Goal: Task Accomplishment & Management: Use online tool/utility

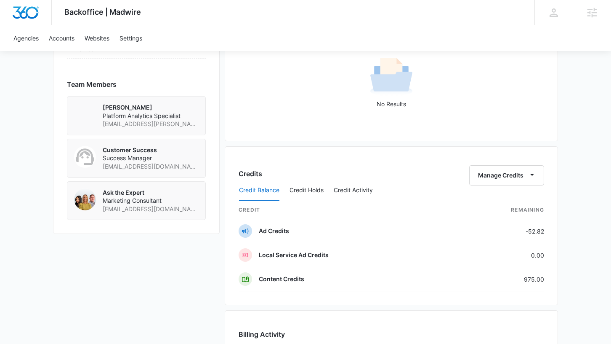
scroll to position [573, 0]
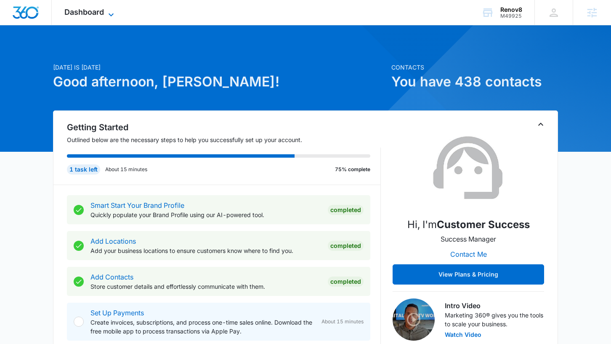
click at [88, 14] on span "Dashboard" at bounding box center [84, 12] width 40 height 9
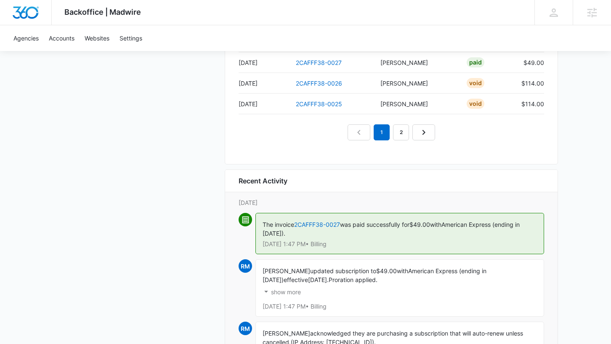
scroll to position [912, 0]
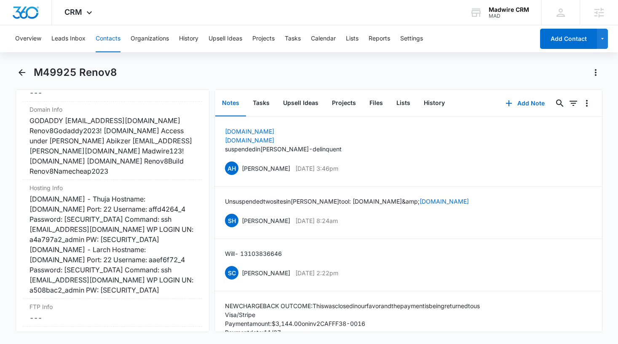
scroll to position [3611, 0]
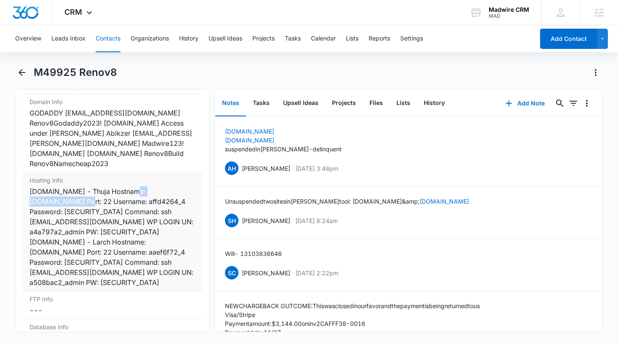
drag, startPoint x: 93, startPoint y: 193, endPoint x: 29, endPoint y: 192, distance: 64.0
click at [29, 192] on div "renov8.net - Thuja Hostname: fb4d61cd3d.nxcli.io Port: 22 Username: affd4264_4 …" at bounding box center [112, 236] width 166 height 101
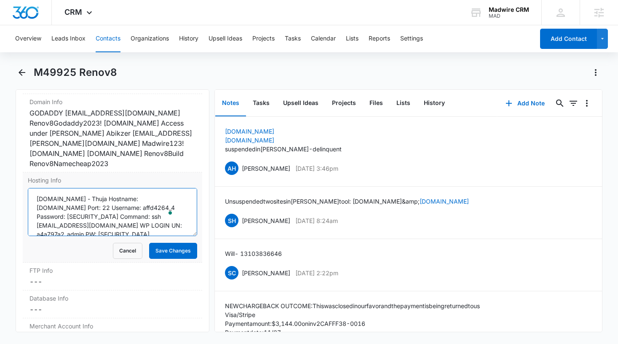
drag, startPoint x: 88, startPoint y: 198, endPoint x: 32, endPoint y: 197, distance: 56.4
click at [32, 197] on textarea "renov8.net - Thuja Hostname: fb4d61cd3d.nxcli.io Port: 22 Username: affd4264_4 …" at bounding box center [113, 212] width 170 height 48
click at [156, 205] on textarea "renov8.net - Thuja Hostname: fb4d61cd3d.nxcli.io Port: 22 Username: affd4264_4 …" at bounding box center [113, 212] width 170 height 48
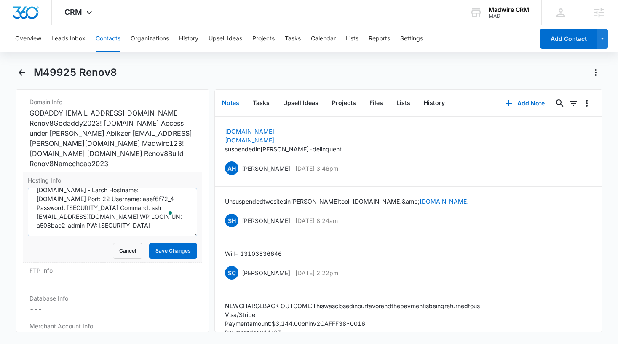
drag, startPoint x: 93, startPoint y: 196, endPoint x: 37, endPoint y: 199, distance: 55.2
click at [37, 199] on textarea "renov8.net - Thuja Hostname: fb4d61cd3d.nxcli.io Port: 22 Username: affd4264_4 …" at bounding box center [113, 212] width 170 height 48
click at [157, 222] on textarea "renov8.net - Thuja Hostname: fb4d61cd3d.nxcli.io Port: 22 Username: affd4264_4 …" at bounding box center [113, 212] width 170 height 48
drag, startPoint x: 93, startPoint y: 196, endPoint x: 38, endPoint y: 192, distance: 55.7
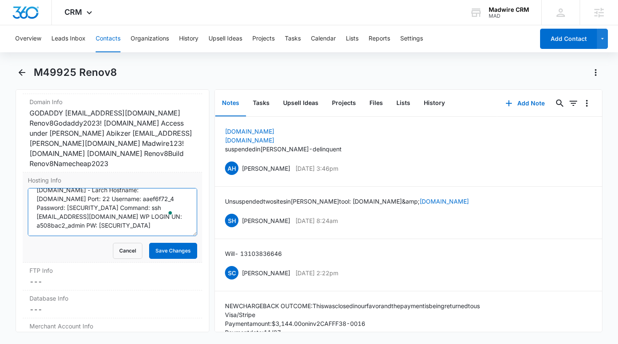
click at [38, 192] on textarea "renov8.net - Thuja Hostname: fb4d61cd3d.nxcli.io Port: 22 Username: affd4264_4 …" at bounding box center [113, 212] width 170 height 48
click at [161, 155] on div "GODADDY Marketing@Renov8.net Renov8Godaddy2023! Milestonedd.com Access under So…" at bounding box center [112, 138] width 166 height 61
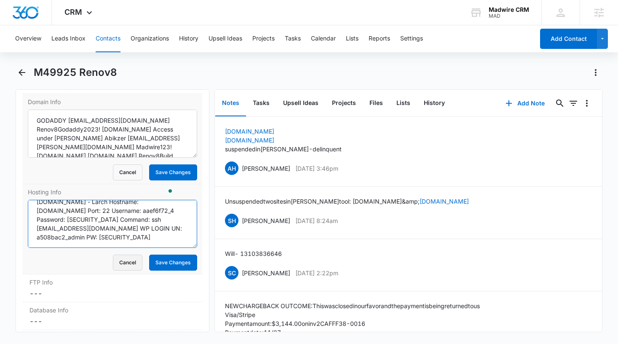
click at [125, 218] on textarea "renov8.net - Thuja Hostname: fb4d61cd3d.nxcli.io Port: 22 Username: affd4264_4 …" at bounding box center [113, 224] width 170 height 48
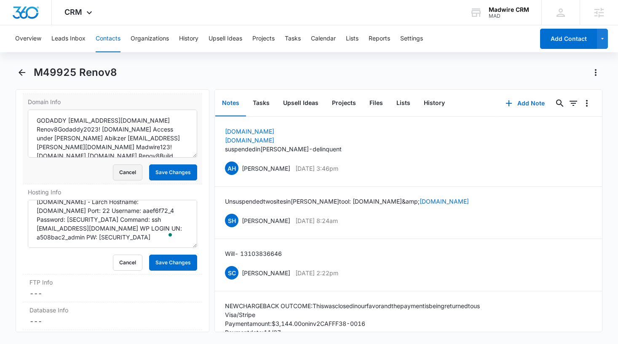
click at [129, 172] on button "Cancel" at bounding box center [127, 172] width 29 height 16
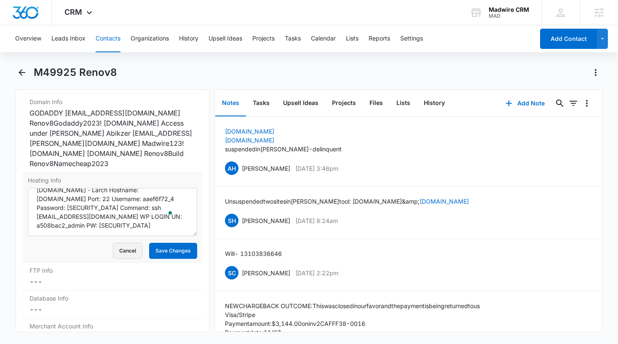
click at [125, 243] on button "Cancel" at bounding box center [127, 251] width 29 height 16
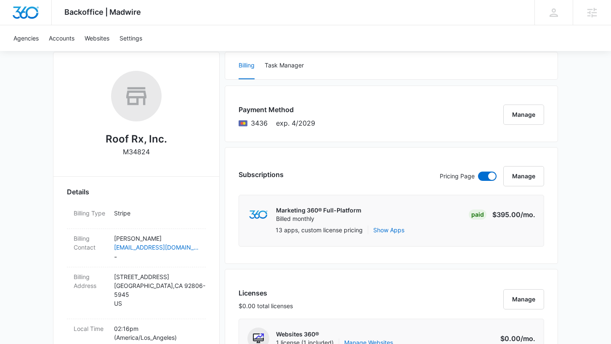
scroll to position [117, 0]
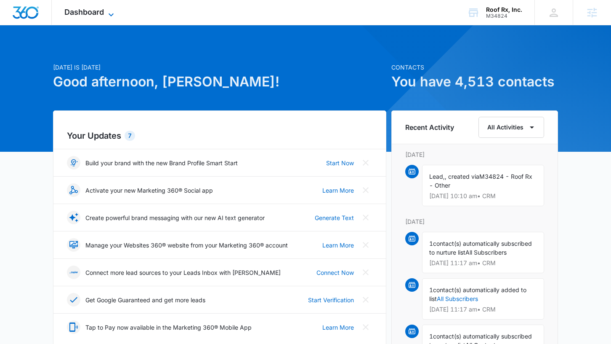
click at [114, 10] on icon at bounding box center [111, 15] width 10 height 10
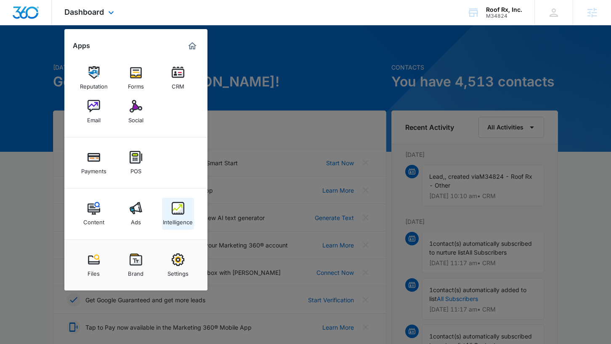
click at [179, 206] on img at bounding box center [178, 208] width 13 height 13
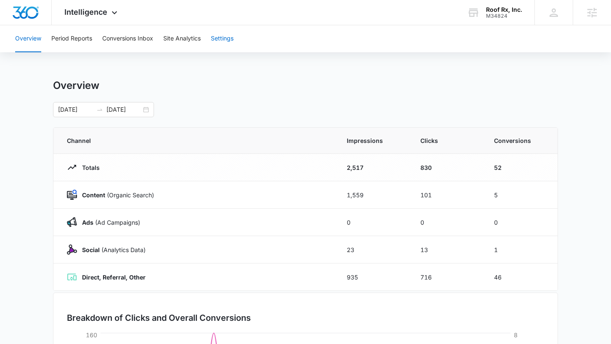
click at [225, 39] on button "Settings" at bounding box center [222, 38] width 23 height 27
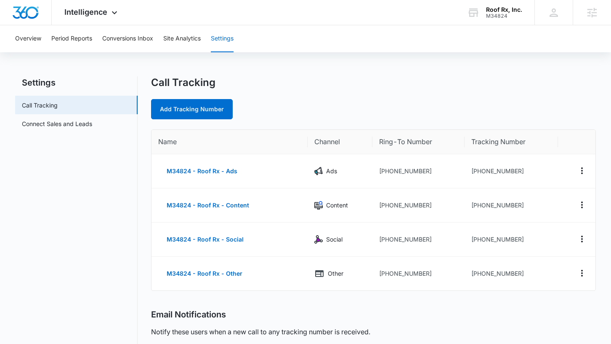
scroll to position [8, 0]
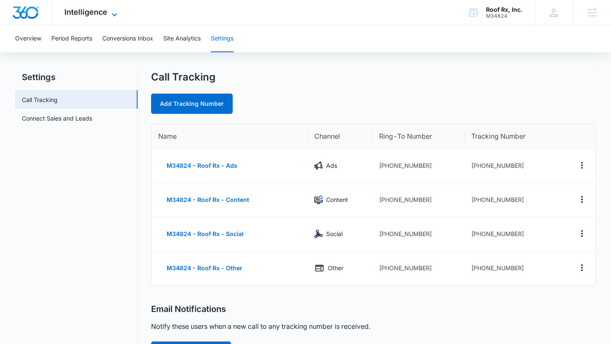
click at [93, 14] on span "Intelligence" at bounding box center [85, 12] width 43 height 9
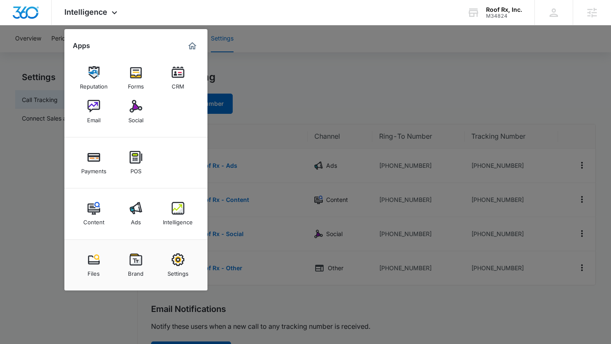
click at [354, 31] on div at bounding box center [305, 172] width 611 height 344
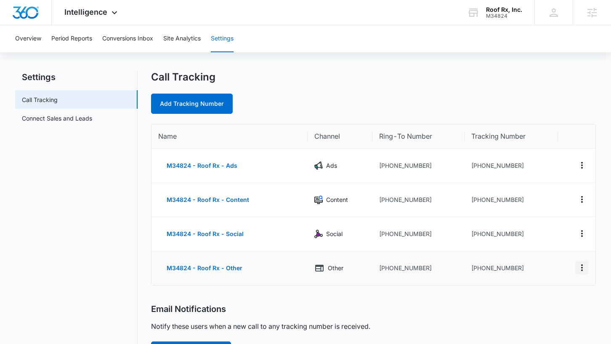
click at [584, 265] on icon "Actions" at bounding box center [582, 267] width 10 height 10
click at [533, 315] on div "Email Notifications Notify these users when a new call to any tracking number i…" at bounding box center [373, 333] width 445 height 58
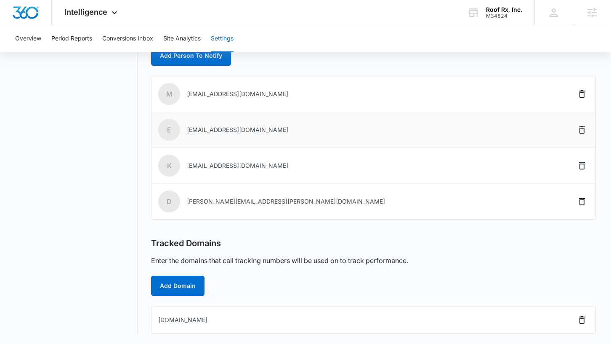
scroll to position [0, 0]
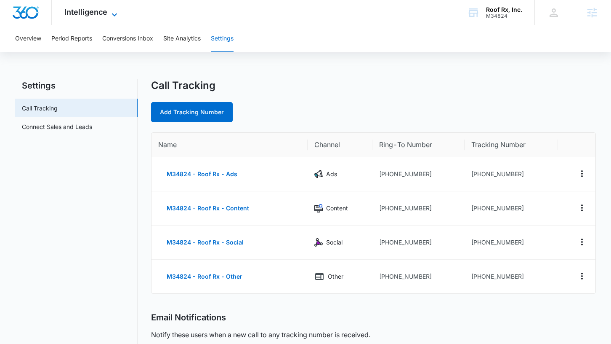
click at [111, 14] on icon at bounding box center [114, 15] width 10 height 10
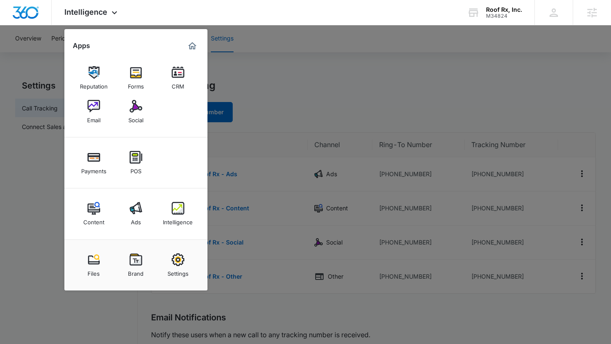
click at [46, 154] on div at bounding box center [305, 172] width 611 height 344
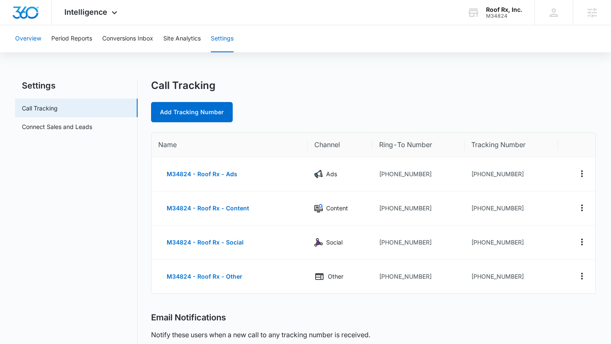
click at [34, 40] on button "Overview" at bounding box center [28, 38] width 26 height 27
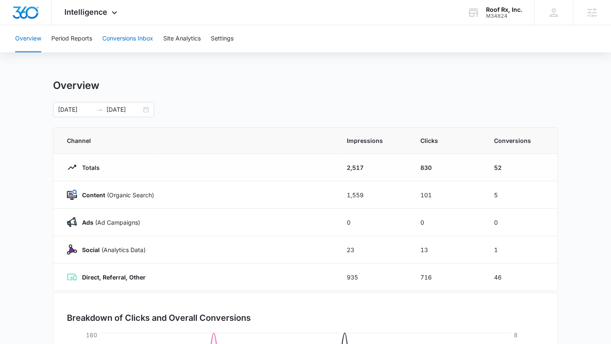
click at [117, 42] on button "Conversions Inbox" at bounding box center [127, 38] width 51 height 27
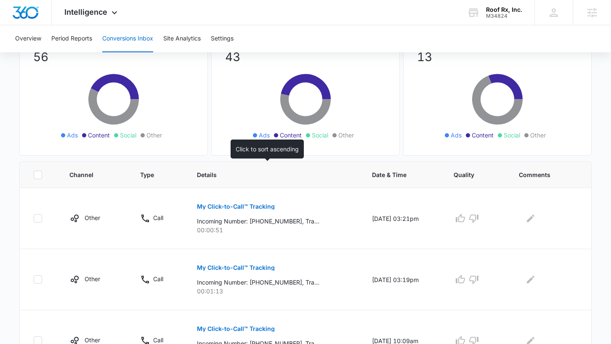
scroll to position [163, 0]
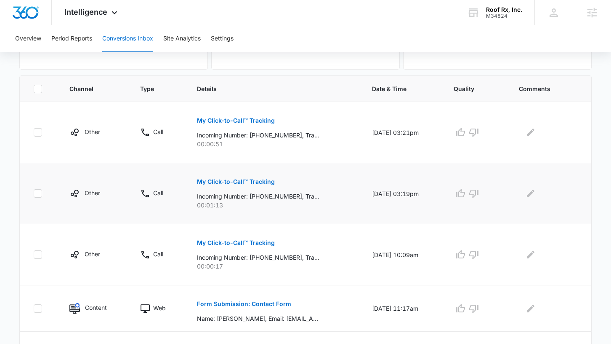
click at [251, 183] on p "My Click-to-Call™ Tracking" at bounding box center [236, 182] width 78 height 6
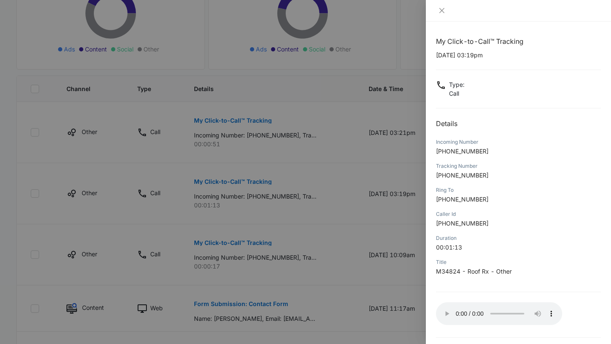
click at [352, 160] on div at bounding box center [305, 172] width 611 height 344
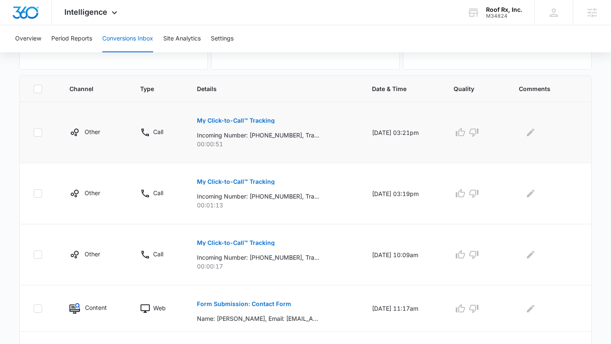
click at [263, 121] on p "My Click-to-Call™ Tracking" at bounding box center [236, 120] width 78 height 6
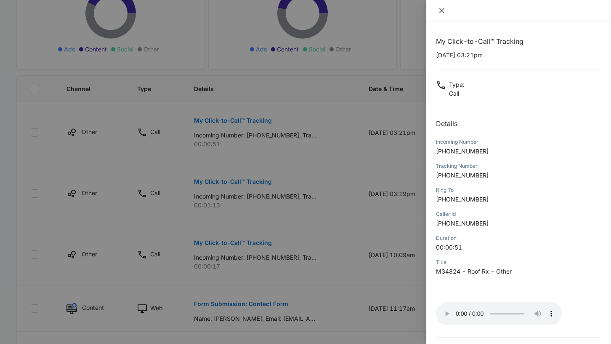
click at [443, 13] on icon "close" at bounding box center [442, 10] width 7 height 7
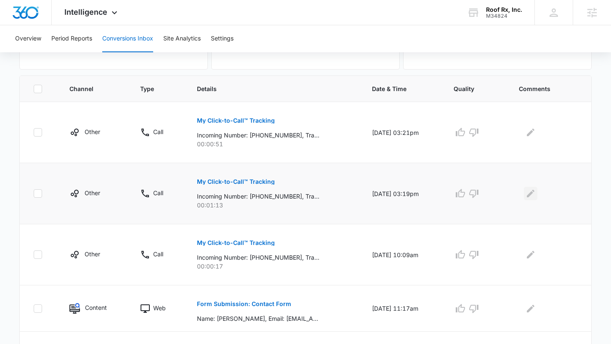
click at [535, 196] on icon "Edit Comments" at bounding box center [531, 193] width 10 height 10
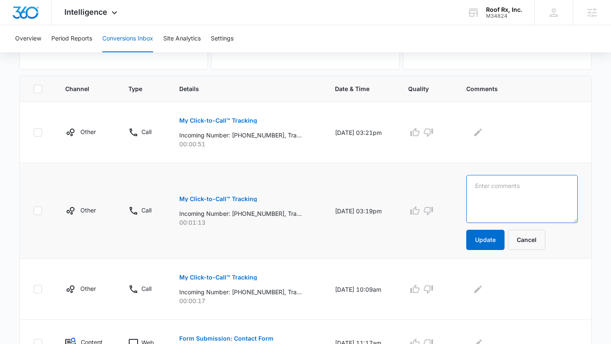
click at [533, 199] on textarea at bounding box center [522, 199] width 112 height 48
drag, startPoint x: 570, startPoint y: 198, endPoint x: 487, endPoint y: 183, distance: 84.7
click at [487, 183] on textarea "Support testing CTC number on contact page of website." at bounding box center [522, 199] width 112 height 48
type textarea "Support testing CTC number on contact page of website."
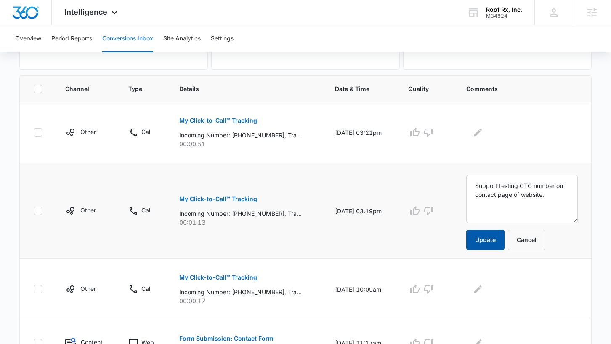
click at [504, 238] on button "Update" at bounding box center [485, 239] width 38 height 20
click at [496, 242] on button "Update" at bounding box center [485, 239] width 38 height 20
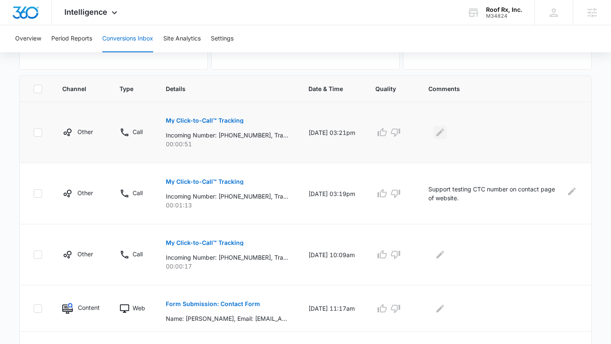
click at [494, 136] on div at bounding box center [503, 131] width 149 height 13
click at [445, 131] on icon "Edit Comments" at bounding box center [440, 132] width 10 height 10
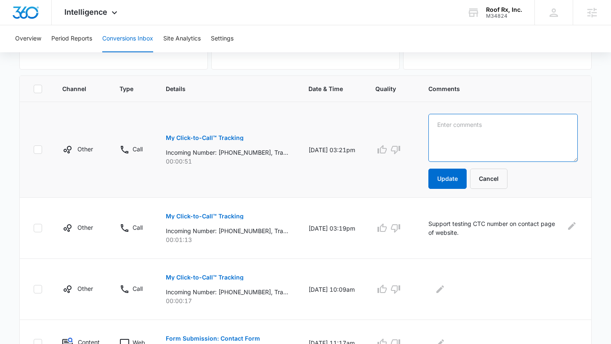
click at [469, 135] on textarea at bounding box center [503, 138] width 149 height 48
paste textarea "Support testing CTC number on contact page of website."
type textarea "Support testing CTC number on contact page of website."
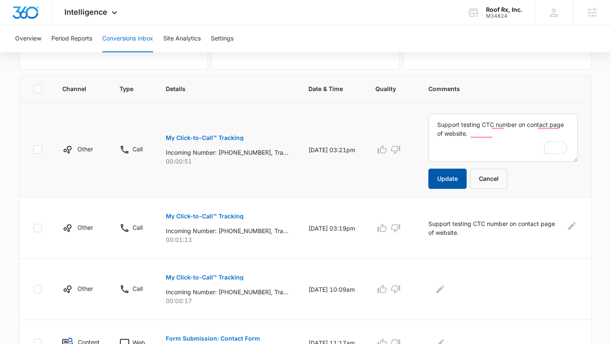
click at [463, 182] on button "Update" at bounding box center [448, 178] width 38 height 20
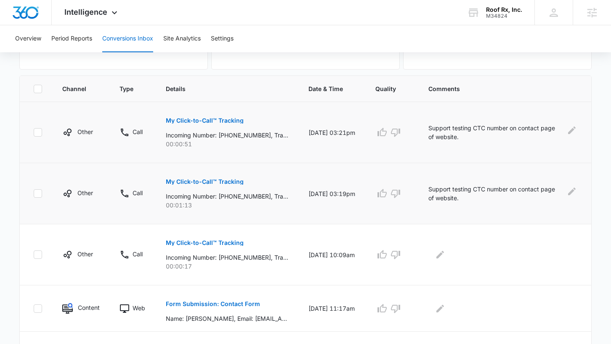
click at [448, 179] on td "Support testing CTC number on contact page of website." at bounding box center [505, 193] width 173 height 61
click at [194, 120] on p "My Click-to-Call™ Tracking" at bounding box center [205, 120] width 78 height 6
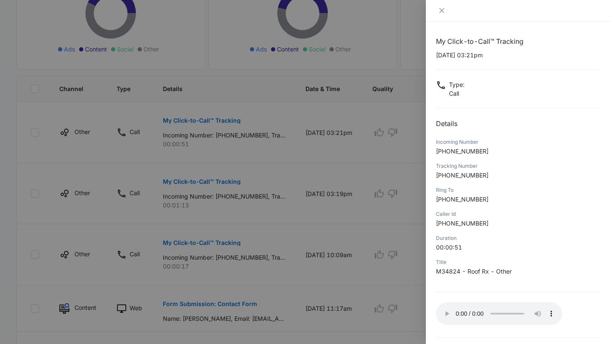
click at [483, 148] on p "+18889641689" at bounding box center [518, 151] width 165 height 9
drag, startPoint x: 483, startPoint y: 200, endPoint x: 441, endPoint y: 203, distance: 42.6
click at [441, 203] on p "+18006768888" at bounding box center [518, 199] width 165 height 9
copy span "18006768888"
click at [441, 11] on icon "close" at bounding box center [442, 10] width 7 height 7
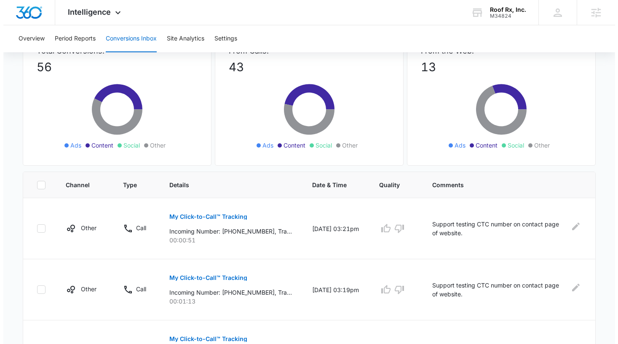
scroll to position [0, 0]
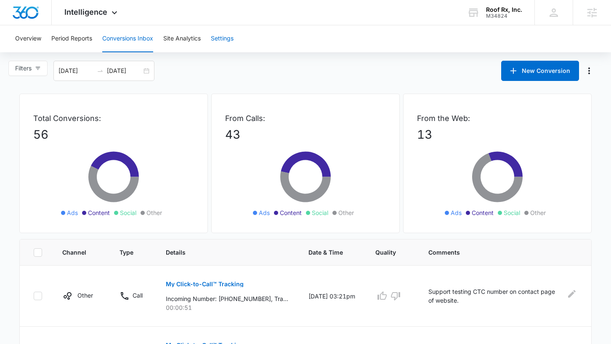
click at [231, 42] on button "Settings" at bounding box center [222, 38] width 23 height 27
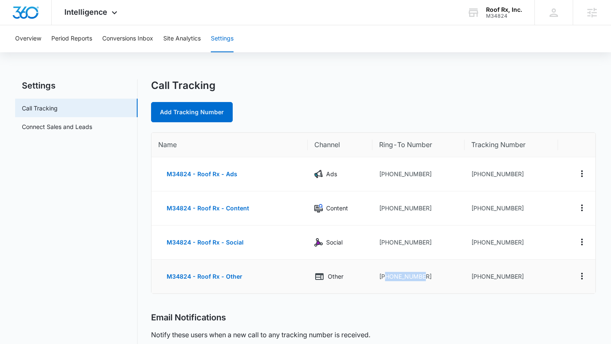
drag, startPoint x: 425, startPoint y: 275, endPoint x: 387, endPoint y: 276, distance: 38.8
click at [387, 276] on td "+18006768888" at bounding box center [419, 276] width 92 height 34
copy td "8006768888"
click at [104, 14] on span "Intelligence" at bounding box center [85, 12] width 43 height 9
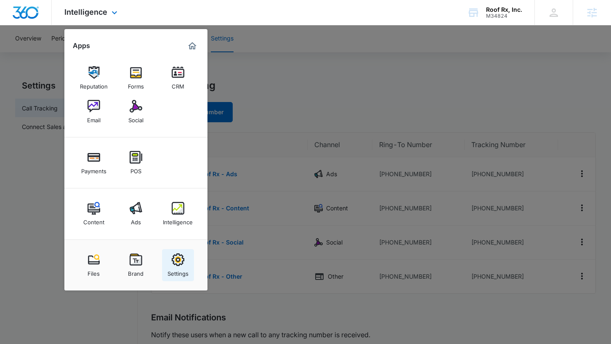
click at [179, 263] on img at bounding box center [178, 259] width 13 height 13
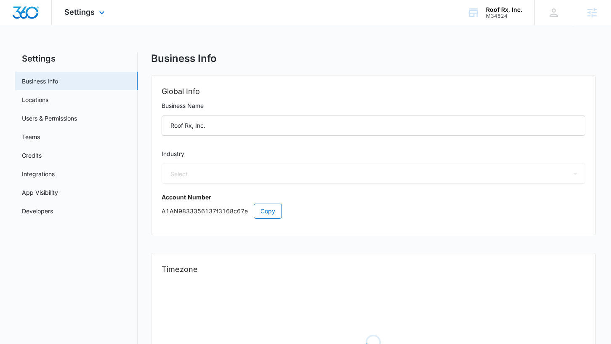
select select "6"
select select "US"
select select "America/Los_Angeles"
click at [45, 117] on link "Users & Permissions" at bounding box center [49, 118] width 55 height 9
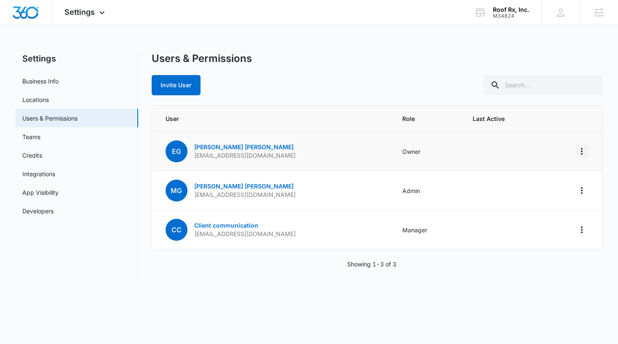
click at [581, 148] on icon "Actions" at bounding box center [582, 151] width 2 height 7
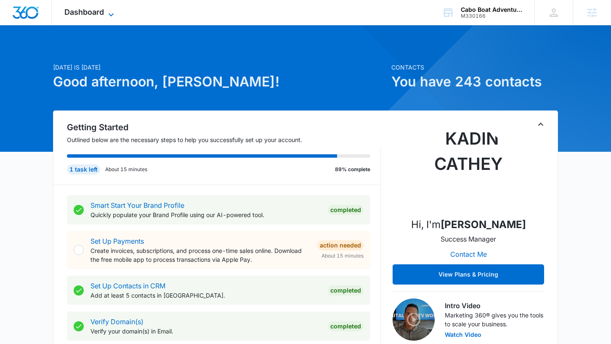
click at [86, 13] on span "Dashboard" at bounding box center [84, 12] width 40 height 9
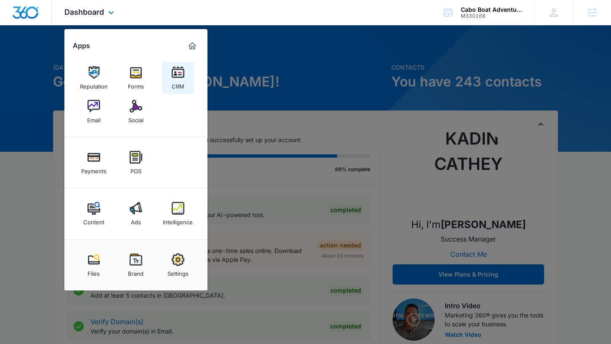
click at [177, 75] on img at bounding box center [178, 72] width 13 height 13
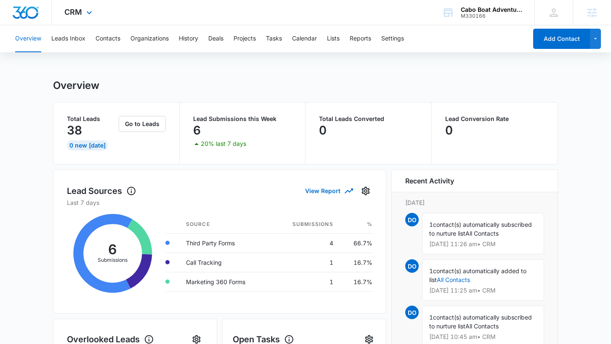
click at [79, 19] on div "CRM Apps Reputation Forms CRM Email Social Payments POS Content Ads Intelligenc…" at bounding box center [79, 12] width 55 height 25
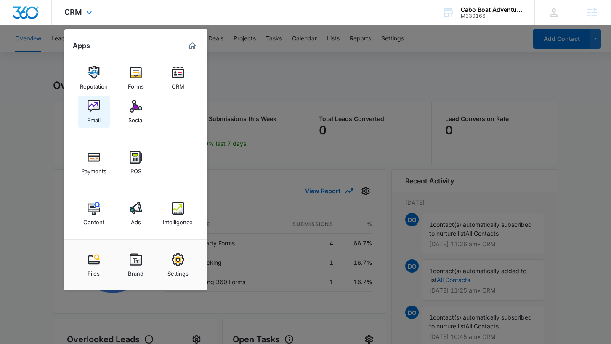
click at [94, 110] on img at bounding box center [94, 106] width 13 height 13
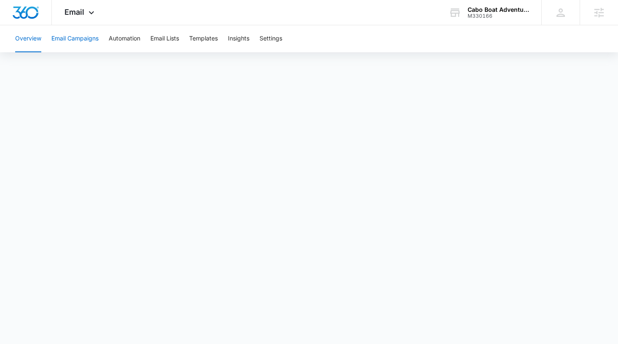
click at [85, 44] on button "Email Campaigns" at bounding box center [74, 38] width 47 height 27
click at [489, 16] on div "M330166" at bounding box center [497, 16] width 61 height 6
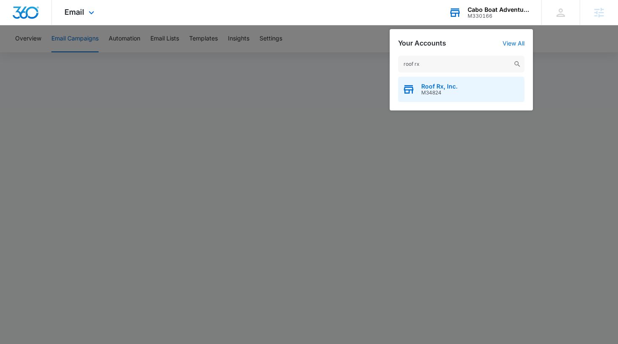
type input "roof rx"
click at [437, 87] on span "Roof Rx, Inc." at bounding box center [439, 86] width 36 height 7
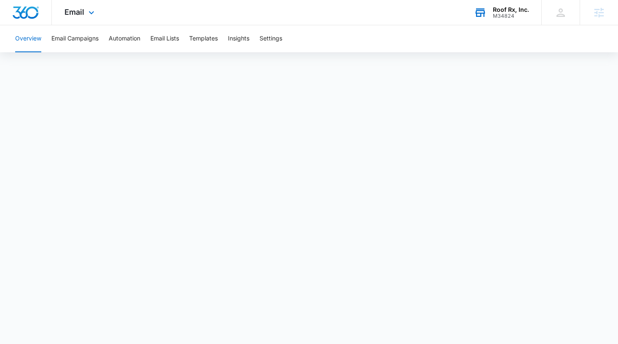
click at [72, 18] on div "Email Apps Reputation Forms CRM Email Social Payments POS Content Ads Intellige…" at bounding box center [80, 12] width 57 height 25
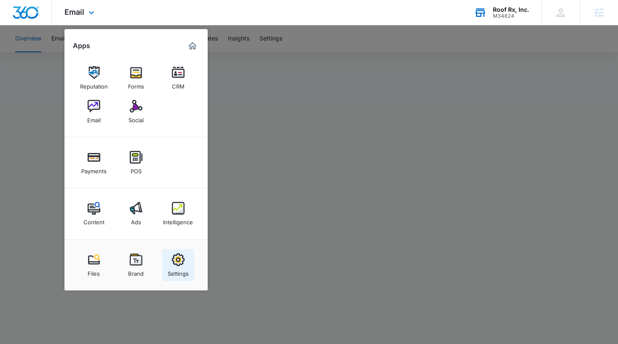
click at [179, 251] on link "Settings" at bounding box center [178, 265] width 32 height 32
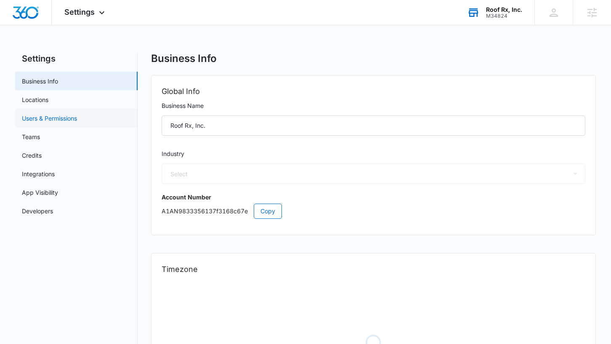
select select "6"
select select "US"
select select "America/Los_Angeles"
click at [58, 121] on link "Users & Permissions" at bounding box center [49, 118] width 55 height 9
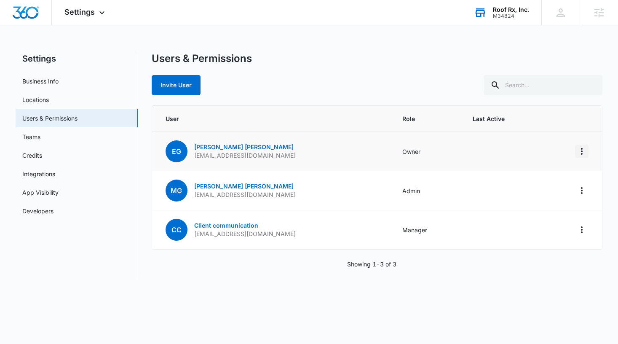
click at [581, 150] on icon "Actions" at bounding box center [582, 151] width 2 height 7
click at [559, 173] on div "Log Out Everywhere" at bounding box center [540, 175] width 56 height 6
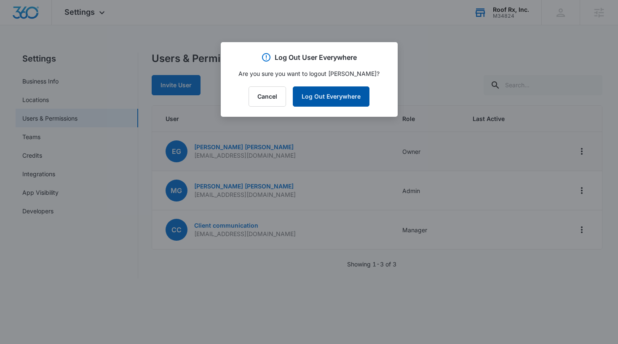
click at [347, 96] on button "Log Out Everywhere" at bounding box center [331, 96] width 77 height 20
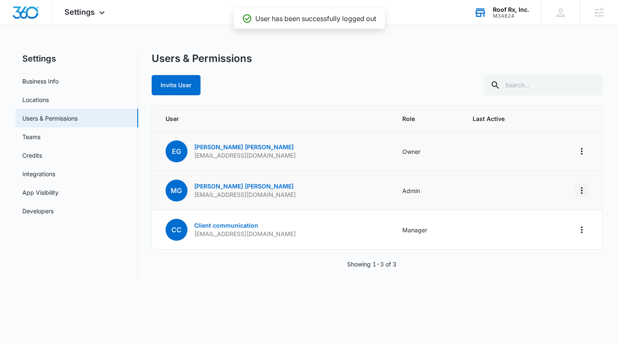
click at [584, 193] on icon "Actions" at bounding box center [581, 190] width 10 height 10
click at [528, 213] on div "Log Out Everywhere" at bounding box center [530, 214] width 76 height 6
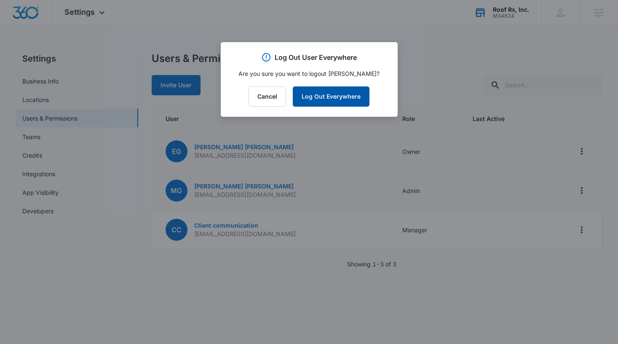
click at [331, 101] on button "Log Out Everywhere" at bounding box center [331, 96] width 77 height 20
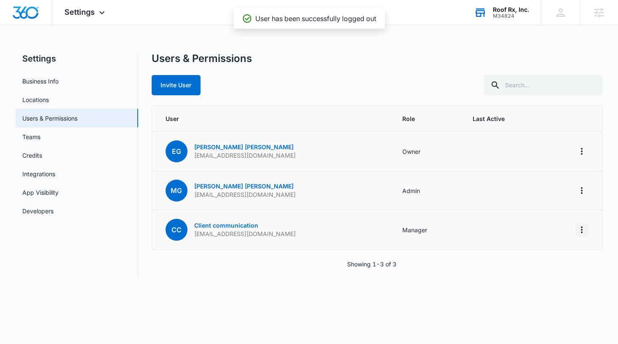
click at [580, 228] on icon "Actions" at bounding box center [581, 229] width 10 height 10
click at [539, 252] on div "Log Out Everywhere" at bounding box center [540, 253] width 56 height 6
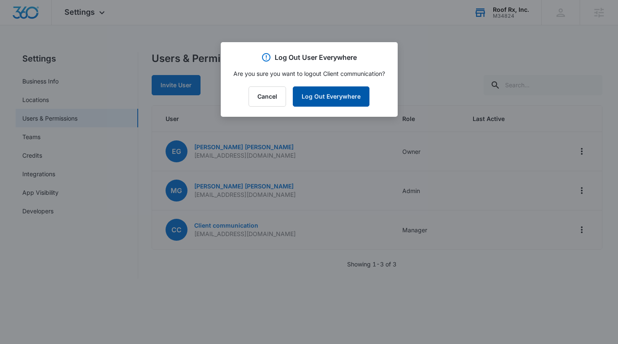
click at [345, 98] on button "Log Out Everywhere" at bounding box center [331, 96] width 77 height 20
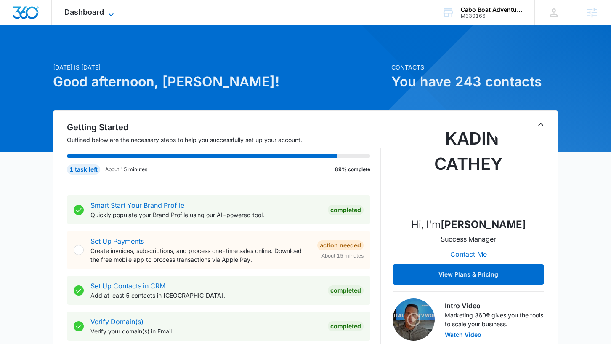
click at [87, 10] on span "Dashboard" at bounding box center [84, 12] width 40 height 9
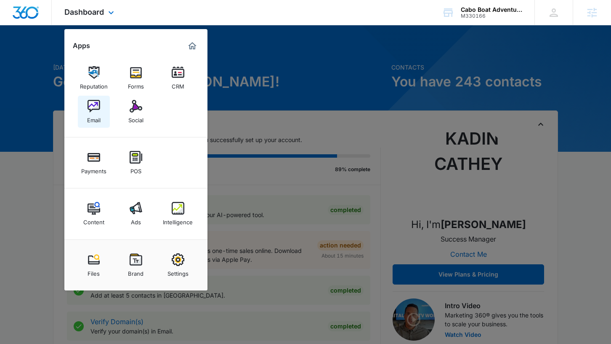
click at [98, 116] on div "Email" at bounding box center [93, 117] width 13 height 11
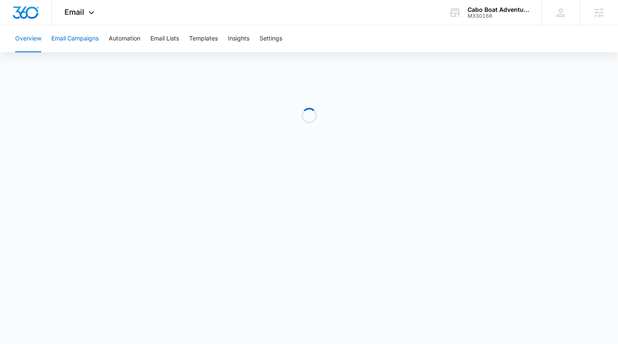
click at [72, 39] on button "Email Campaigns" at bounding box center [74, 38] width 47 height 27
click at [81, 14] on span "Email" at bounding box center [74, 12] width 20 height 9
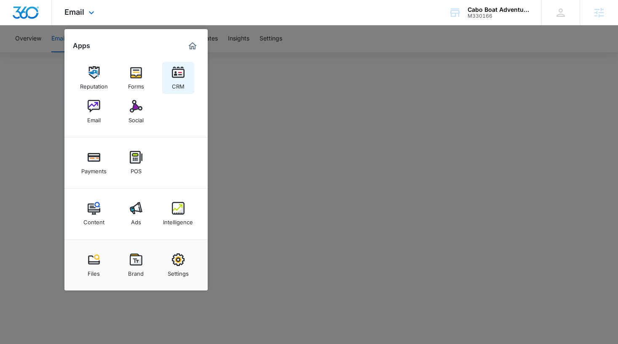
click at [179, 78] on img at bounding box center [178, 72] width 13 height 13
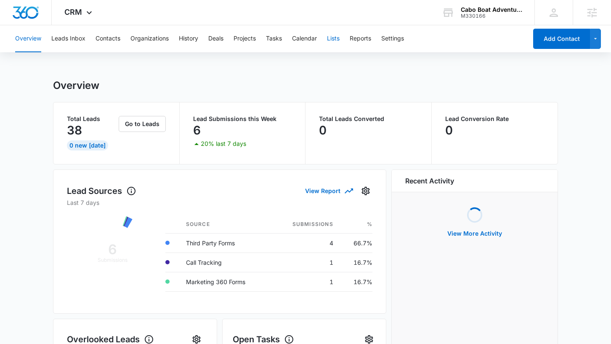
click at [339, 37] on button "Lists" at bounding box center [333, 38] width 13 height 27
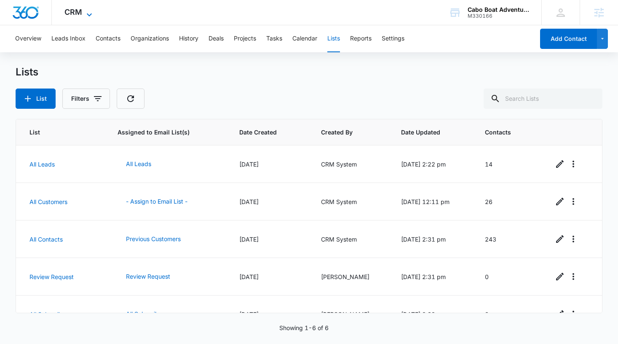
click at [88, 11] on icon at bounding box center [89, 15] width 10 height 10
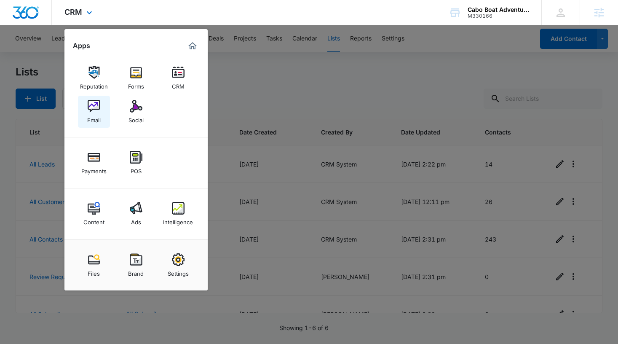
click at [100, 103] on link "Email" at bounding box center [94, 112] width 32 height 32
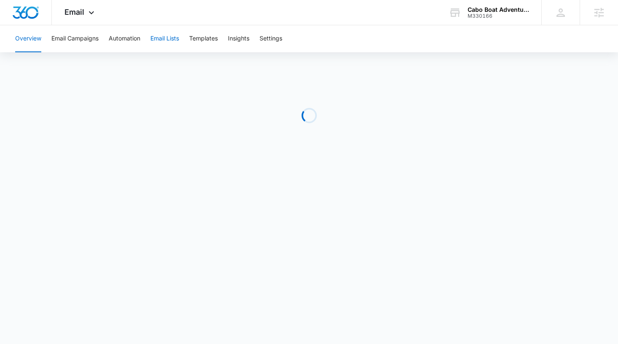
click at [175, 42] on button "Email Lists" at bounding box center [164, 38] width 29 height 27
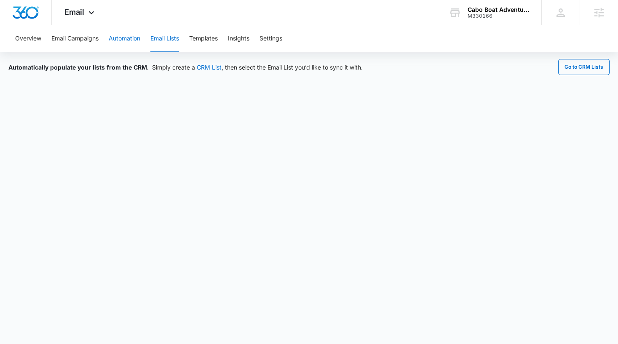
click at [139, 47] on button "Automation" at bounding box center [125, 38] width 32 height 27
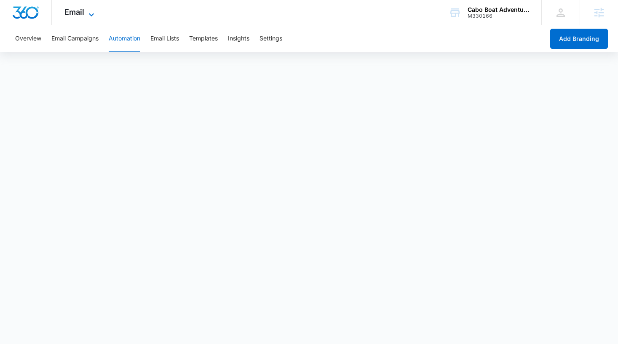
click at [92, 16] on icon at bounding box center [91, 15] width 10 height 10
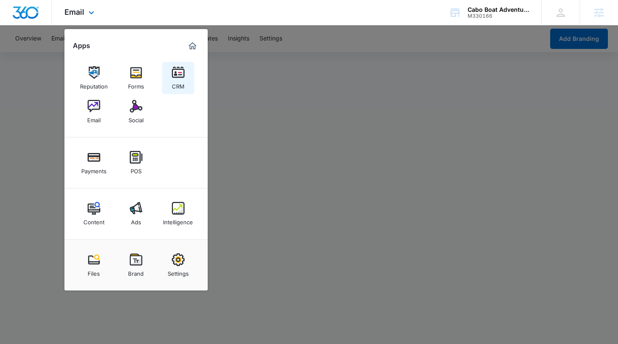
click at [167, 72] on link "CRM" at bounding box center [178, 78] width 32 height 32
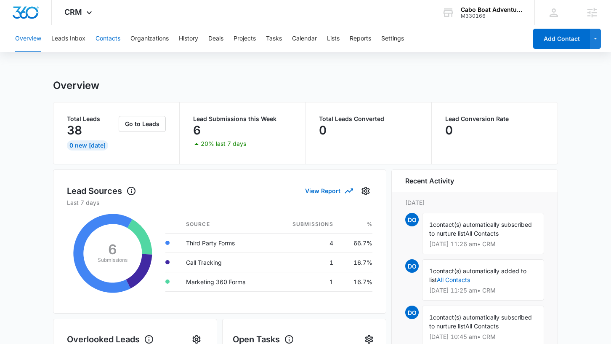
click at [111, 42] on button "Contacts" at bounding box center [108, 38] width 25 height 27
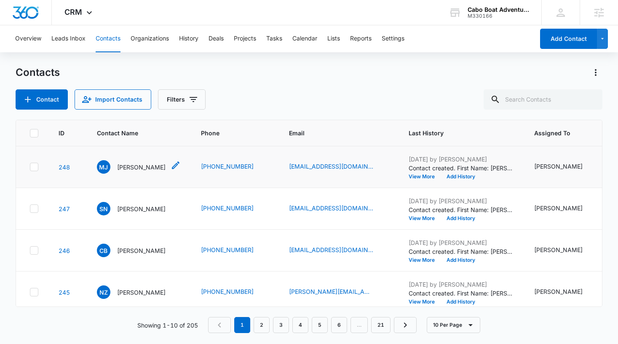
click at [137, 168] on p "Mark Jimenez" at bounding box center [141, 167] width 48 height 9
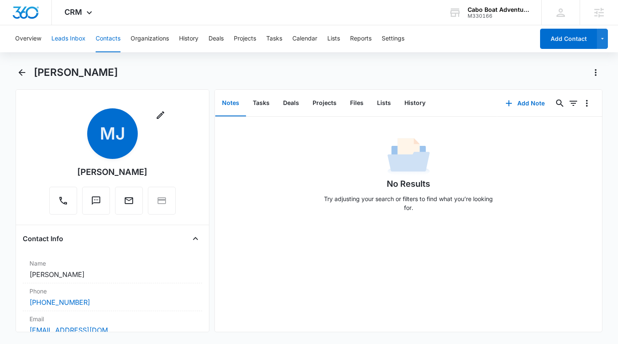
click at [61, 44] on button "Leads Inbox" at bounding box center [68, 38] width 34 height 27
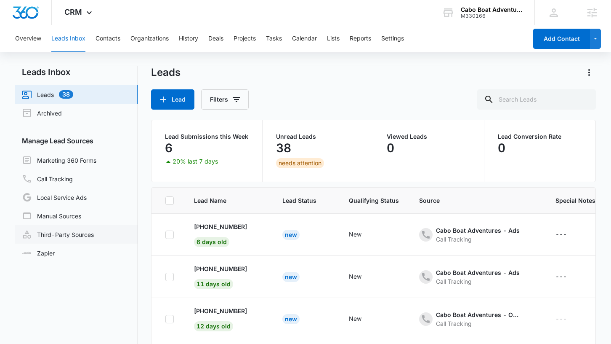
click at [70, 233] on link "Third-Party Sources" at bounding box center [58, 234] width 72 height 10
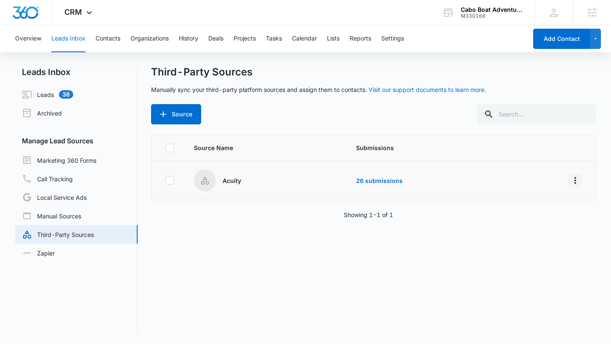
click at [575, 180] on icon "Overflow Menu" at bounding box center [576, 180] width 2 height 7
click at [519, 218] on div "Edit" at bounding box center [532, 216] width 48 height 6
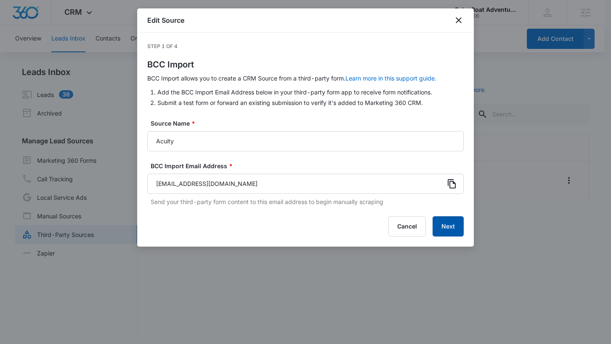
click at [456, 229] on button "Next" at bounding box center [448, 226] width 31 height 20
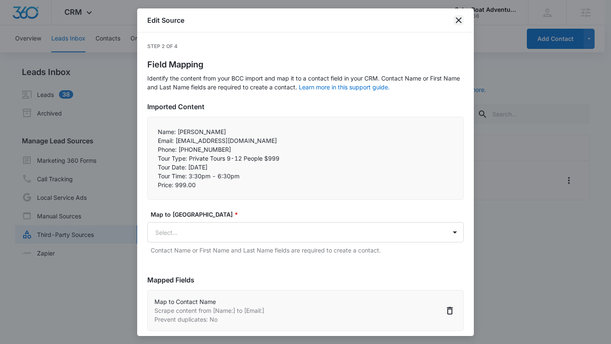
click at [458, 20] on icon "close" at bounding box center [459, 20] width 6 height 6
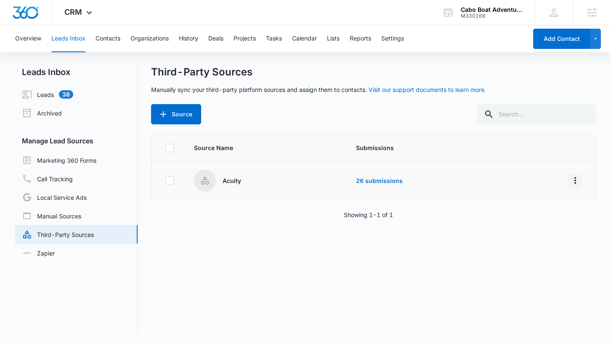
click at [570, 177] on icon "Overflow Menu" at bounding box center [575, 180] width 10 height 10
click at [549, 233] on button "Submission Rules" at bounding box center [537, 229] width 78 height 13
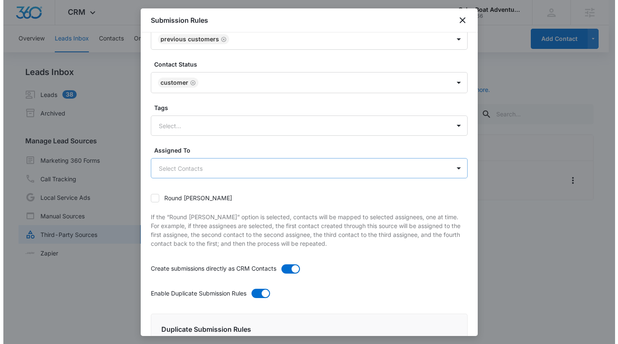
scroll to position [79, 0]
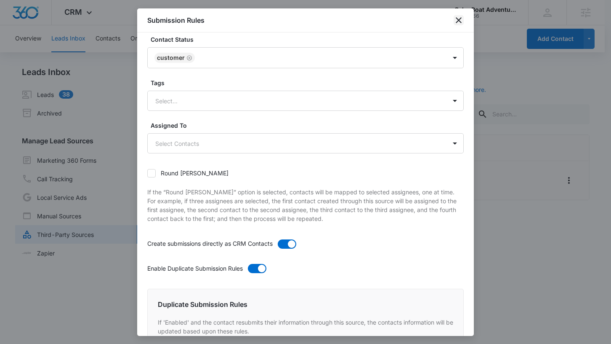
click at [457, 19] on icon "close" at bounding box center [459, 20] width 6 height 6
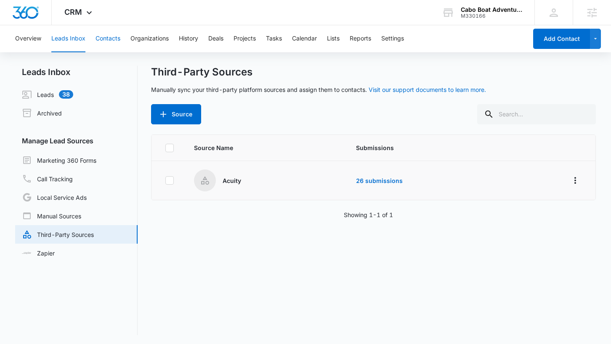
click at [115, 35] on button "Contacts" at bounding box center [108, 38] width 25 height 27
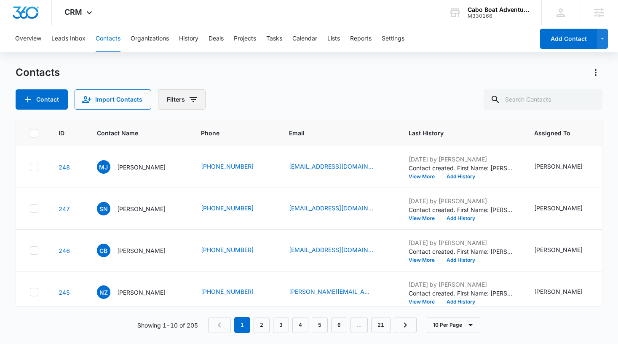
click at [180, 100] on button "Filters" at bounding box center [182, 99] width 48 height 20
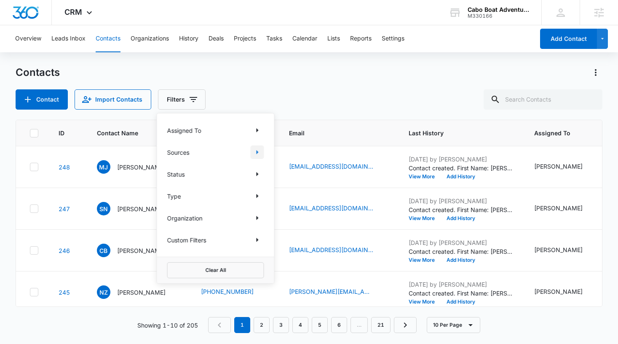
click at [255, 152] on icon "Show Sources filters" at bounding box center [257, 152] width 10 height 10
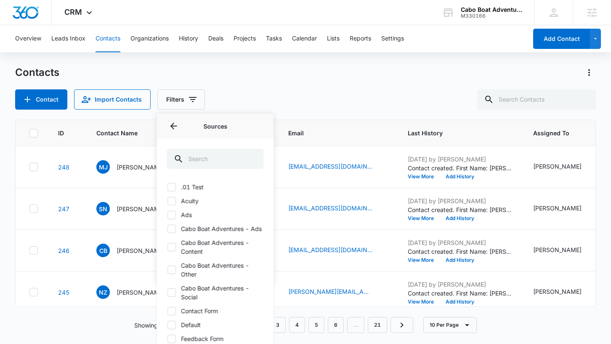
click at [190, 203] on label "Acuity" at bounding box center [215, 200] width 97 height 9
click at [168, 201] on input "Acuity" at bounding box center [167, 200] width 0 height 0
checkbox input "true"
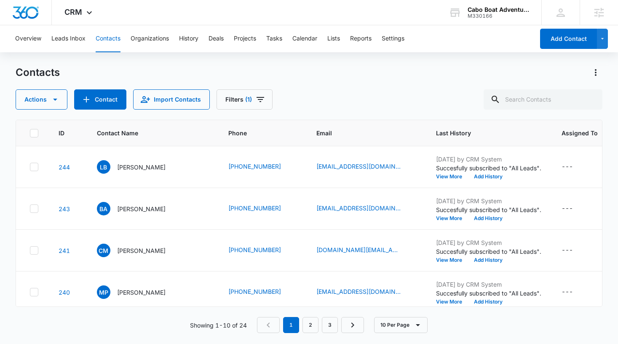
click at [279, 76] on div "Contacts" at bounding box center [309, 72] width 587 height 13
click at [131, 168] on p "Laura Balsor" at bounding box center [141, 167] width 48 height 9
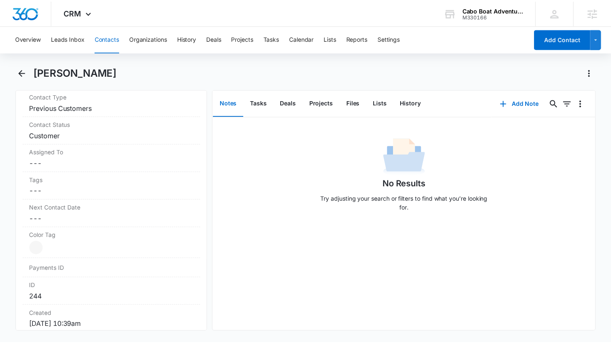
scroll to position [569, 0]
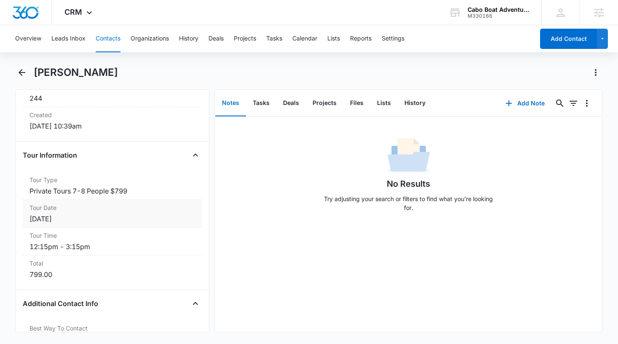
click at [136, 219] on div "October 17, 2025" at bounding box center [112, 218] width 166 height 10
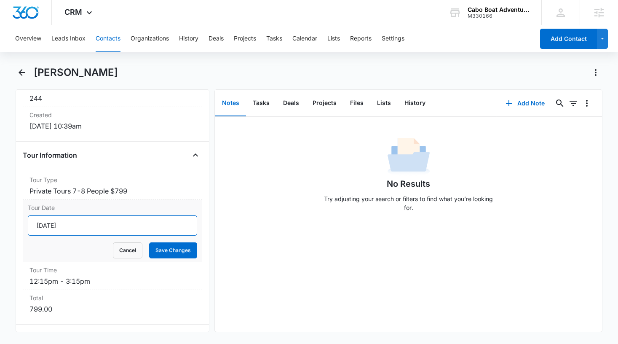
click at [128, 219] on input "October 17, 2025" at bounding box center [113, 225] width 170 height 20
click at [128, 255] on button "Cancel" at bounding box center [127, 250] width 29 height 16
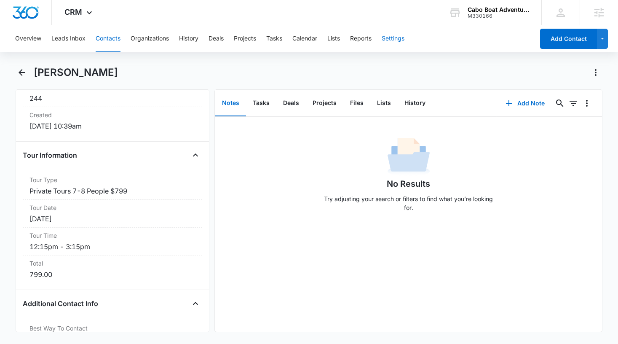
click at [397, 38] on button "Settings" at bounding box center [392, 38] width 23 height 27
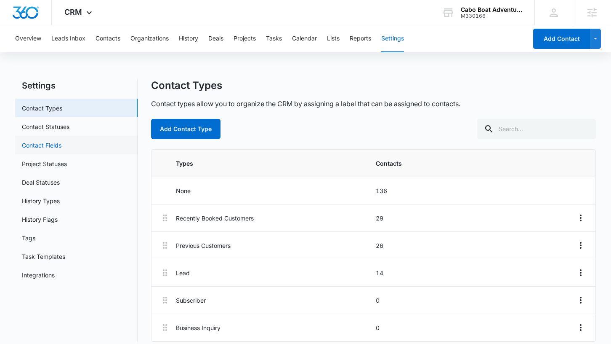
click at [58, 146] on link "Contact Fields" at bounding box center [42, 145] width 40 height 9
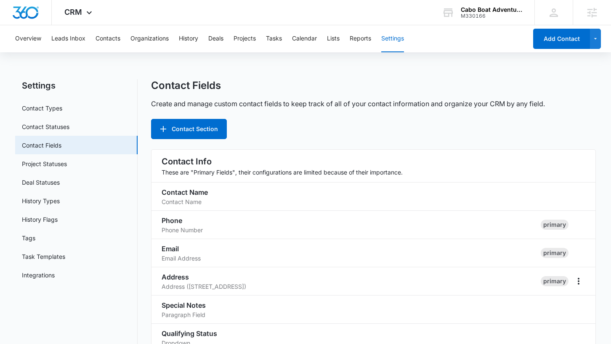
scroll to position [298, 0]
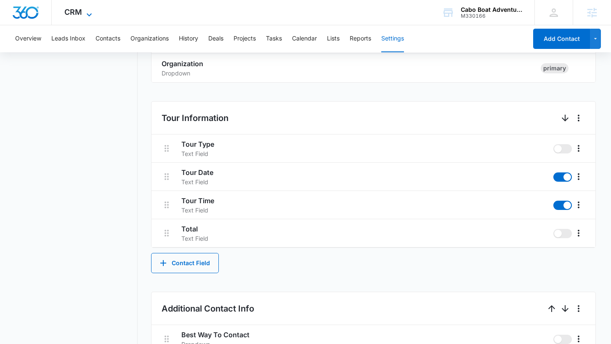
click at [88, 13] on icon at bounding box center [89, 15] width 10 height 10
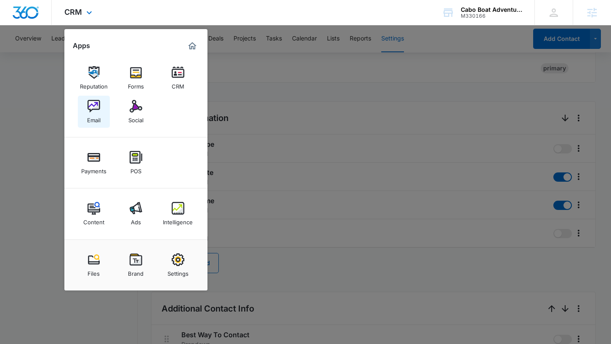
click at [104, 109] on link "Email" at bounding box center [94, 112] width 32 height 32
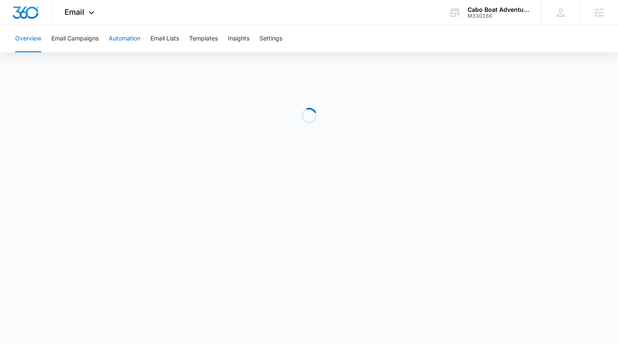
click at [140, 40] on button "Automation" at bounding box center [125, 38] width 32 height 27
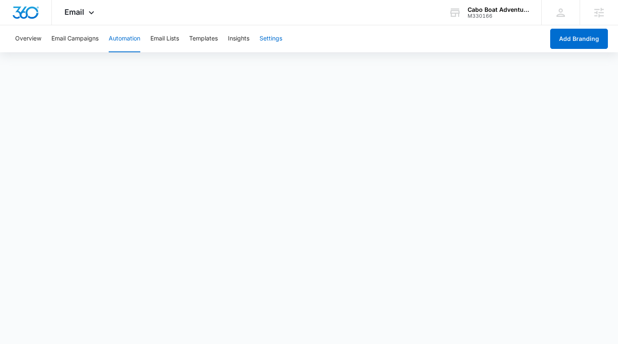
click at [272, 38] on button "Settings" at bounding box center [270, 38] width 23 height 27
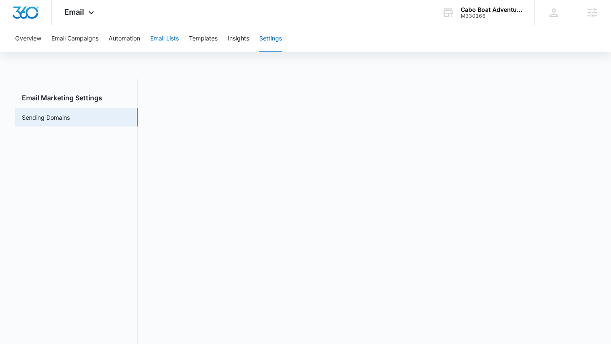
click at [169, 37] on button "Email Lists" at bounding box center [164, 38] width 29 height 27
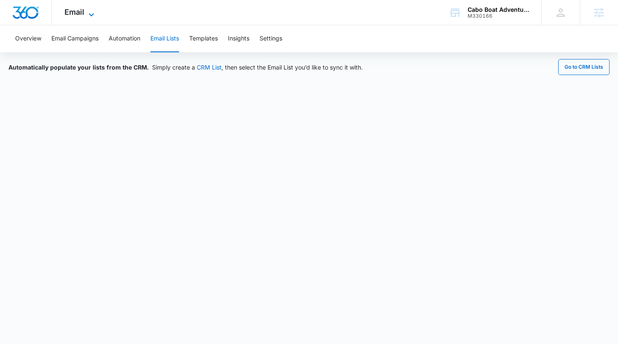
click at [80, 13] on span "Email" at bounding box center [74, 12] width 20 height 9
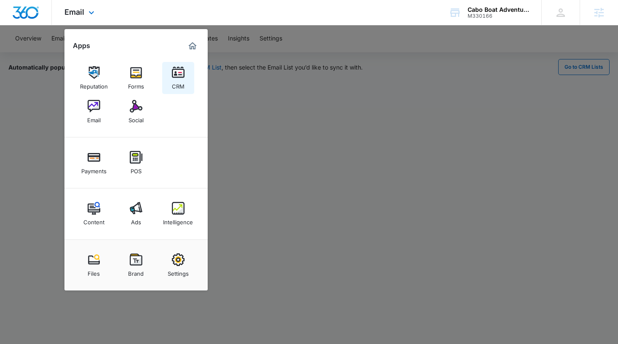
click at [176, 78] on img at bounding box center [178, 72] width 13 height 13
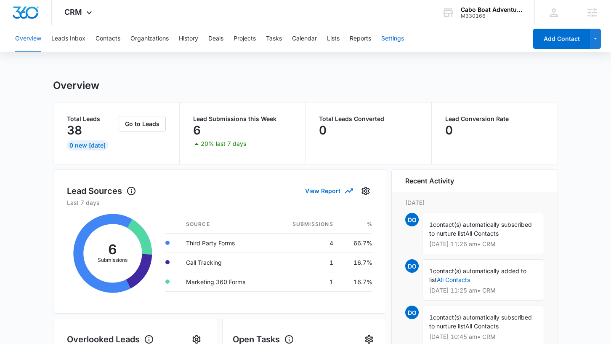
click at [403, 41] on button "Settings" at bounding box center [392, 38] width 23 height 27
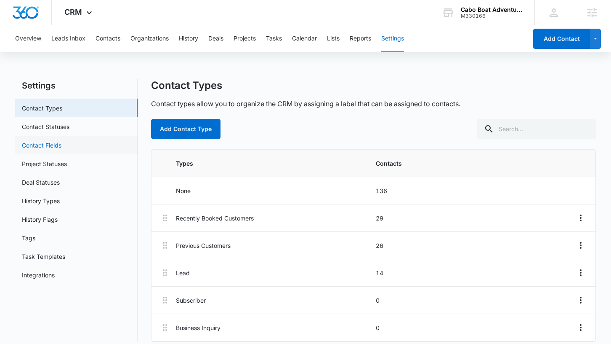
click at [61, 147] on link "Contact Fields" at bounding box center [42, 145] width 40 height 9
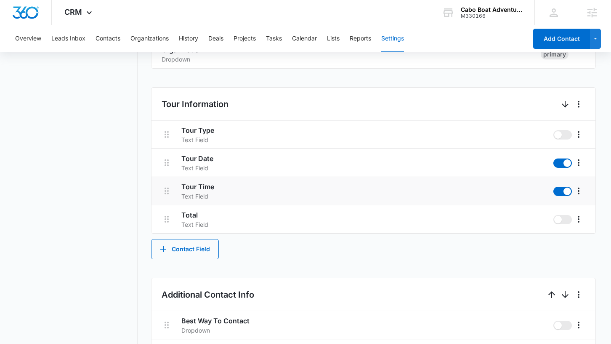
scroll to position [312, 0]
click at [202, 251] on button "Contact Field" at bounding box center [185, 248] width 68 height 20
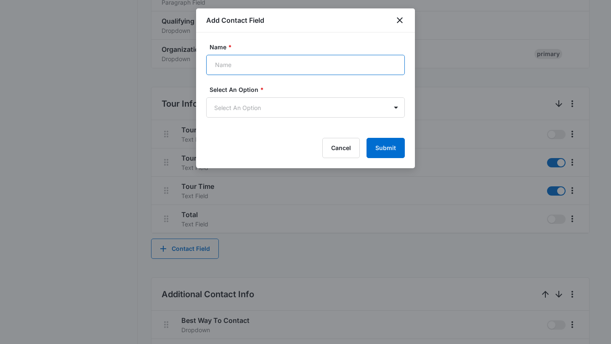
click at [276, 61] on input "Name *" at bounding box center [305, 65] width 199 height 20
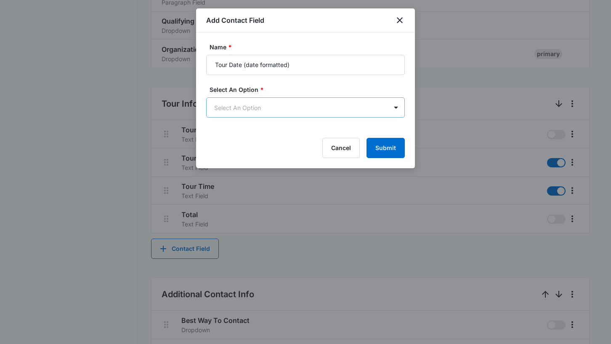
click at [245, 101] on body "CRM Apps Reputation Forms CRM Email Social Payments POS Content Ads Intelligenc…" at bounding box center [305, 288] width 611 height 1201
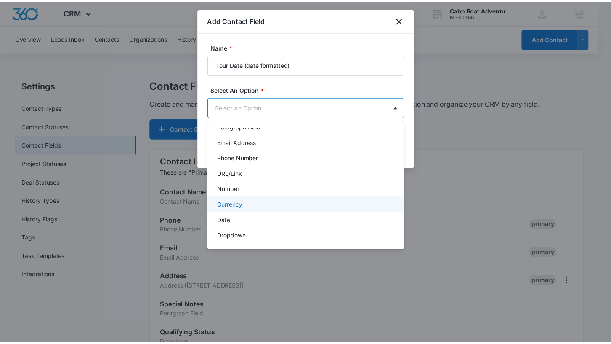
scroll to position [42, 0]
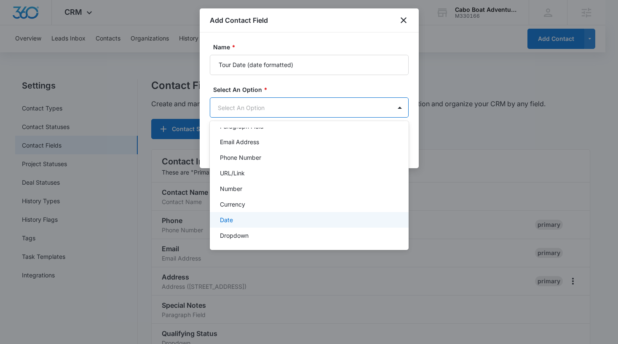
click at [236, 218] on div "Date" at bounding box center [308, 219] width 177 height 9
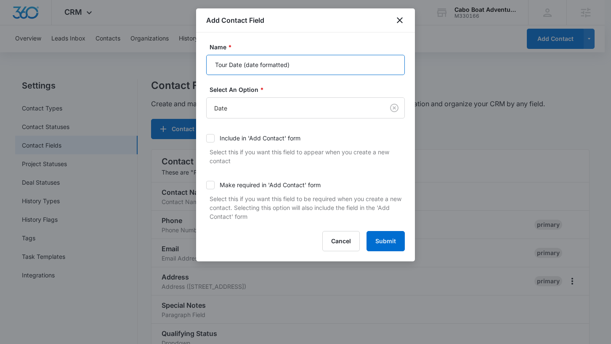
drag, startPoint x: 287, startPoint y: 65, endPoint x: 263, endPoint y: 65, distance: 24.0
click at [263, 65] on input "Tour Date (date formatted)" at bounding box center [305, 65] width 199 height 20
click at [257, 65] on input "Tour Date (date field)" at bounding box center [305, 65] width 199 height 20
type input "Tour Date (date-type field)"
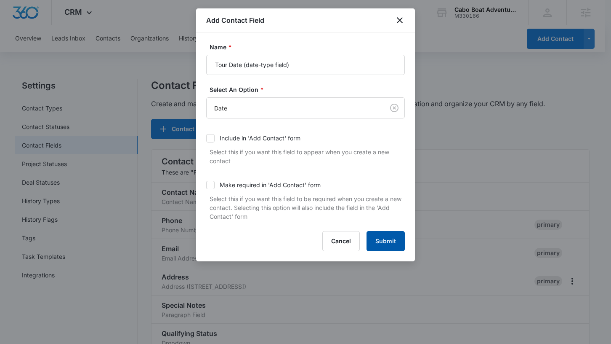
click at [397, 244] on button "Submit" at bounding box center [386, 241] width 38 height 20
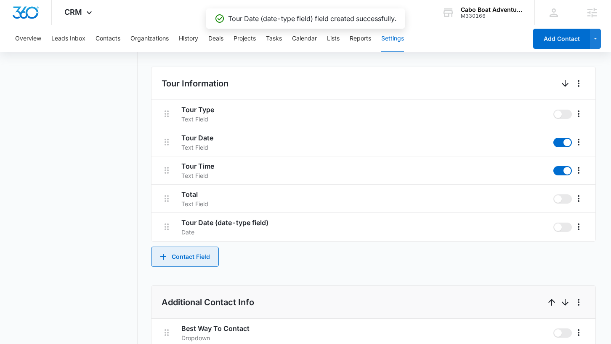
scroll to position [322, 0]
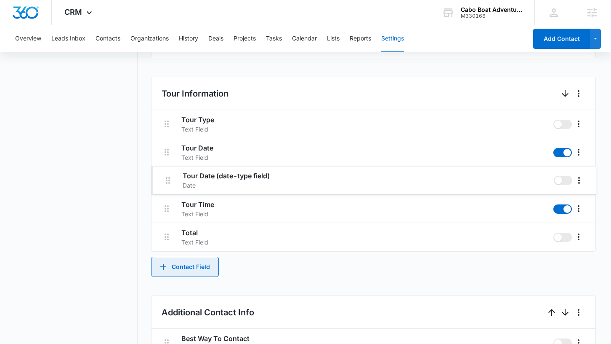
drag, startPoint x: 166, startPoint y: 235, endPoint x: 167, endPoint y: 174, distance: 61.1
click at [167, 174] on div "Tour Type Text Field Tour Date Text Field Tour Time Text Field Total Text Field…" at bounding box center [374, 180] width 444 height 141
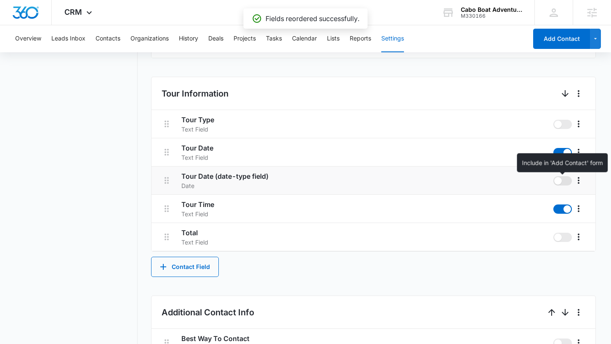
click at [562, 179] on span at bounding box center [563, 180] width 19 height 9
click at [554, 176] on input "checkbox" at bounding box center [553, 176] width 0 height 0
checkbox input "true"
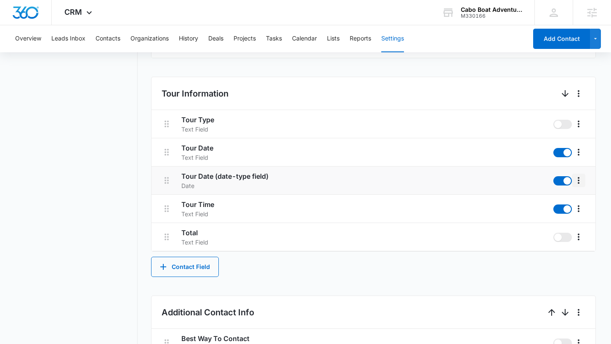
click at [580, 179] on icon "More" at bounding box center [579, 180] width 10 height 10
click at [560, 203] on div "Edit" at bounding box center [556, 204] width 18 height 6
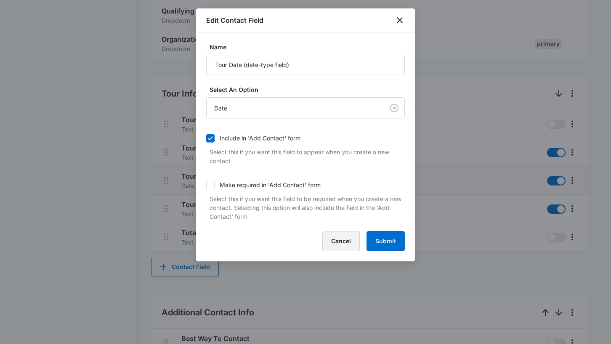
click at [344, 240] on button "Cancel" at bounding box center [341, 241] width 37 height 20
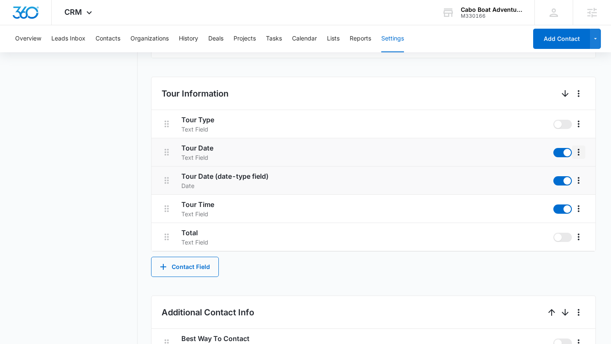
click at [581, 152] on icon "More" at bounding box center [579, 152] width 10 height 10
click at [565, 177] on div "Edit" at bounding box center [556, 176] width 18 height 6
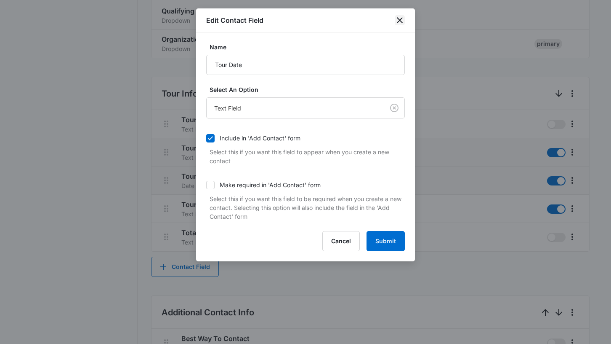
click at [405, 19] on icon "close" at bounding box center [400, 20] width 10 height 10
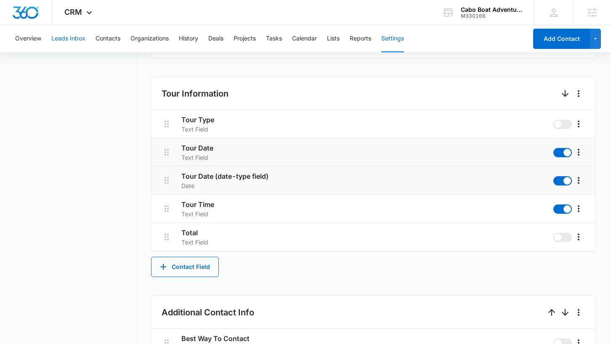
click at [62, 37] on button "Leads Inbox" at bounding box center [68, 38] width 34 height 27
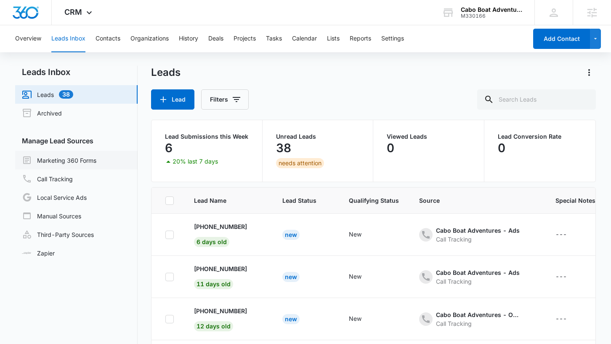
click at [68, 160] on link "Marketing 360 Forms" at bounding box center [59, 160] width 75 height 10
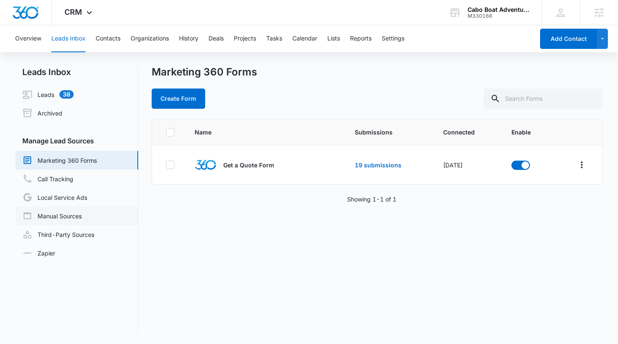
click at [74, 211] on link "Manual Sources" at bounding box center [51, 216] width 59 height 10
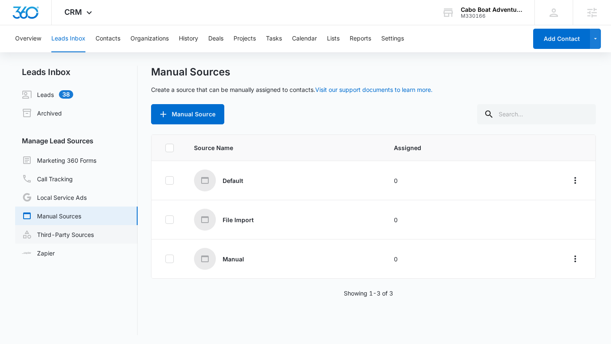
click at [79, 237] on link "Third-Party Sources" at bounding box center [58, 234] width 72 height 10
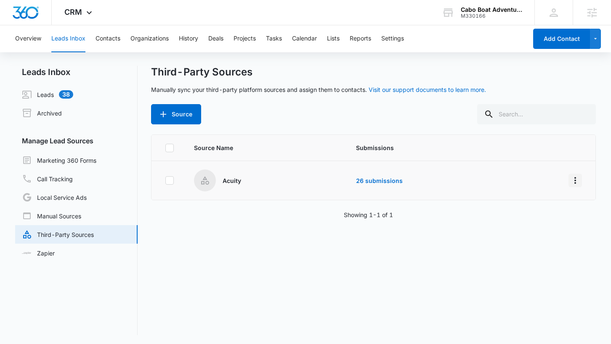
click at [573, 176] on icon "Overflow Menu" at bounding box center [575, 180] width 10 height 10
click at [514, 216] on div "Edit" at bounding box center [532, 216] width 48 height 6
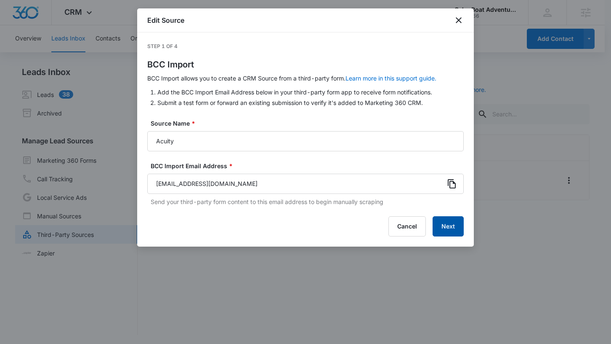
click at [444, 226] on button "Next" at bounding box center [448, 226] width 31 height 20
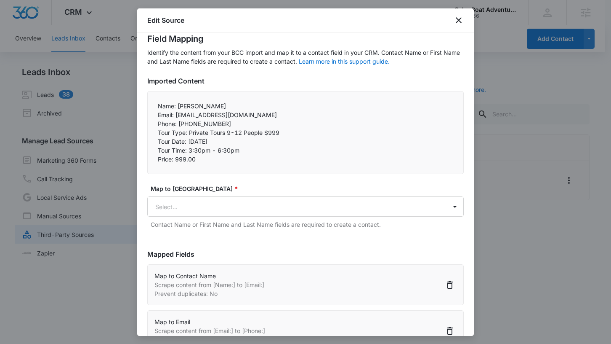
scroll to position [66, 0]
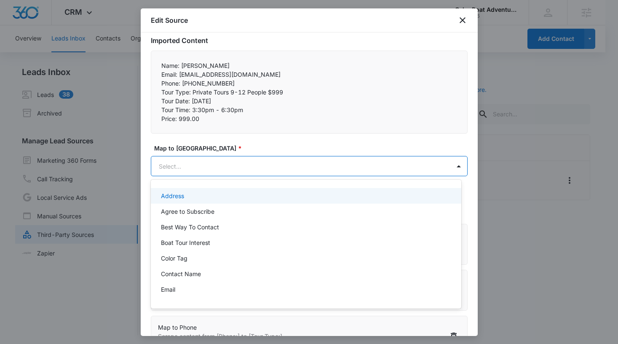
click at [257, 165] on body "CRM Apps Reputation Forms CRM Email Social Payments POS Content Ads Intelligenc…" at bounding box center [309, 172] width 618 height 344
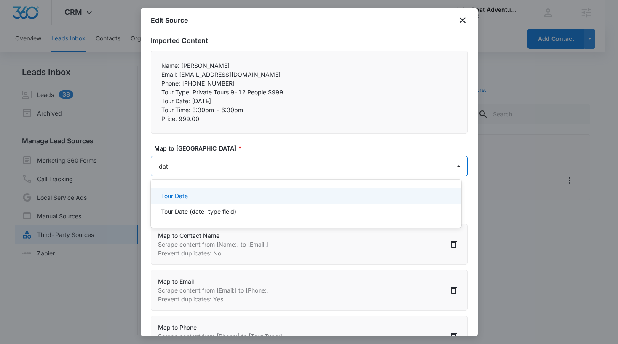
type input "date"
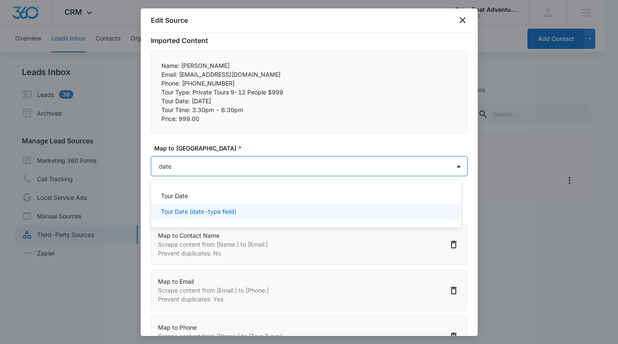
click at [245, 208] on div "Tour Date (date-type field)" at bounding box center [305, 211] width 288 height 9
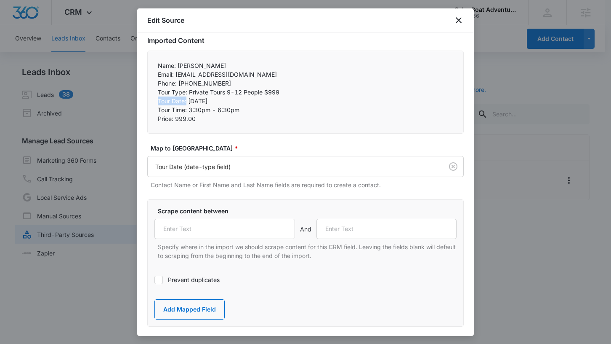
drag, startPoint x: 187, startPoint y: 100, endPoint x: 155, endPoint y: 101, distance: 32.0
click at [155, 101] on div "Name: Hannah Limbaga Email: markandhannah2025@gmail.com Phone: +17803620010 …" at bounding box center [305, 92] width 317 height 83
copy p "Tour Date:"
click at [195, 232] on input "text" at bounding box center [225, 229] width 141 height 20
paste input "Tour Date:"
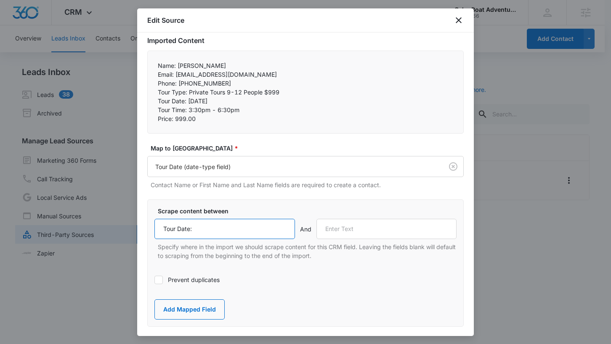
type input "Tour Date:"
drag, startPoint x: 188, startPoint y: 110, endPoint x: 158, endPoint y: 110, distance: 29.5
click at [158, 110] on p "Tour Time: 3:30pm - 6:30pm" at bounding box center [306, 109] width 296 height 9
copy p "Tour Time:"
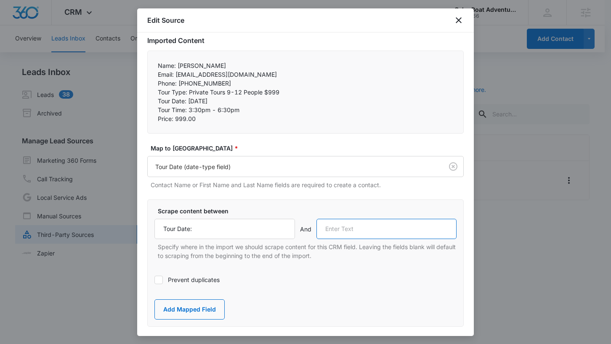
click at [353, 235] on input "text" at bounding box center [387, 229] width 141 height 20
paste input "Tour Time:"
type input "Tour Time:"
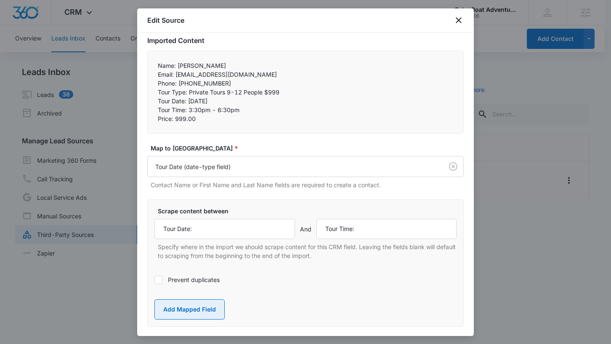
click at [207, 306] on button "Add Mapped Field" at bounding box center [190, 309] width 70 height 20
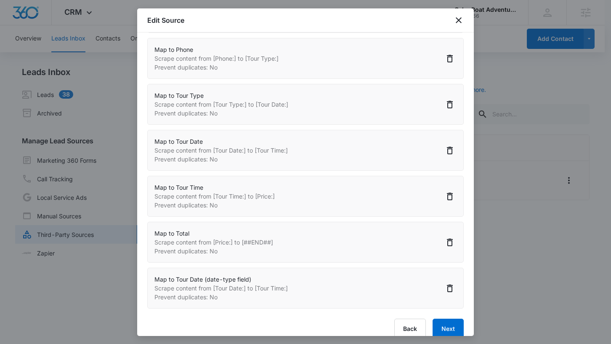
scroll to position [357, 0]
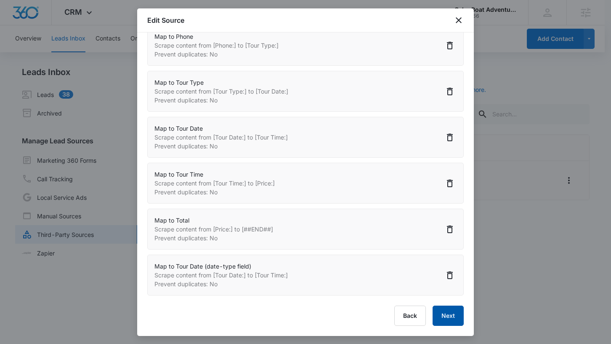
click at [451, 314] on button "Next" at bounding box center [448, 315] width 31 height 20
select select "77"
select select "185"
select select "184"
select select "377"
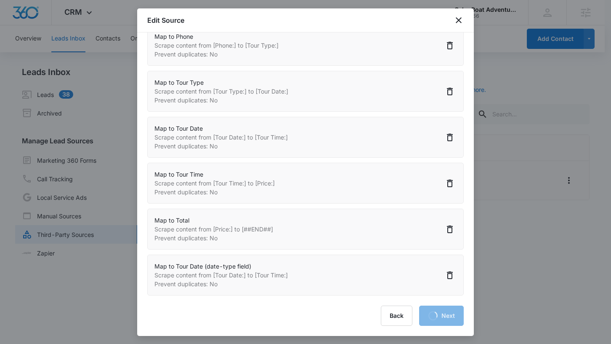
select select "378"
select select "379"
select select "380"
select select "381"
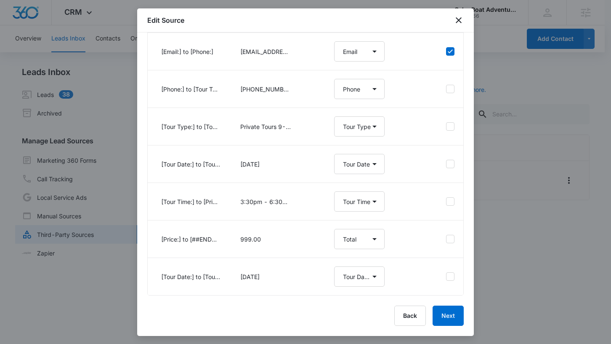
scroll to position [139, 0]
click at [441, 312] on button "Next" at bounding box center [448, 315] width 31 height 20
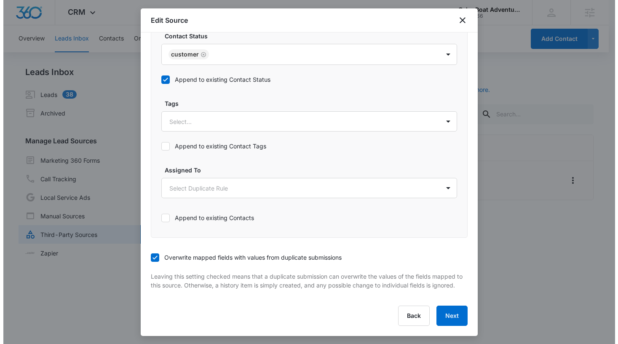
scroll to position [506, 0]
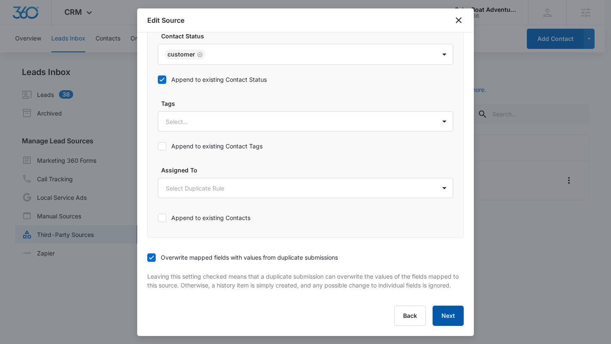
click at [441, 317] on button "Next" at bounding box center [448, 315] width 31 height 20
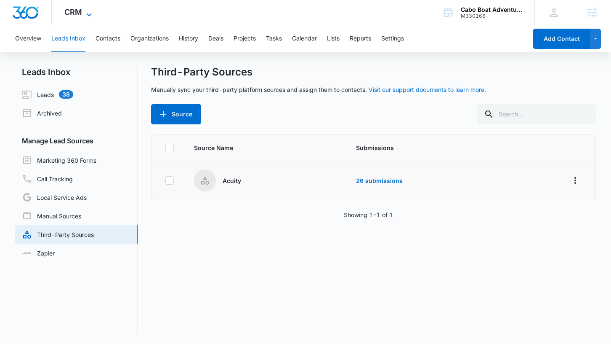
click at [78, 10] on span "CRM" at bounding box center [73, 12] width 18 height 9
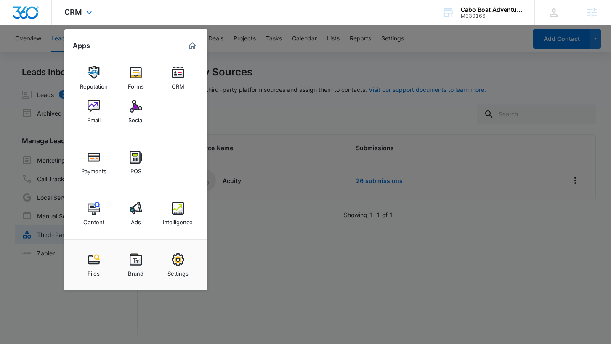
click at [75, 112] on div "Reputation Forms CRM Email Social" at bounding box center [135, 95] width 143 height 85
click at [85, 112] on link "Email" at bounding box center [94, 112] width 32 height 32
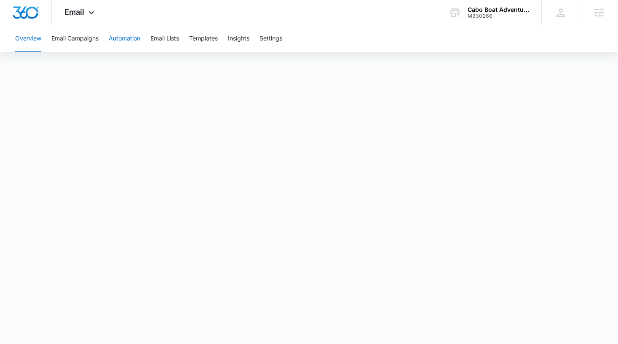
click at [133, 38] on button "Automation" at bounding box center [125, 38] width 32 height 27
click at [160, 38] on button "Email Lists" at bounding box center [164, 38] width 29 height 27
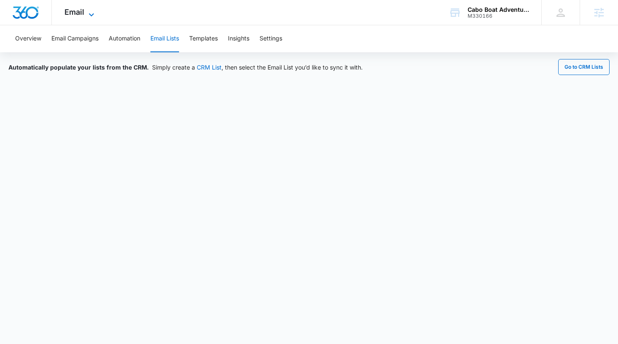
click at [73, 15] on span "Email" at bounding box center [74, 12] width 20 height 9
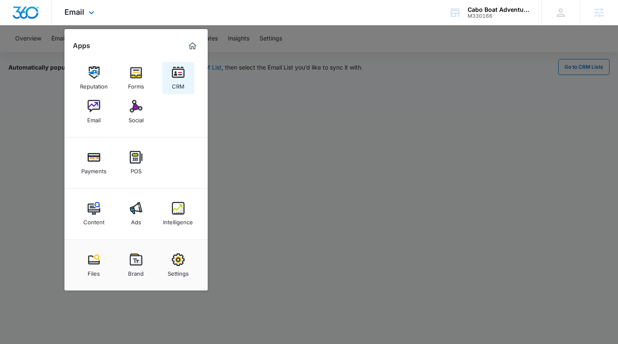
click at [184, 69] on img at bounding box center [178, 72] width 13 height 13
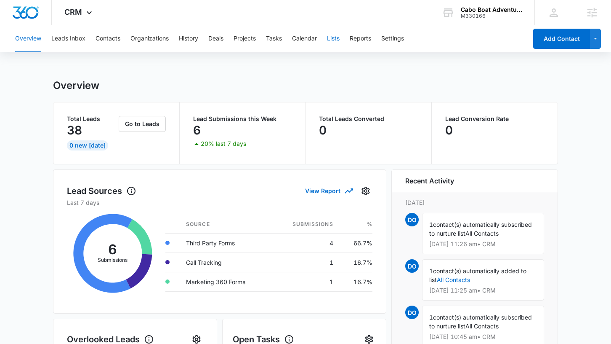
click at [340, 43] on button "Lists" at bounding box center [333, 38] width 13 height 27
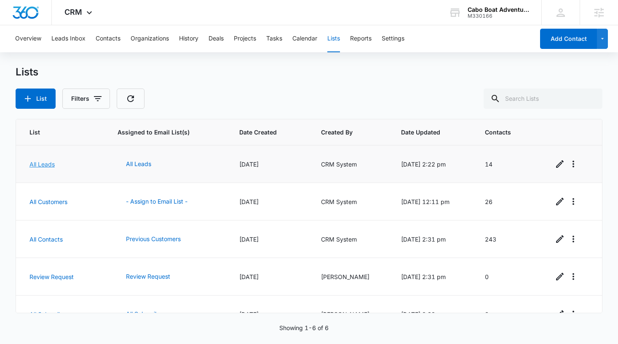
click at [49, 165] on link "All Leads" at bounding box center [41, 163] width 25 height 7
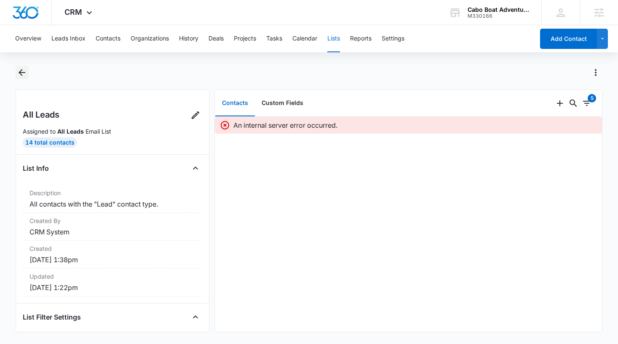
click at [23, 72] on icon "Back" at bounding box center [22, 72] width 7 height 7
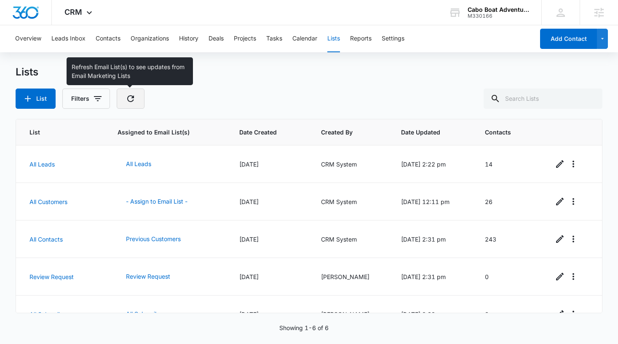
click at [131, 104] on button "button" at bounding box center [131, 98] width 28 height 20
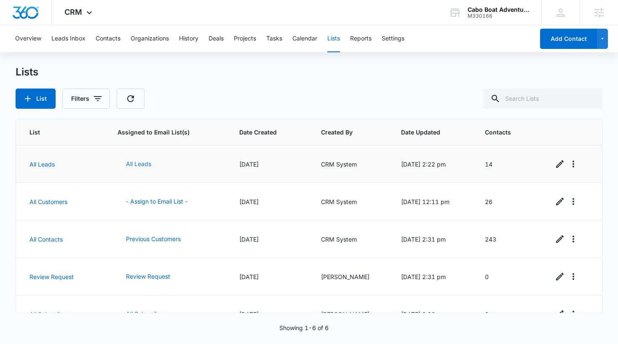
click at [140, 163] on button "All Leads" at bounding box center [138, 164] width 42 height 20
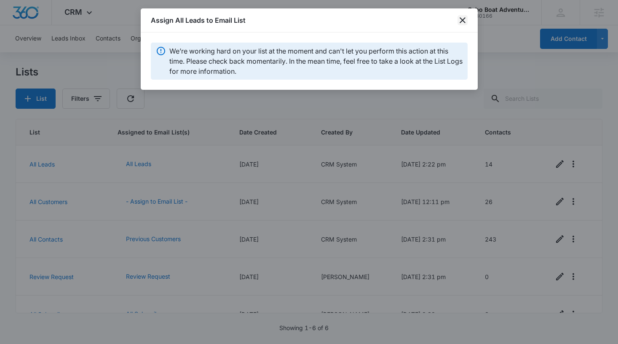
click at [460, 21] on icon "close" at bounding box center [462, 20] width 10 height 10
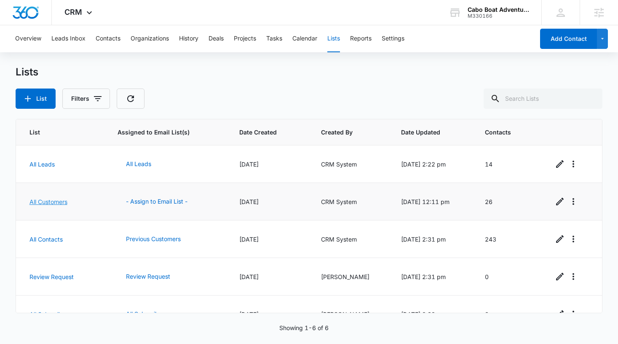
click at [59, 200] on link "All Customers" at bounding box center [48, 201] width 38 height 7
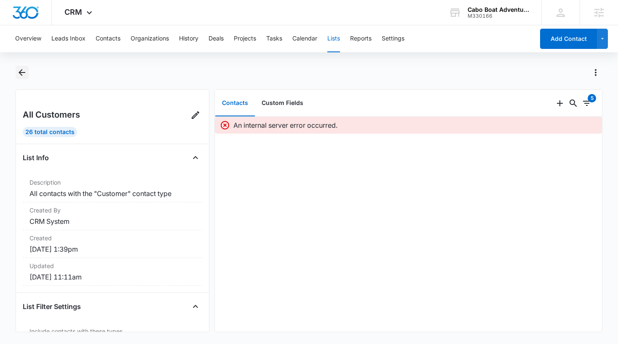
click at [25, 70] on icon "Back" at bounding box center [22, 72] width 10 height 10
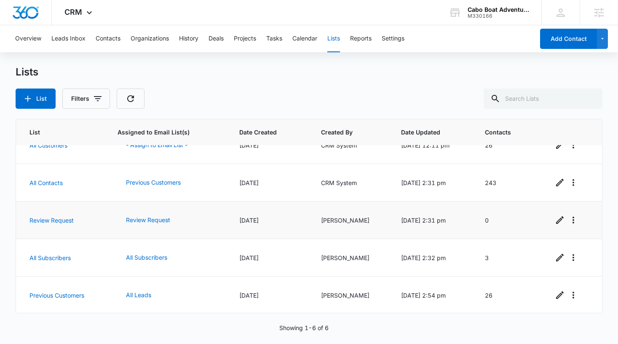
scroll to position [57, 0]
click at [70, 294] on link "Previous Customers" at bounding box center [56, 294] width 55 height 7
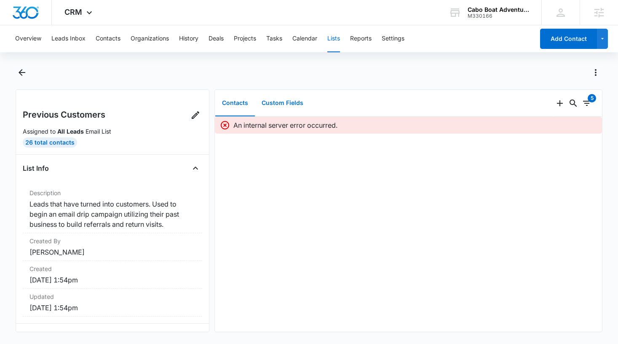
click at [283, 101] on button "Custom Fields" at bounding box center [282, 103] width 55 height 26
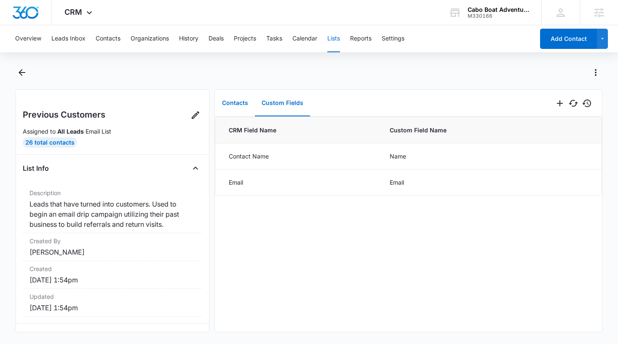
click at [229, 104] on button "Contacts" at bounding box center [235, 103] width 40 height 26
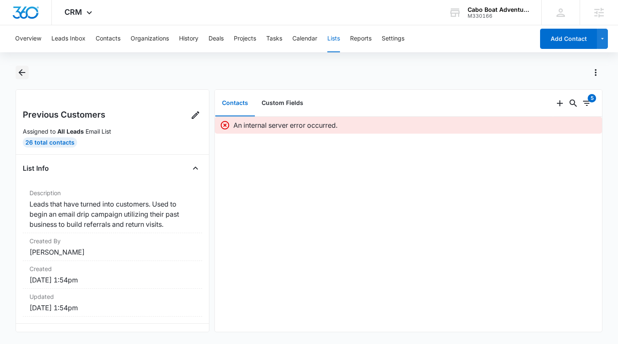
click at [20, 69] on icon "Back" at bounding box center [22, 72] width 10 height 10
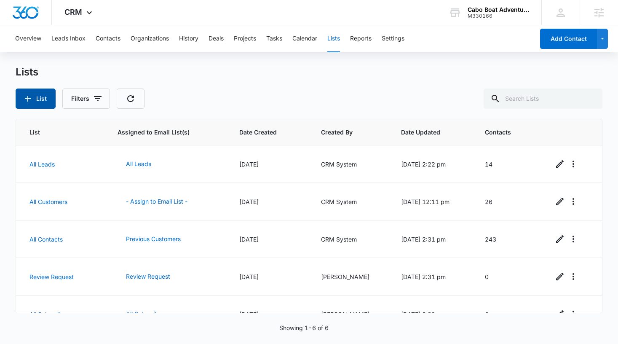
click at [45, 97] on button "List" at bounding box center [36, 98] width 40 height 20
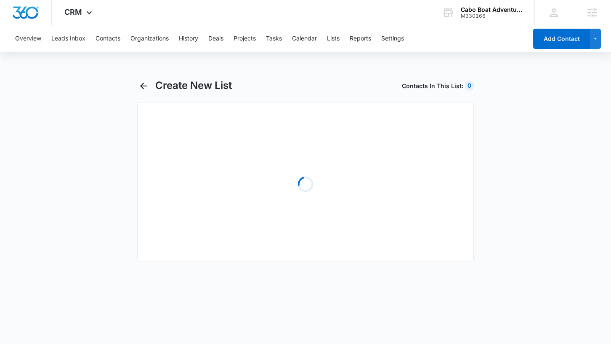
select select "31"
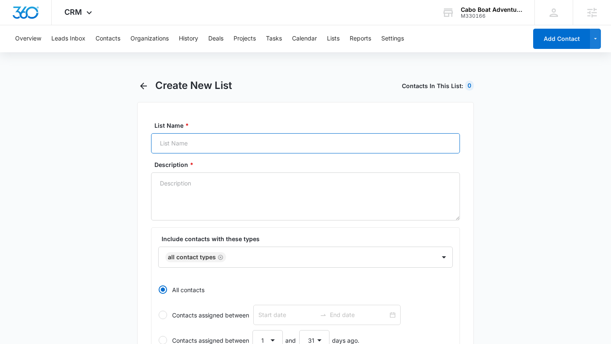
click at [212, 143] on input "List Name *" at bounding box center [305, 143] width 309 height 20
type input "Test - All Contacts"
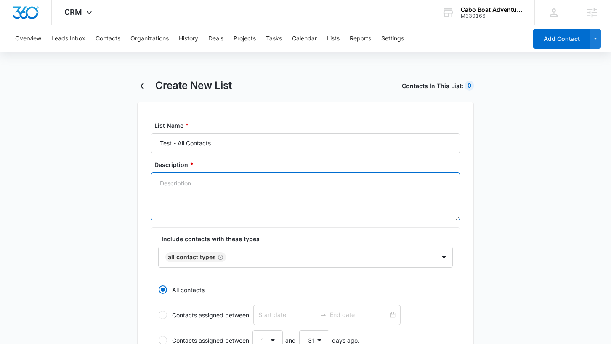
click at [192, 181] on textarea "Description *" at bounding box center [305, 196] width 309 height 48
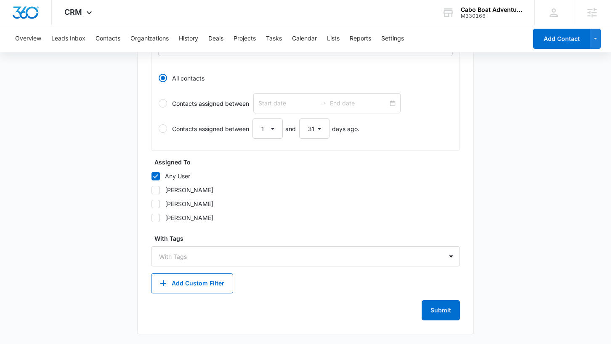
scroll to position [354, 0]
click at [193, 285] on button "Add Custom Filter" at bounding box center [192, 282] width 82 height 20
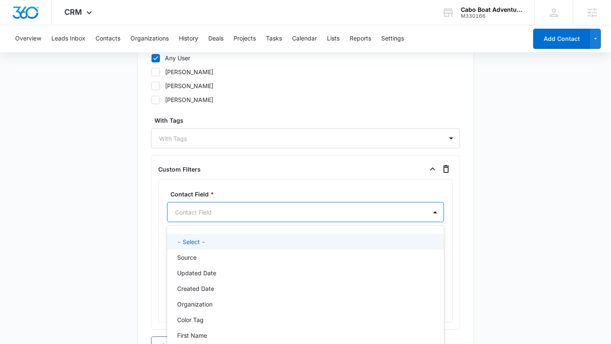
scroll to position [485, 0]
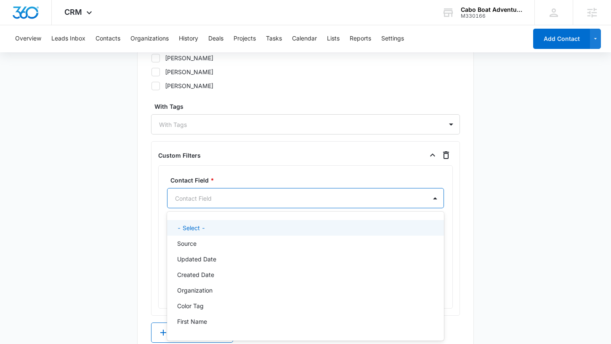
click at [217, 208] on div "- Select -, 1 of 34. 34 results available. Use Up and Down to choose options, p…" at bounding box center [305, 198] width 277 height 20
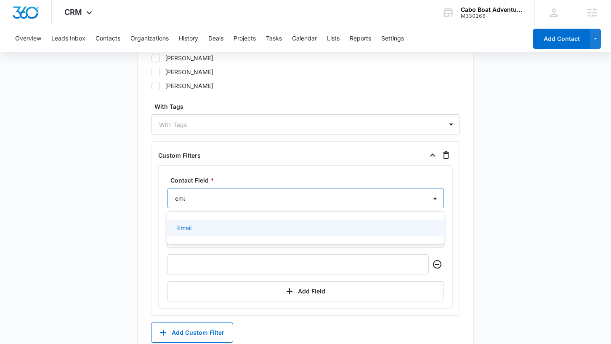
type input "emai"
click at [206, 230] on div "Email" at bounding box center [304, 227] width 255 height 9
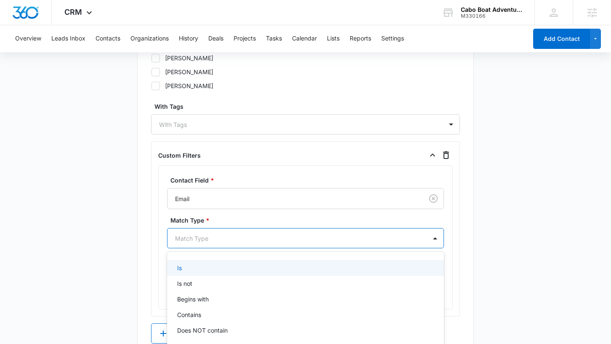
scroll to position [491, 0]
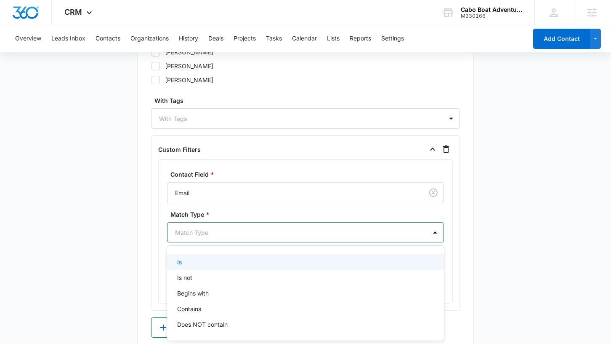
click at [205, 240] on div "Match Type" at bounding box center [297, 232] width 259 height 19
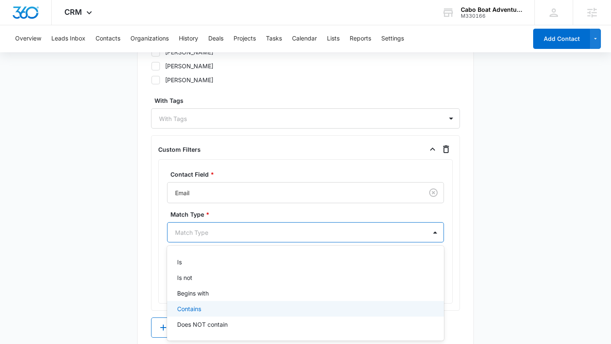
click at [203, 310] on div "Contains" at bounding box center [304, 308] width 255 height 9
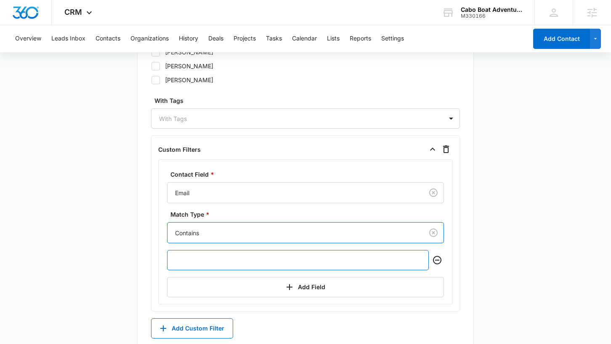
click at [200, 262] on input "text" at bounding box center [298, 260] width 262 height 20
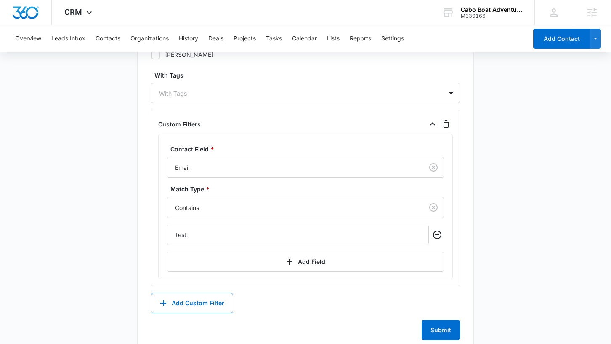
scroll to position [536, 0]
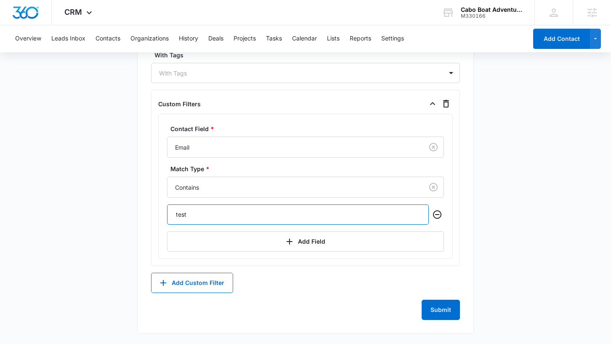
drag, startPoint x: 208, startPoint y: 216, endPoint x: 128, endPoint y: 212, distance: 80.5
type input "@"
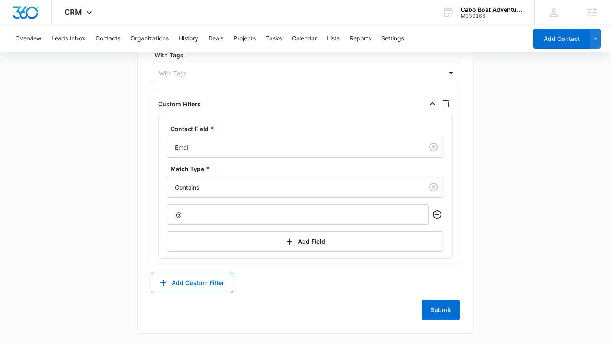
click at [448, 107] on icon "button" at bounding box center [446, 104] width 6 height 8
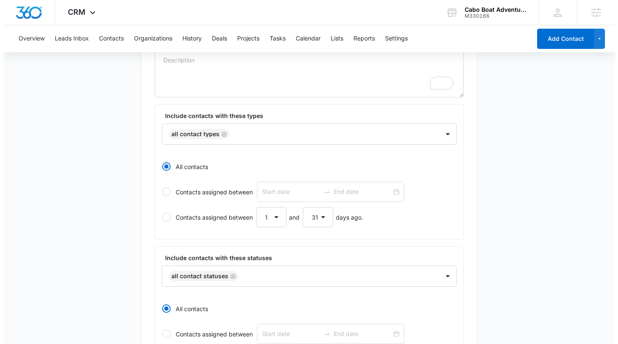
scroll to position [0, 0]
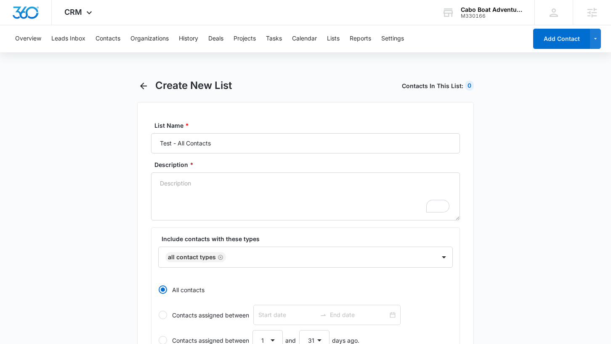
click at [282, 193] on textarea "Description *" at bounding box center [305, 196] width 309 height 48
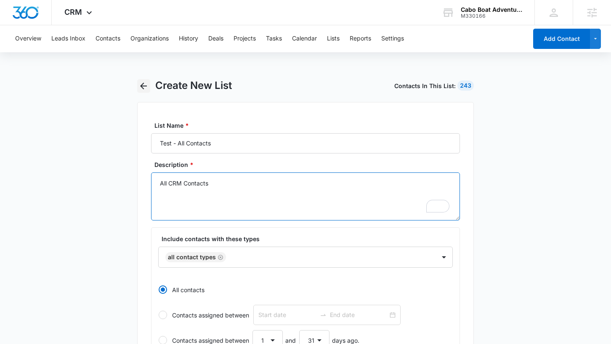
type textarea "All CRM Contacts"
click at [143, 86] on icon "button" at bounding box center [143, 86] width 7 height 7
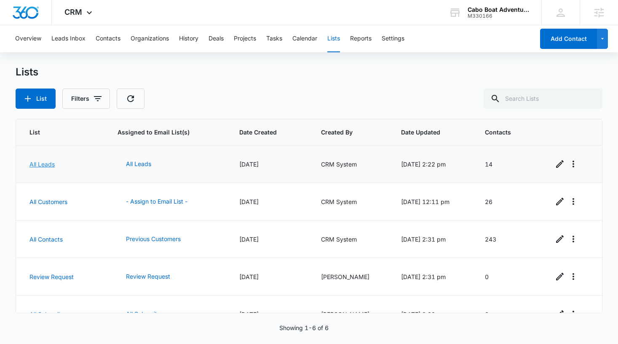
click at [45, 165] on link "All Leads" at bounding box center [41, 163] width 25 height 7
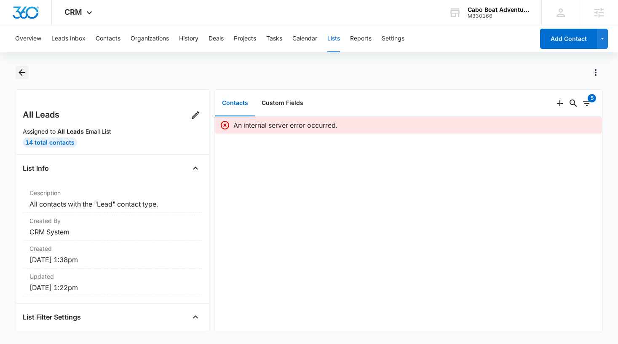
click at [23, 70] on icon "Back" at bounding box center [22, 72] width 10 height 10
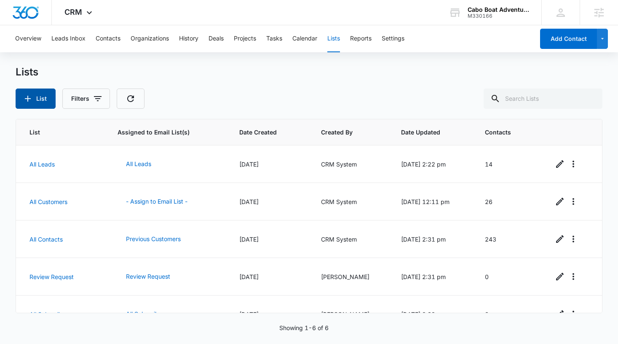
click at [45, 99] on button "List" at bounding box center [36, 98] width 40 height 20
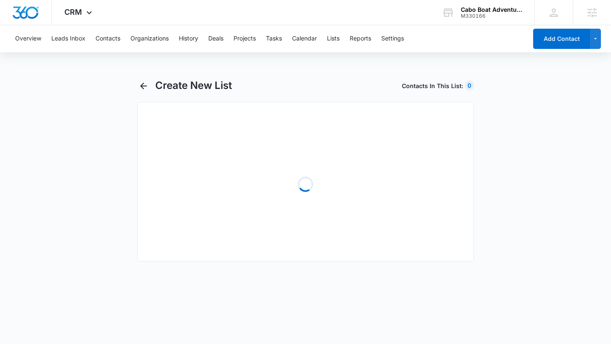
select select "31"
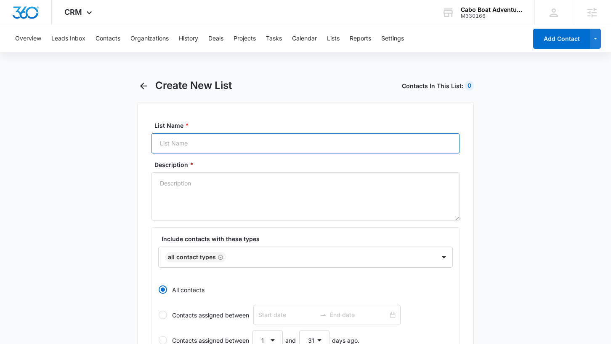
click at [269, 143] on input "List Name *" at bounding box center [305, 143] width 309 height 20
type input "Test - All Leads"
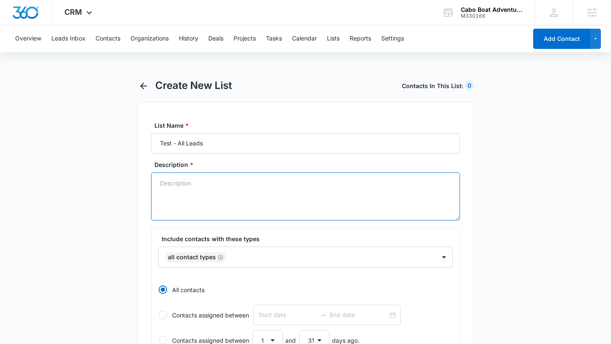
click at [244, 198] on textarea "Description *" at bounding box center [305, 196] width 309 height 48
click at [219, 257] on icon "Remove All Contact Types" at bounding box center [220, 256] width 5 height 5
type textarea "Lead type"
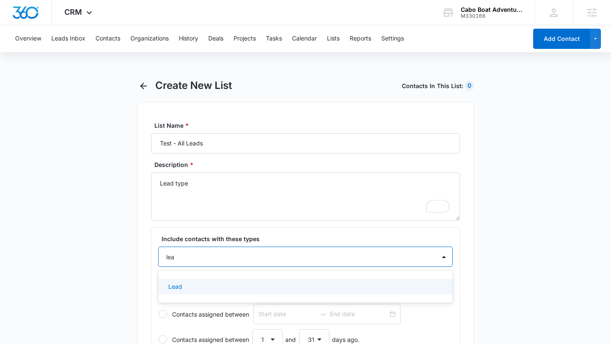
type input "lead"
click at [205, 280] on div "Lead" at bounding box center [305, 286] width 295 height 16
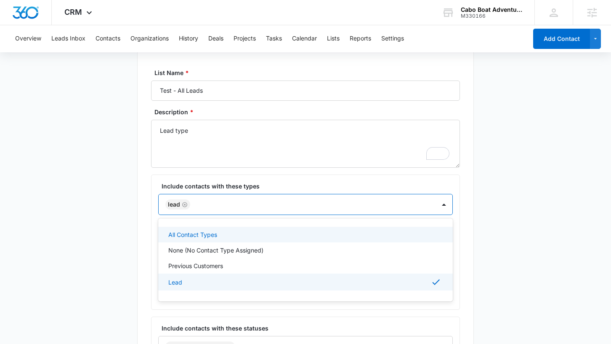
click at [285, 215] on div "All Contact Types, 1 of 7. 7 results available. Use Up and Down to choose optio…" at bounding box center [305, 204] width 295 height 21
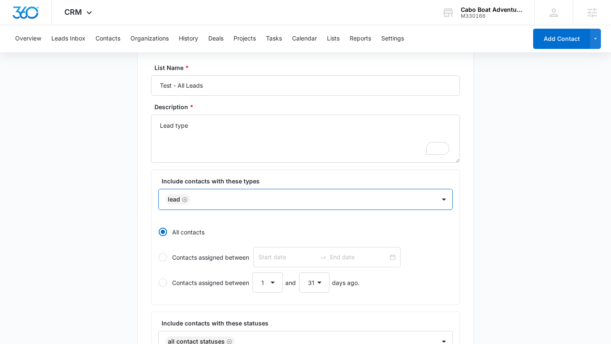
click at [261, 200] on div at bounding box center [309, 199] width 232 height 11
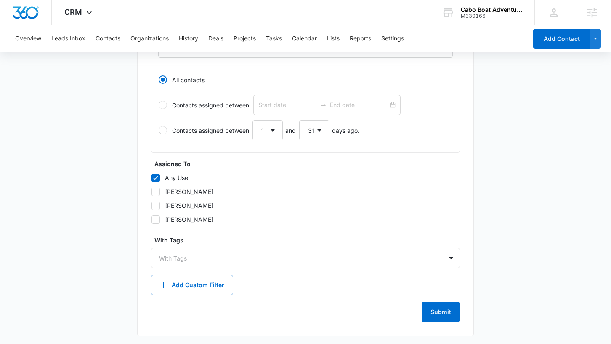
scroll to position [354, 0]
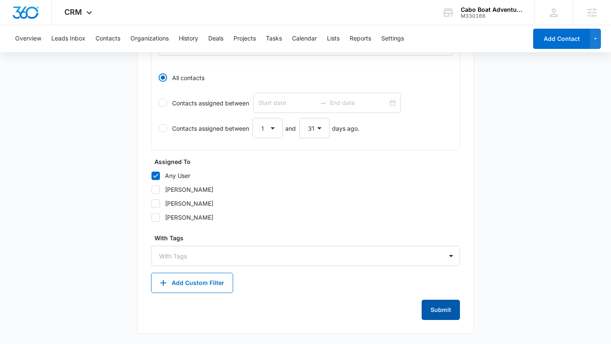
click at [459, 315] on button "Submit" at bounding box center [441, 309] width 38 height 20
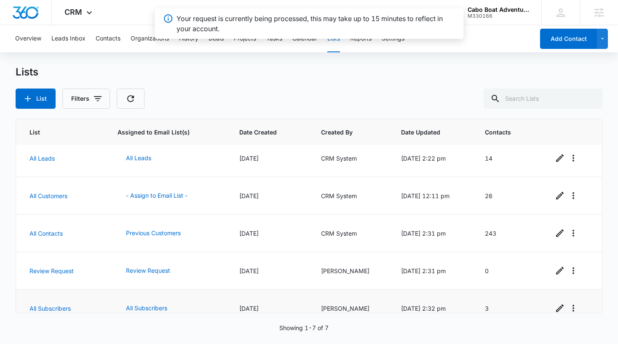
scroll to position [95, 0]
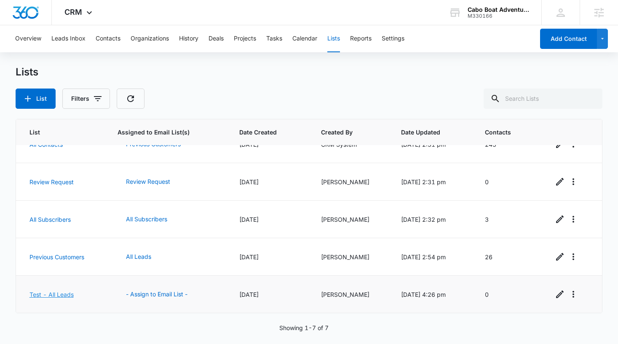
click at [62, 292] on link "Test - All Leads" at bounding box center [51, 294] width 44 height 7
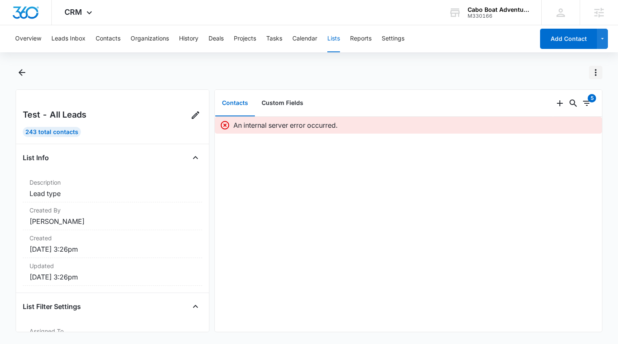
click at [596, 76] on icon "Actions" at bounding box center [595, 72] width 10 height 10
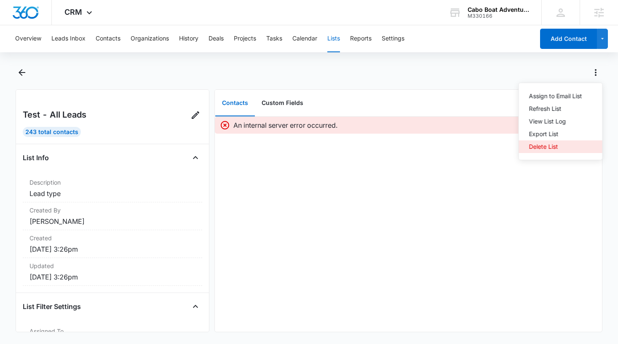
click at [546, 149] on div "Delete List" at bounding box center [555, 147] width 53 height 6
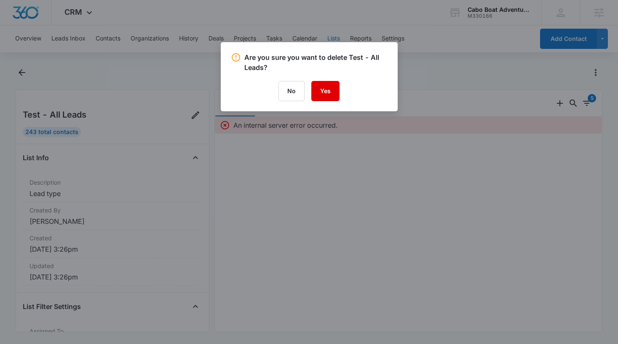
click at [328, 92] on button "Yes" at bounding box center [325, 91] width 28 height 20
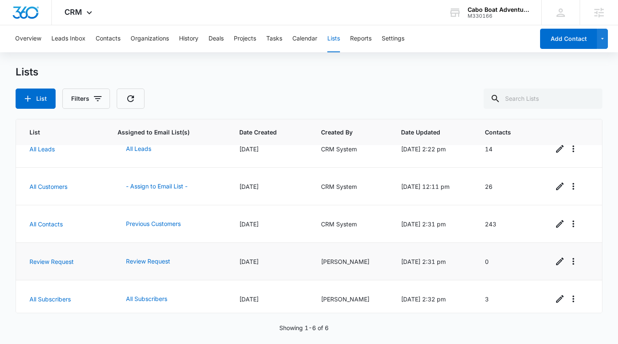
scroll to position [57, 0]
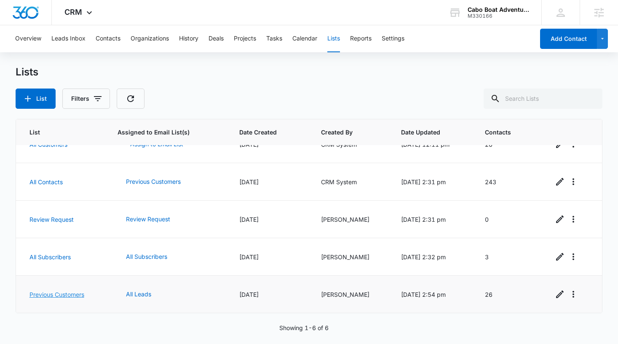
click at [67, 294] on link "Previous Customers" at bounding box center [56, 294] width 55 height 7
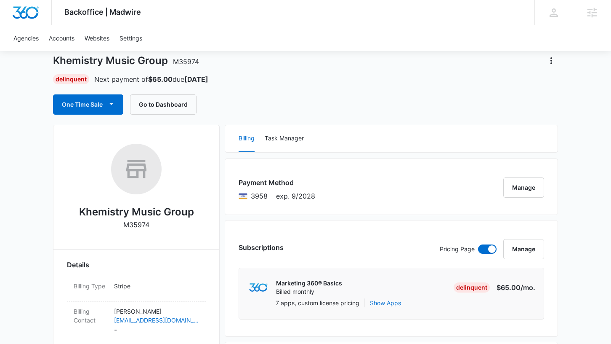
scroll to position [90, 0]
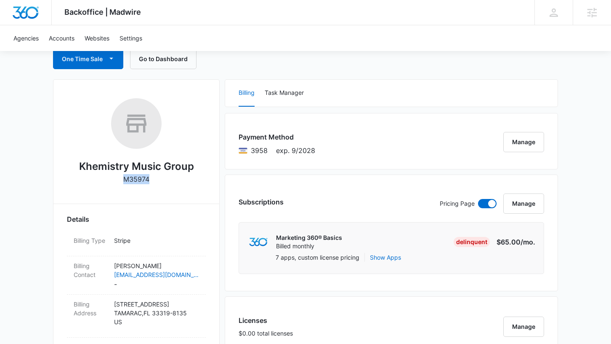
drag, startPoint x: 157, startPoint y: 181, endPoint x: 120, endPoint y: 180, distance: 37.1
click at [120, 180] on div "Khemistry Music Group M35974" at bounding box center [136, 144] width 139 height 92
copy p "M35974"
drag, startPoint x: 195, startPoint y: 165, endPoint x: 79, endPoint y: 163, distance: 115.4
click at [79, 163] on div "Khemistry Music Group M35974" at bounding box center [136, 144] width 139 height 92
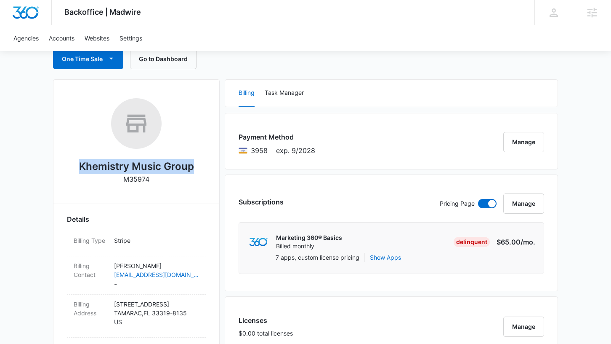
copy h2 "Khemistry Music Group"
drag, startPoint x: 147, startPoint y: 263, endPoint x: 130, endPoint y: 263, distance: 16.8
click at [130, 263] on p "Roger Baptiste" at bounding box center [156, 265] width 85 height 9
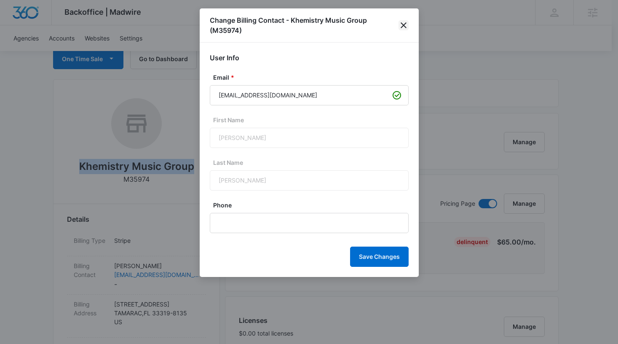
click at [402, 22] on icon "close" at bounding box center [403, 25] width 10 height 10
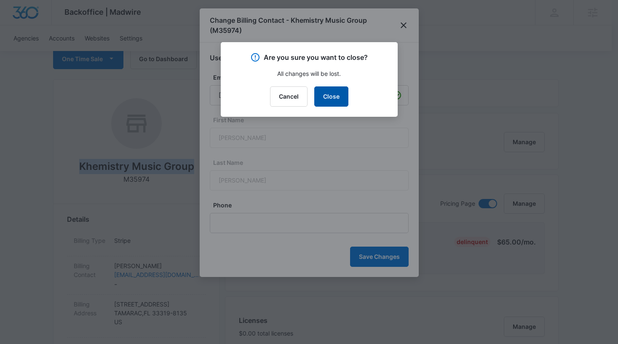
click at [341, 93] on button "Close" at bounding box center [331, 96] width 34 height 20
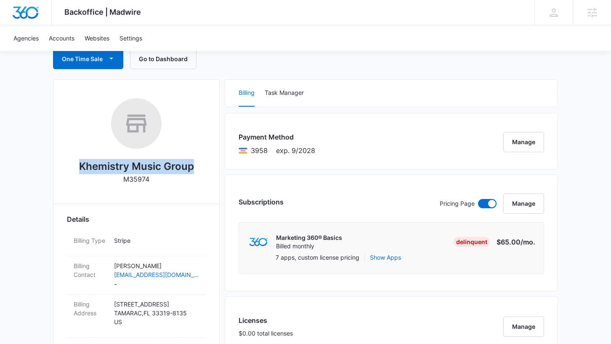
copy p "Baptiste"
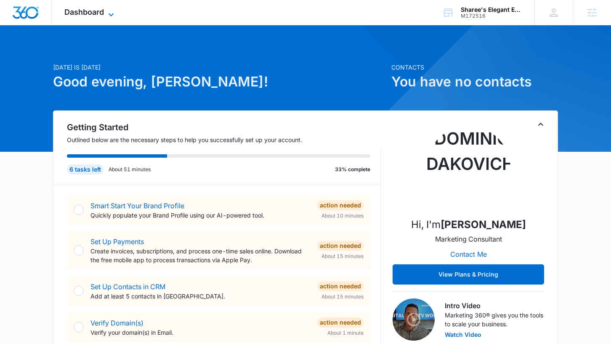
click at [91, 8] on span "Dashboard" at bounding box center [84, 12] width 40 height 9
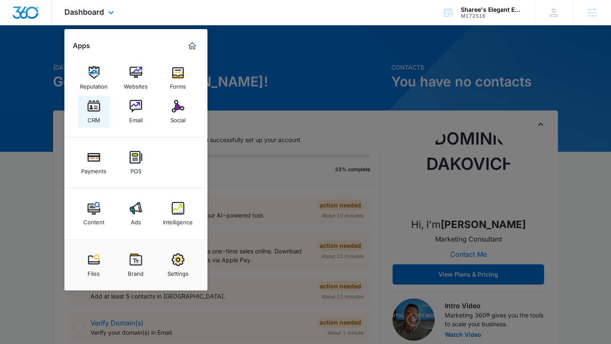
click at [97, 112] on img at bounding box center [94, 106] width 13 height 13
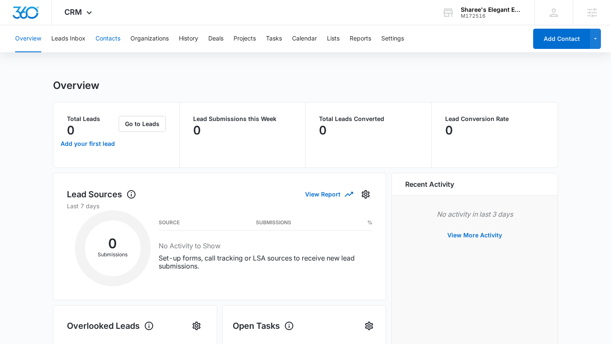
click at [109, 37] on button "Contacts" at bounding box center [108, 38] width 25 height 27
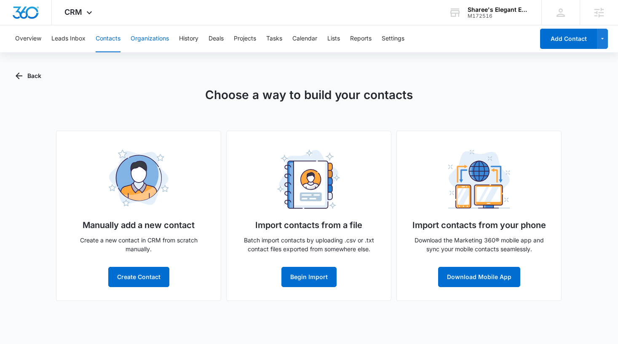
click at [152, 42] on button "Organizations" at bounding box center [150, 38] width 38 height 27
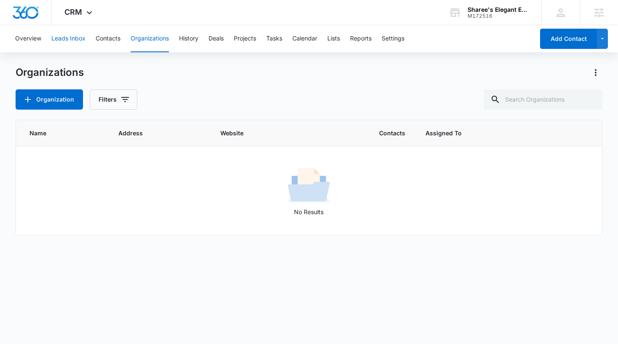
click at [72, 39] on button "Leads Inbox" at bounding box center [68, 38] width 34 height 27
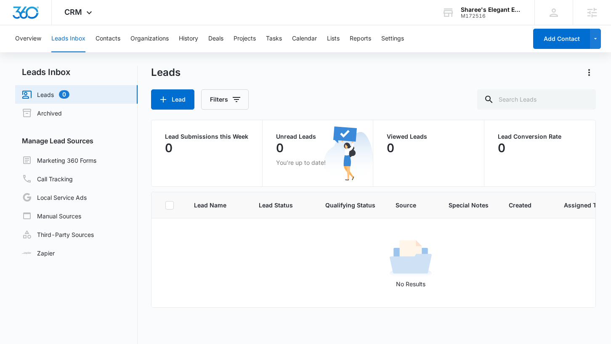
click at [228, 35] on div "Overview Leads Inbox Contacts Organizations History Deals Projects Tasks Calend…" at bounding box center [268, 38] width 517 height 27
click at [213, 39] on button "Deals" at bounding box center [215, 38] width 15 height 27
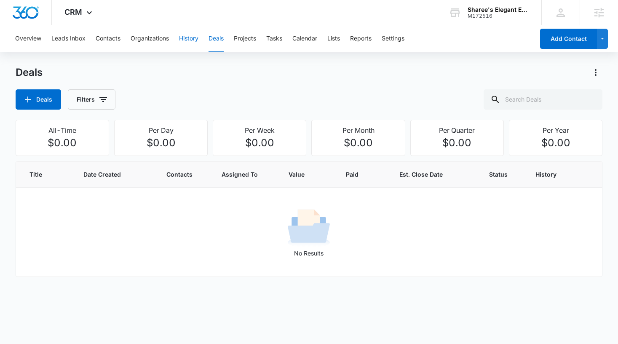
click at [193, 37] on button "History" at bounding box center [188, 38] width 19 height 27
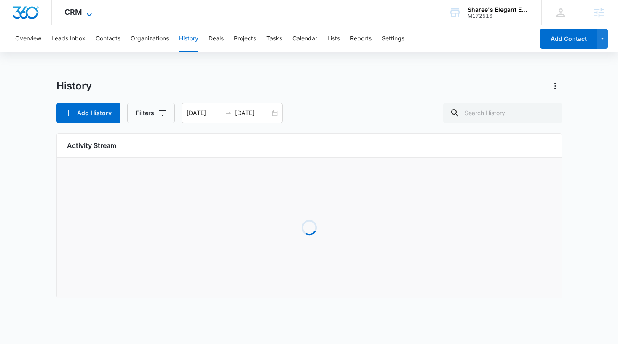
click at [75, 15] on span "CRM" at bounding box center [73, 12] width 18 height 9
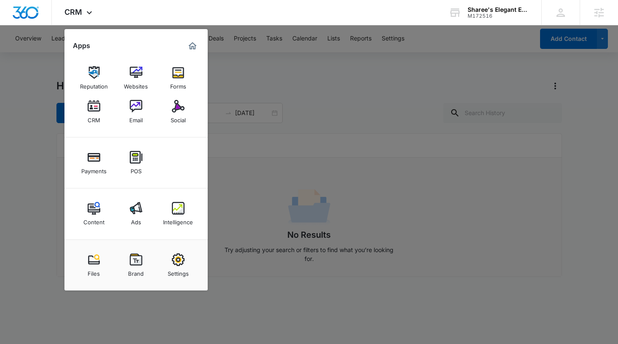
click at [259, 74] on div at bounding box center [309, 172] width 618 height 344
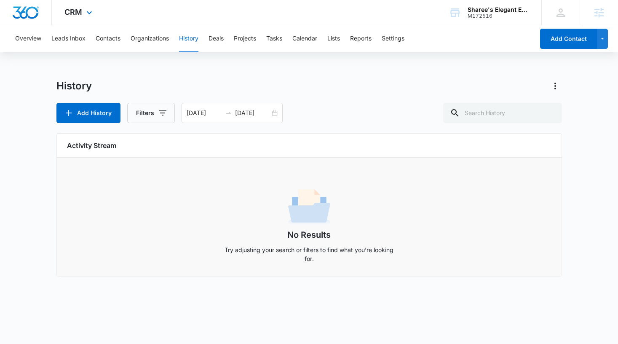
click at [88, 19] on div "CRM Apps Reputation Websites Forms CRM Email Social Payments POS Content Ads In…" at bounding box center [79, 12] width 55 height 25
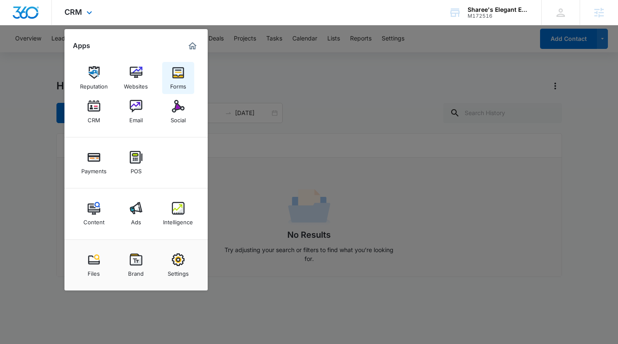
click at [166, 82] on link "Forms" at bounding box center [178, 78] width 32 height 32
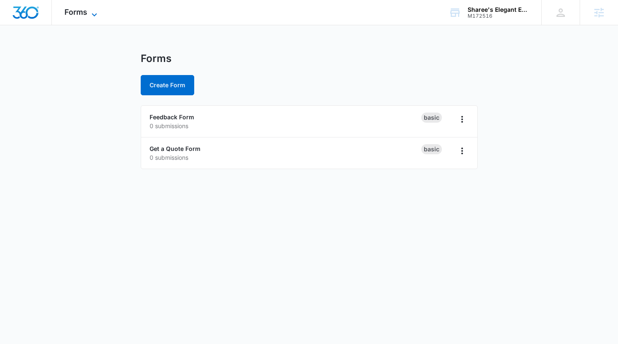
click at [92, 16] on icon at bounding box center [94, 15] width 10 height 10
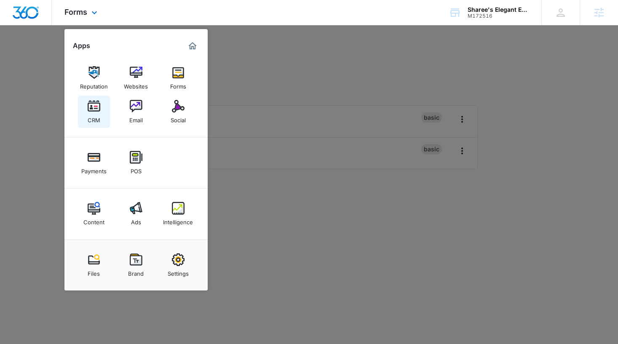
click at [98, 105] on img at bounding box center [94, 106] width 13 height 13
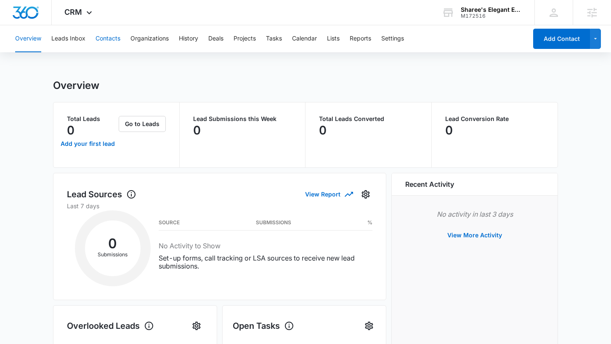
click at [107, 36] on button "Contacts" at bounding box center [108, 38] width 25 height 27
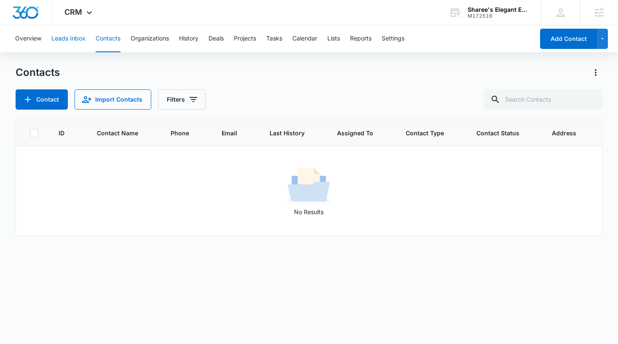
click at [80, 38] on button "Leads Inbox" at bounding box center [68, 38] width 34 height 27
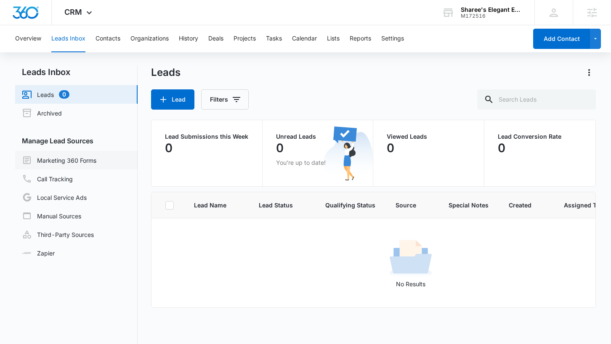
click at [80, 158] on link "Marketing 360 Forms" at bounding box center [59, 160] width 75 height 10
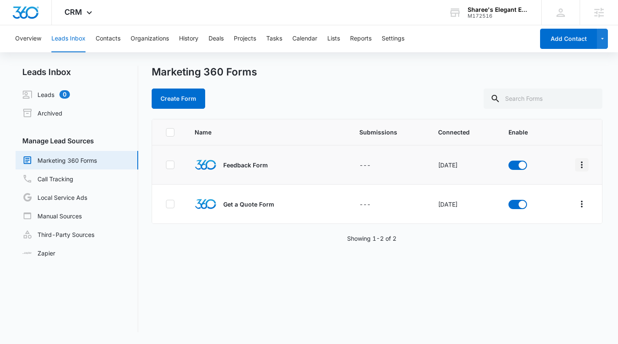
click at [578, 162] on icon "Overflow Menu" at bounding box center [581, 165] width 10 height 10
click at [546, 211] on div "Field Mapping" at bounding box center [538, 214] width 48 height 6
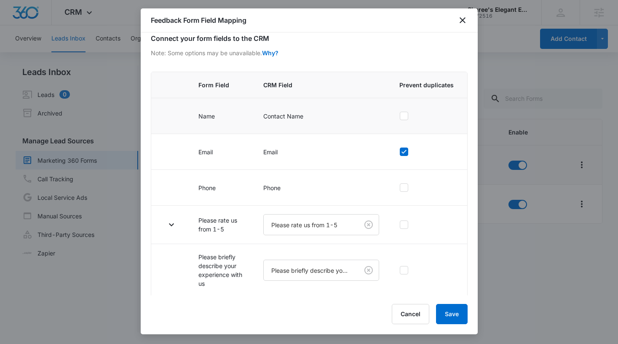
scroll to position [43, 0]
click at [173, 221] on icon "button" at bounding box center [171, 223] width 10 height 10
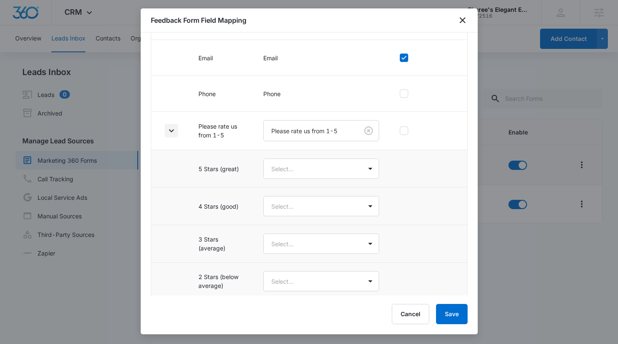
scroll to position [231, 0]
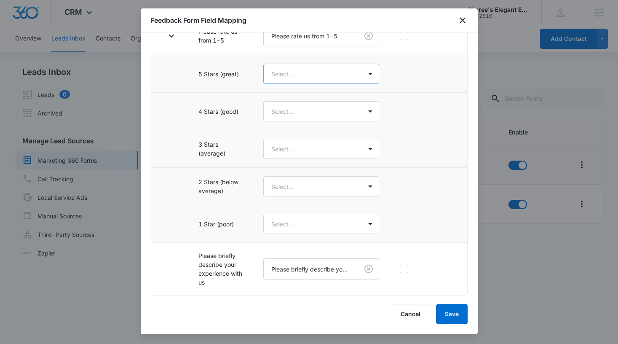
click at [282, 77] on body "CRM Apps Reputation Websites Forms CRM Email Social Payments POS Content Ads In…" at bounding box center [309, 172] width 618 height 344
click at [282, 99] on div "5 Stars (great)" at bounding box center [318, 104] width 111 height 16
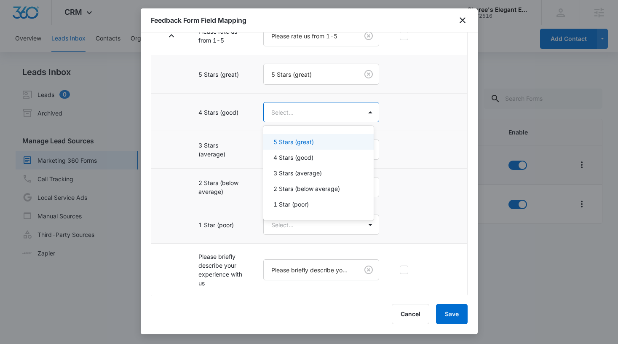
click at [284, 105] on body "CRM Apps Reputation Websites Forms CRM Email Social Payments POS Content Ads In…" at bounding box center [309, 172] width 618 height 344
click at [281, 149] on div "5 Stars (great)" at bounding box center [318, 142] width 111 height 16
click at [288, 118] on body "CRM Apps Reputation Websites Forms CRM Email Social Payments POS Content Ads In…" at bounding box center [309, 172] width 618 height 344
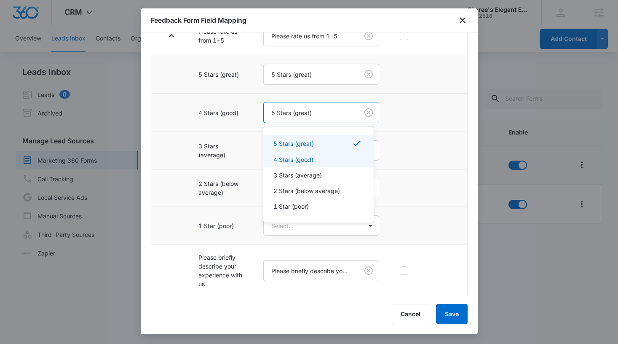
click at [289, 163] on p "4 Stars (good)" at bounding box center [293, 159] width 40 height 9
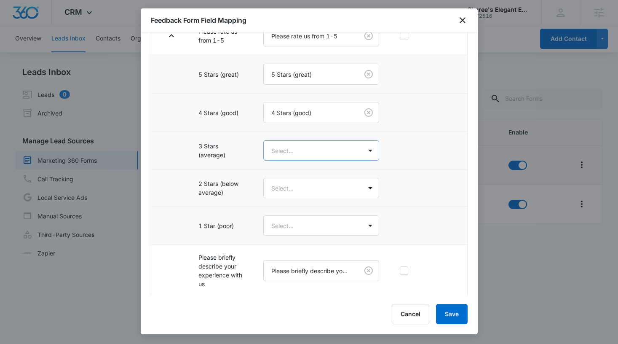
click at [289, 147] on body "CRM Apps Reputation Websites Forms CRM Email Social Payments POS Content Ads In…" at bounding box center [309, 172] width 618 height 344
click at [283, 211] on p "3 Stars (average)" at bounding box center [297, 211] width 48 height 9
click at [288, 181] on body "CRM Apps Reputation Websites Forms CRM Email Social Payments POS Content Ads In…" at bounding box center [309, 172] width 618 height 344
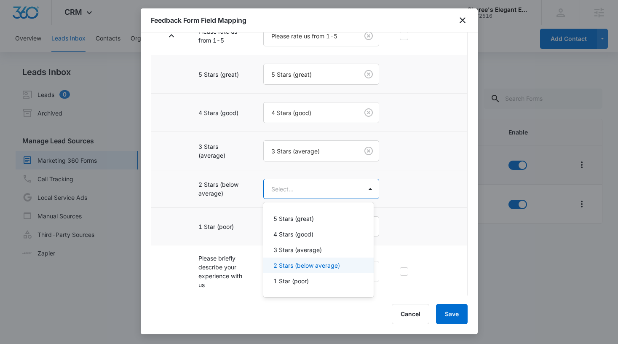
click at [283, 261] on div "2 Stars (below average)" at bounding box center [318, 265] width 111 height 16
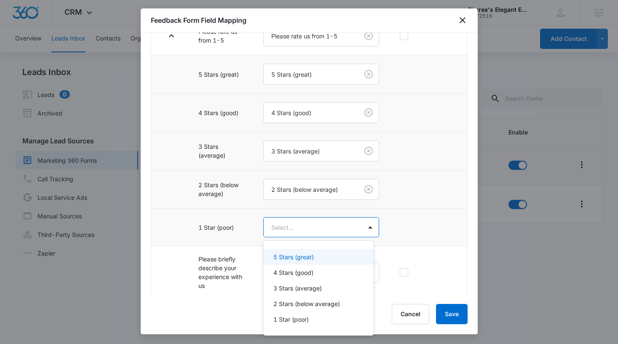
click at [290, 231] on body "CRM Apps Reputation Websites Forms CRM Email Social Payments POS Content Ads In…" at bounding box center [309, 172] width 618 height 344
click at [288, 316] on p "1 Star (poor)" at bounding box center [290, 319] width 35 height 9
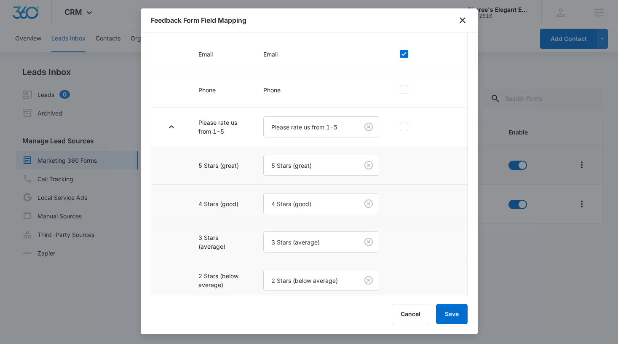
scroll to position [0, 0]
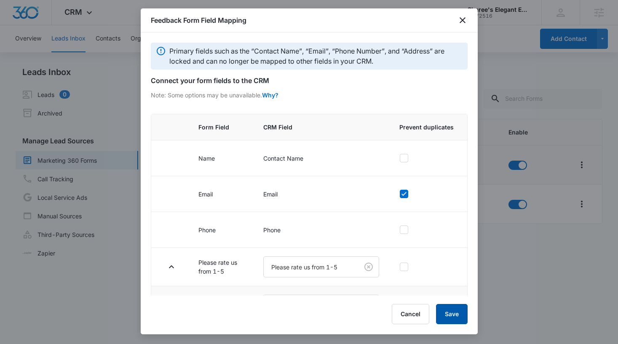
click at [454, 316] on button "Save" at bounding box center [452, 314] width 32 height 20
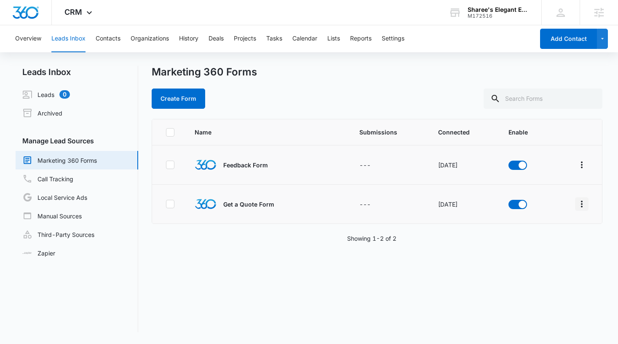
click at [577, 202] on icon "Overflow Menu" at bounding box center [581, 204] width 10 height 10
click at [549, 253] on div "Field Mapping" at bounding box center [538, 253] width 48 height 6
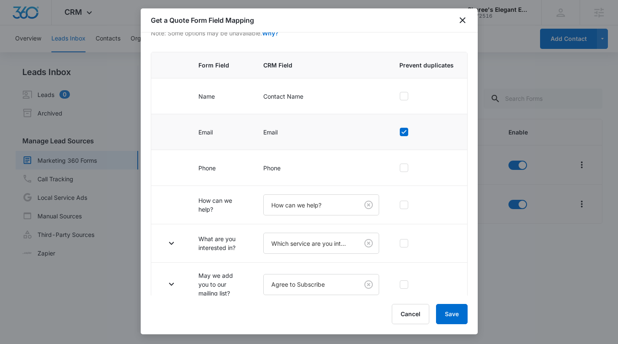
scroll to position [73, 0]
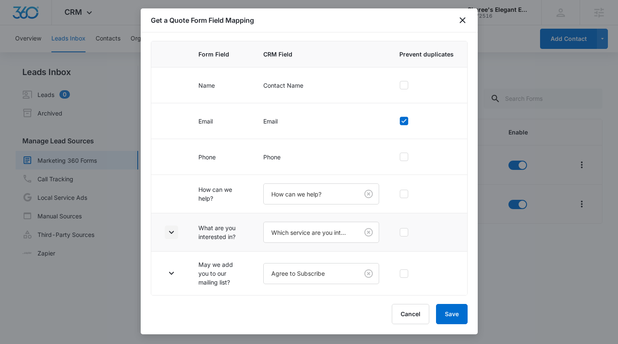
click at [171, 233] on icon "button" at bounding box center [171, 232] width 10 height 10
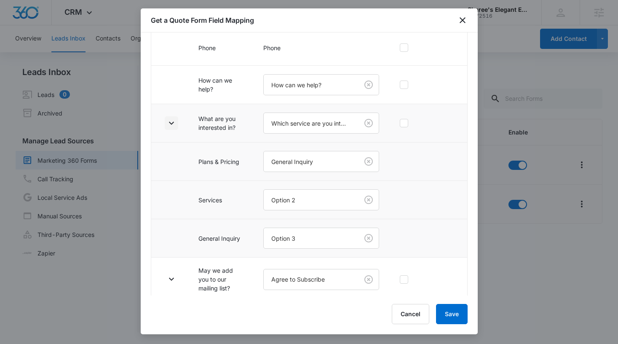
scroll to position [188, 0]
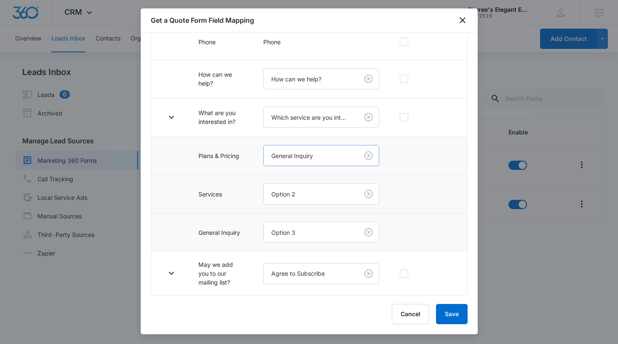
click at [326, 161] on body "CRM Apps Reputation Websites Forms CRM Email Social Payments POS Content Ads In…" at bounding box center [309, 172] width 618 height 344
click at [461, 20] on div at bounding box center [309, 172] width 618 height 344
click at [168, 275] on icon "button" at bounding box center [171, 273] width 10 height 10
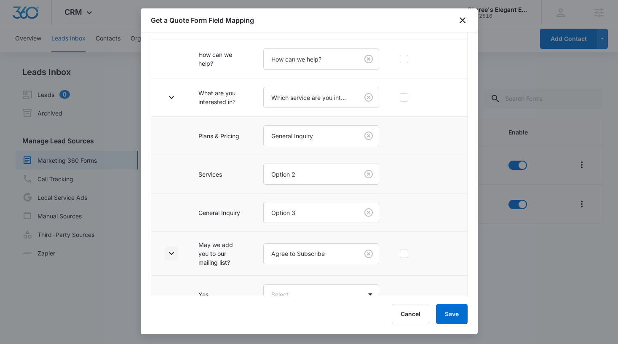
scroll to position [263, 0]
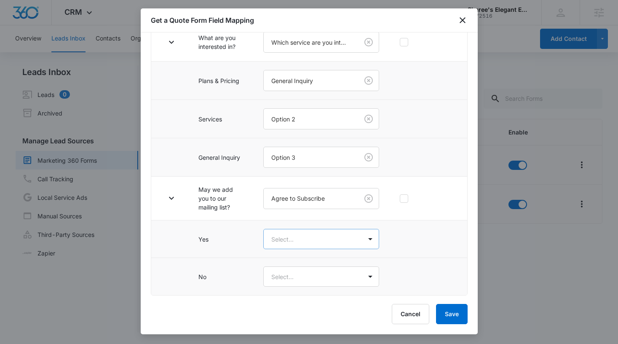
click at [283, 243] on body "CRM Apps Reputation Websites Forms CRM Email Social Payments POS Content Ads In…" at bounding box center [309, 172] width 618 height 344
click at [281, 267] on p "Yes" at bounding box center [278, 268] width 10 height 9
click at [283, 276] on body "CRM Apps Reputation Websites Forms CRM Email Social Payments POS Content Ads In…" at bounding box center [309, 172] width 618 height 344
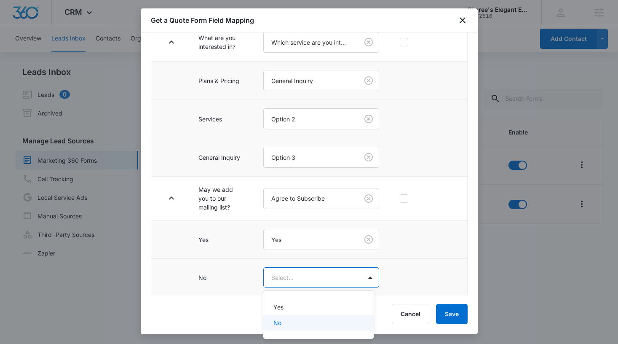
click at [289, 323] on div "No" at bounding box center [317, 322] width 89 height 9
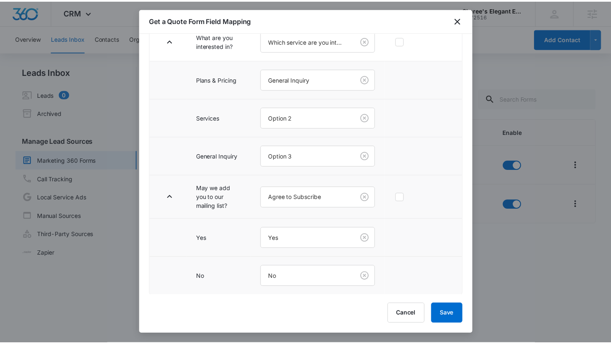
scroll to position [264, 0]
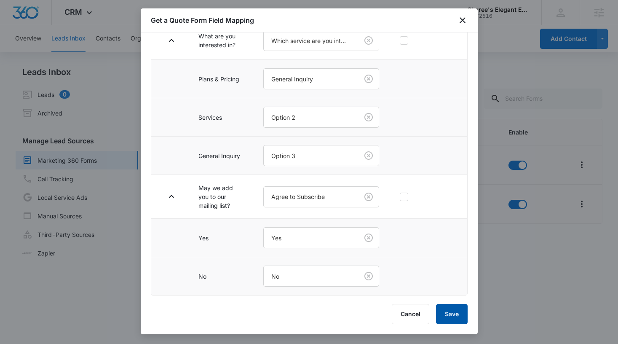
click at [450, 316] on button "Save" at bounding box center [452, 314] width 32 height 20
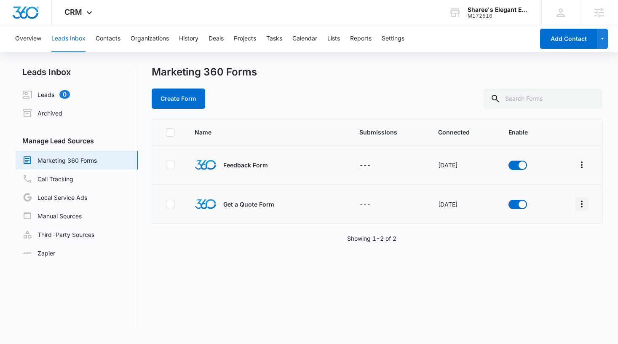
click at [576, 208] on icon "Overflow Menu" at bounding box center [581, 204] width 10 height 10
click at [393, 43] on button "Settings" at bounding box center [392, 38] width 23 height 27
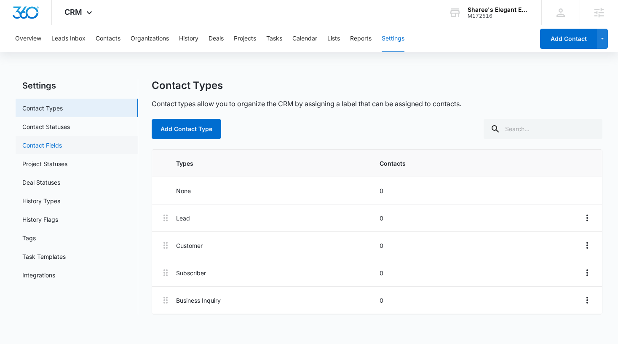
click at [61, 144] on link "Contact Fields" at bounding box center [42, 145] width 40 height 9
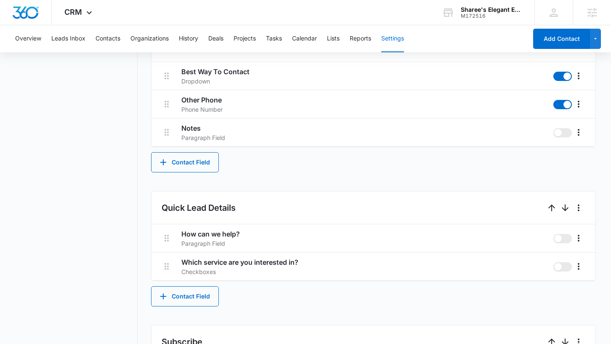
scroll to position [386, 0]
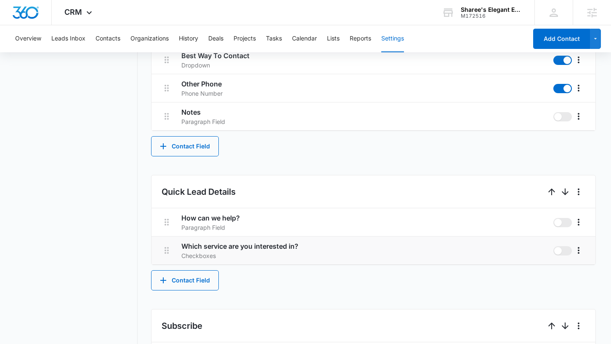
click at [237, 245] on h3 "Which service are you interested in?" at bounding box center [363, 246] width 365 height 10
click at [583, 250] on icon "More" at bounding box center [579, 250] width 10 height 10
click at [565, 270] on button "Edit" at bounding box center [561, 273] width 48 height 13
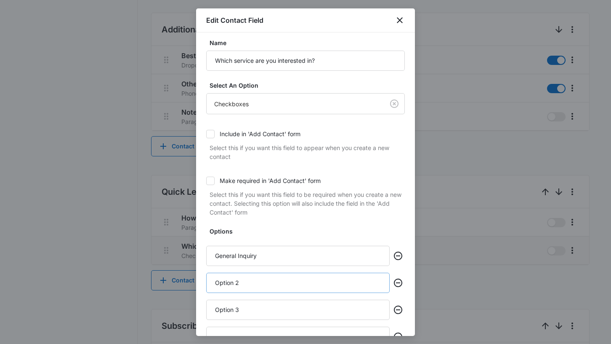
scroll to position [11, 0]
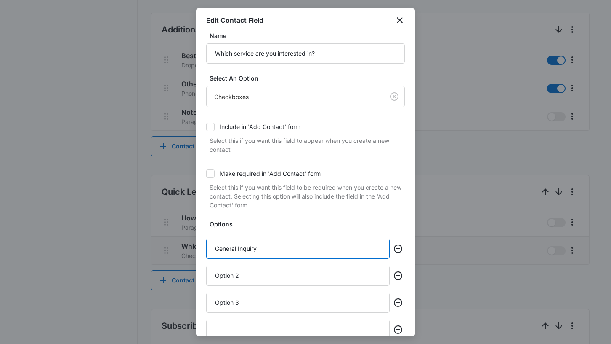
click at [266, 244] on input "General Inquiry" at bounding box center [298, 248] width 184 height 20
type input "Plans & Pricing"
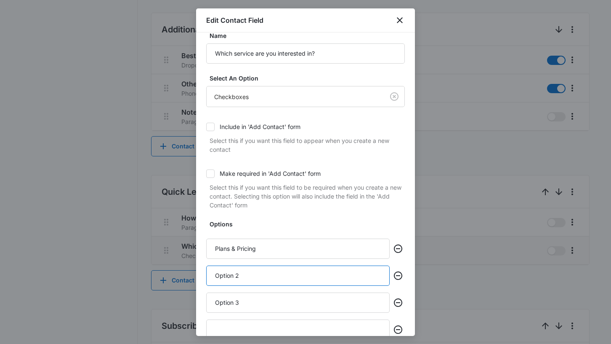
click at [245, 281] on input "Option 2" at bounding box center [298, 275] width 184 height 20
type input "Services"
click at [243, 302] on input "Option 3" at bounding box center [298, 302] width 184 height 20
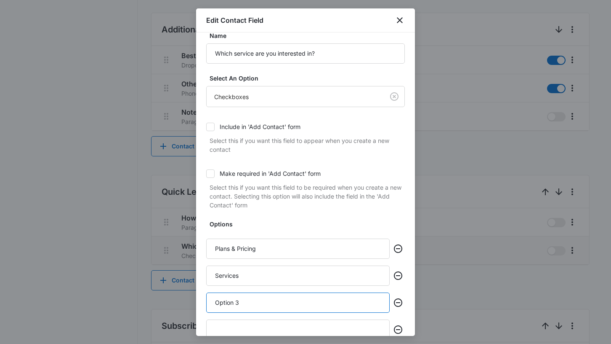
click at [243, 302] on input "Option 3" at bounding box center [298, 302] width 184 height 20
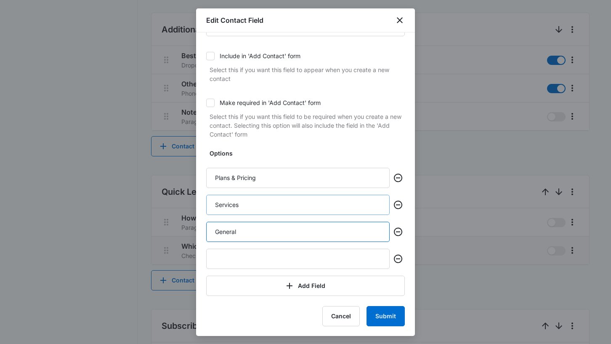
scroll to position [83, 0]
type input "General"
click at [394, 261] on icon "Remove" at bounding box center [398, 258] width 8 height 8
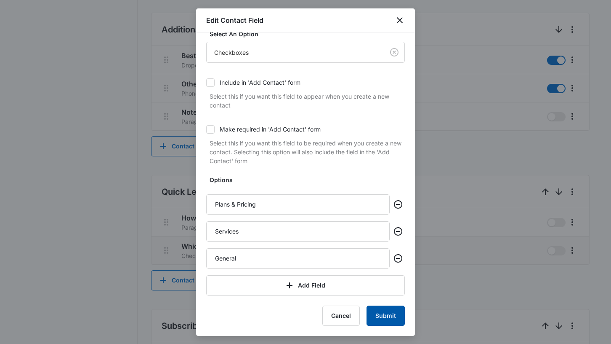
click at [389, 315] on button "Submit" at bounding box center [386, 315] width 38 height 20
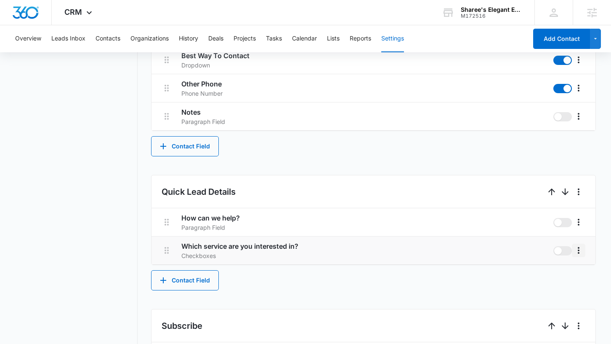
click at [581, 250] on icon "More" at bounding box center [579, 250] width 10 height 10
click at [564, 271] on div "Edit" at bounding box center [556, 274] width 18 height 6
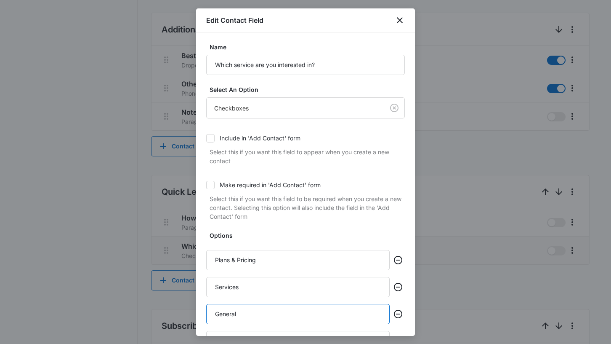
click at [262, 310] on input "General" at bounding box center [298, 314] width 184 height 20
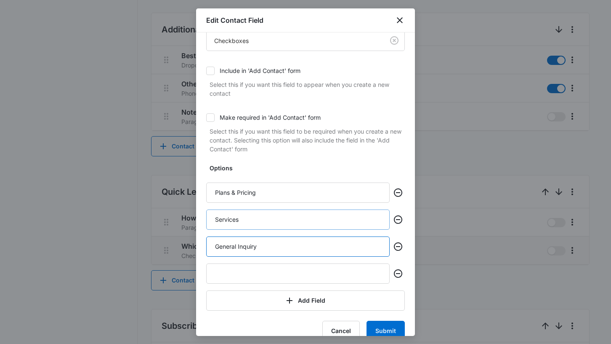
scroll to position [83, 0]
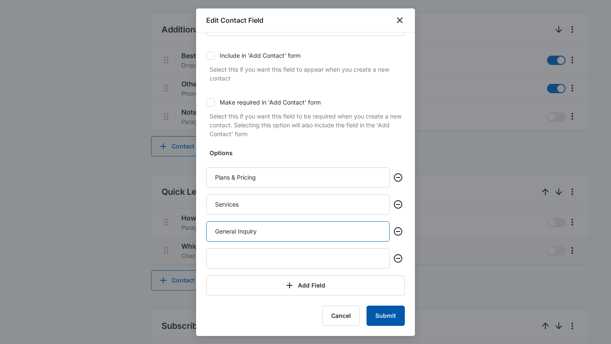
type input "General Inquiry"
click at [373, 312] on button "Submit" at bounding box center [386, 315] width 38 height 20
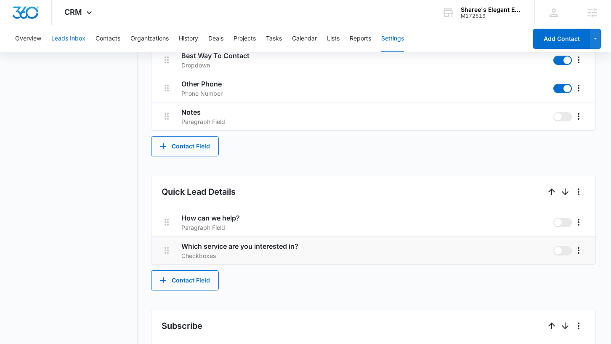
click at [80, 38] on button "Leads Inbox" at bounding box center [68, 38] width 34 height 27
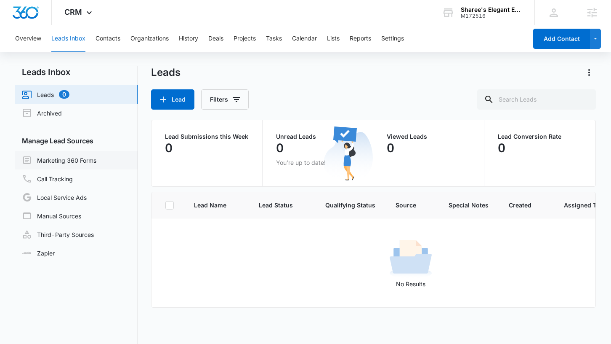
click at [89, 165] on link "Marketing 360 Forms" at bounding box center [59, 160] width 75 height 10
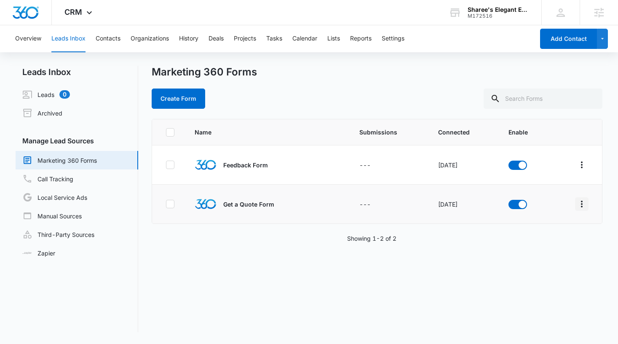
click at [577, 203] on icon "Overflow Menu" at bounding box center [581, 204] width 10 height 10
click at [545, 250] on div "Field Mapping" at bounding box center [538, 253] width 48 height 6
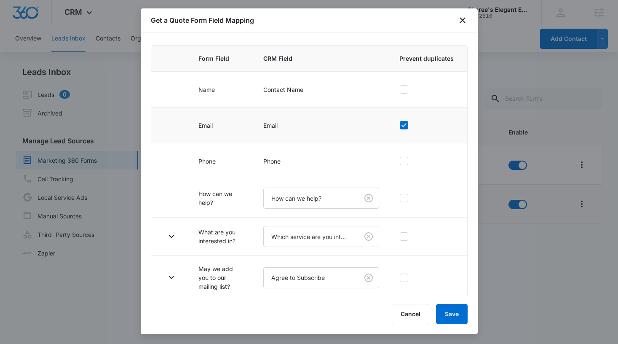
scroll to position [73, 0]
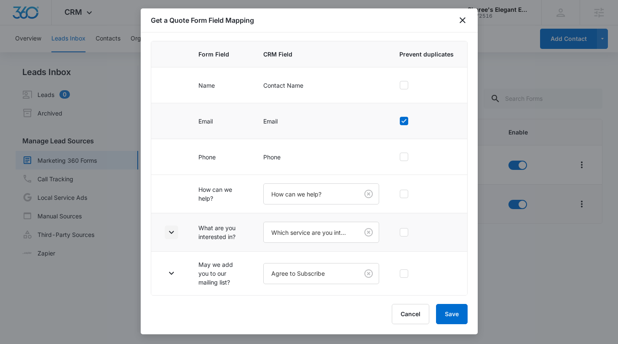
click at [173, 230] on icon "button" at bounding box center [171, 232] width 10 height 10
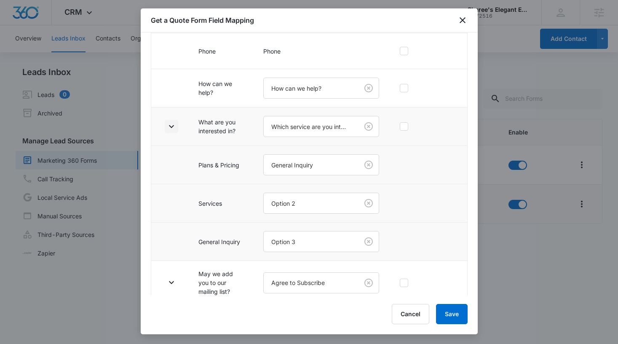
scroll to position [180, 0]
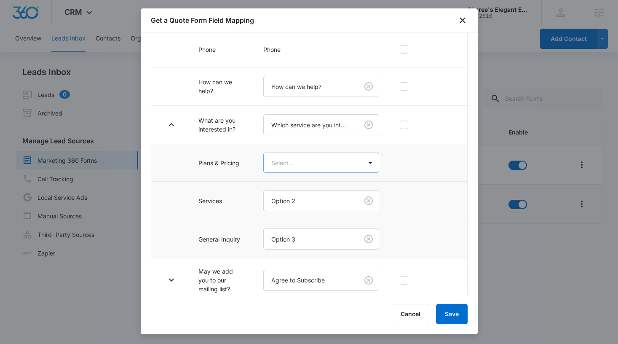
click at [342, 163] on body "CRM Apps Reputation Websites Forms CRM Email Social Payments POS Content Ads In…" at bounding box center [309, 172] width 618 height 344
click at [304, 166] on body "CRM Apps Reputation Websites Forms CRM Email Social Payments POS Content Ads In…" at bounding box center [309, 172] width 618 height 344
click at [308, 196] on p "Plans & Pricing" at bounding box center [293, 192] width 41 height 9
click at [451, 315] on button "Save" at bounding box center [452, 314] width 32 height 20
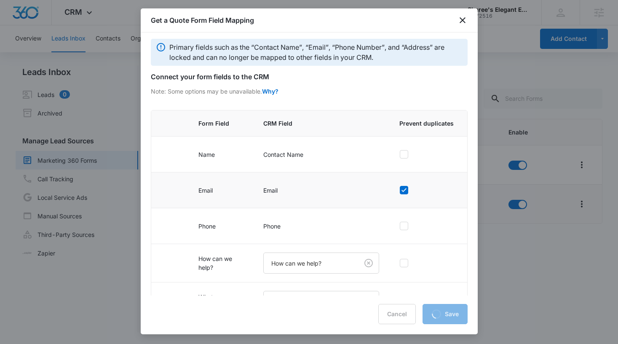
scroll to position [0, 0]
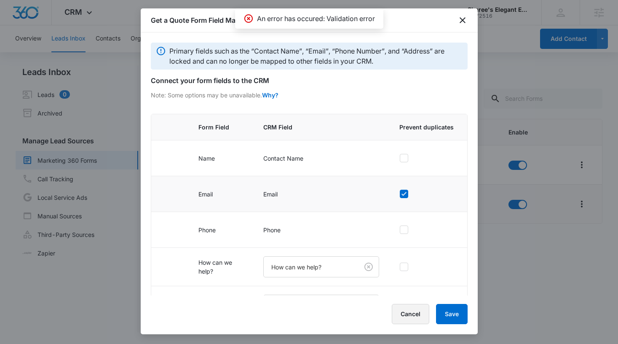
click at [413, 309] on button "Cancel" at bounding box center [410, 314] width 37 height 20
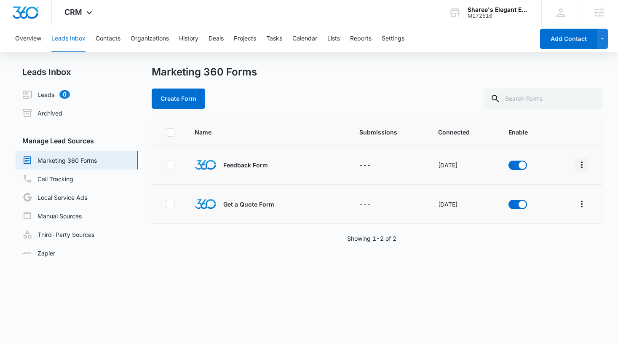
click at [578, 163] on icon "Overflow Menu" at bounding box center [581, 165] width 10 height 10
click at [547, 216] on div "Field Mapping" at bounding box center [538, 214] width 48 height 6
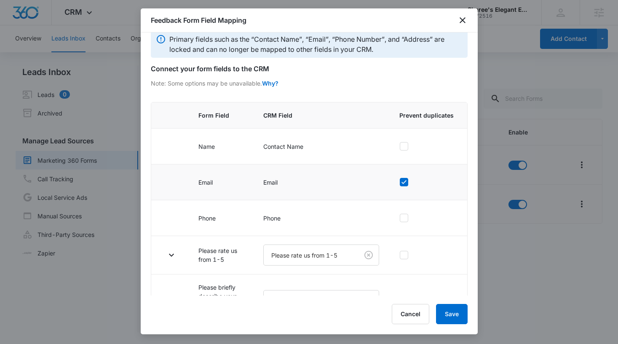
scroll to position [43, 0]
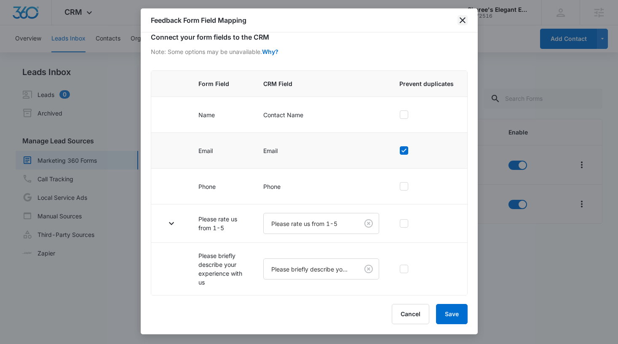
click at [459, 19] on icon "close" at bounding box center [462, 20] width 10 height 10
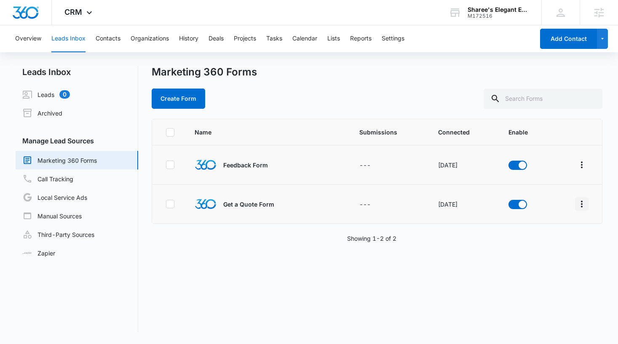
click at [578, 203] on icon "Overflow Menu" at bounding box center [581, 204] width 10 height 10
click at [538, 250] on div "Field Mapping" at bounding box center [538, 253] width 48 height 6
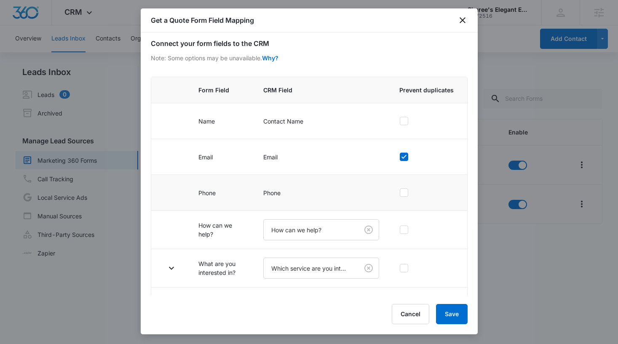
scroll to position [73, 0]
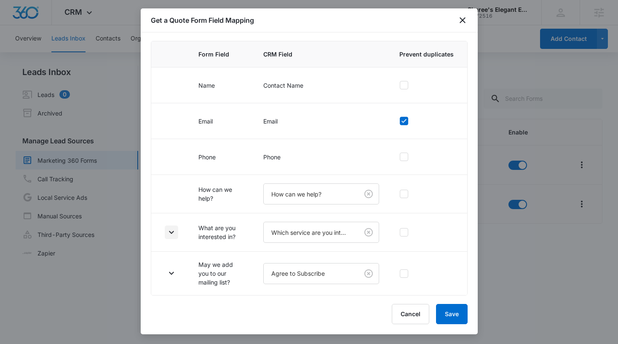
click at [175, 230] on icon "button" at bounding box center [171, 232] width 10 height 10
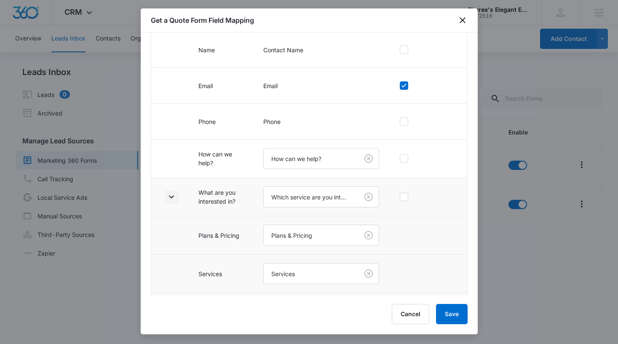
scroll to position [188, 0]
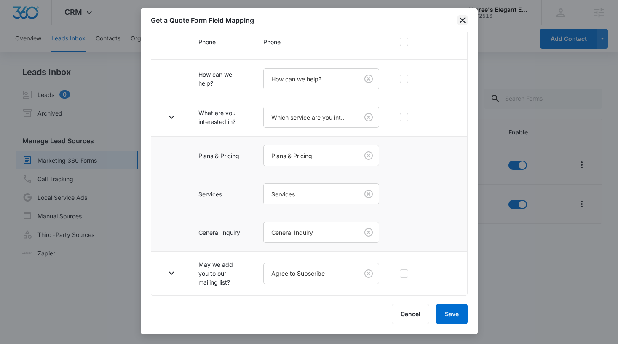
click at [464, 24] on icon "close" at bounding box center [462, 20] width 10 height 10
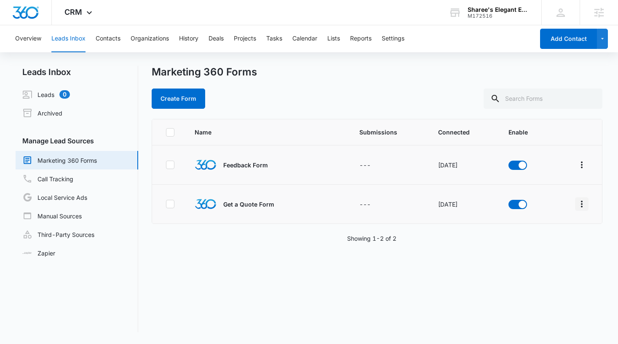
click at [581, 205] on icon "Overflow Menu" at bounding box center [582, 203] width 2 height 7
click at [547, 261] on button "Submission Rules" at bounding box center [543, 265] width 78 height 13
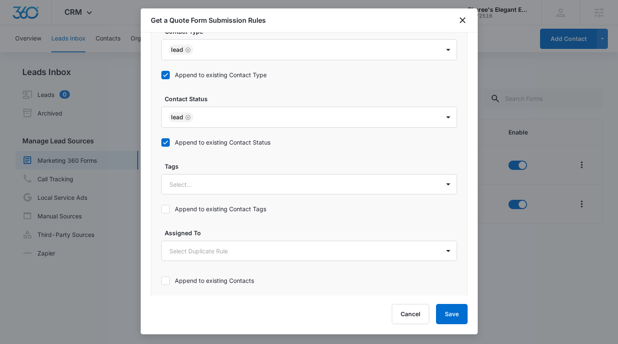
scroll to position [464, 0]
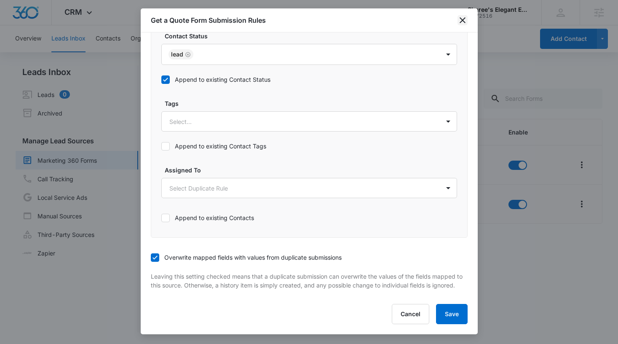
click at [460, 23] on icon "close" at bounding box center [462, 20] width 10 height 10
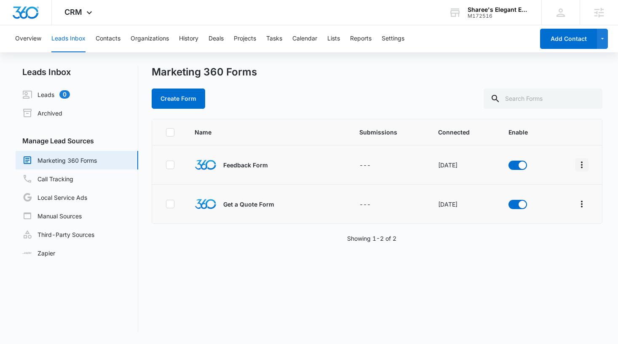
click at [576, 162] on icon "Overflow Menu" at bounding box center [581, 165] width 10 height 10
click at [551, 228] on div "Submission Rules" at bounding box center [538, 226] width 48 height 6
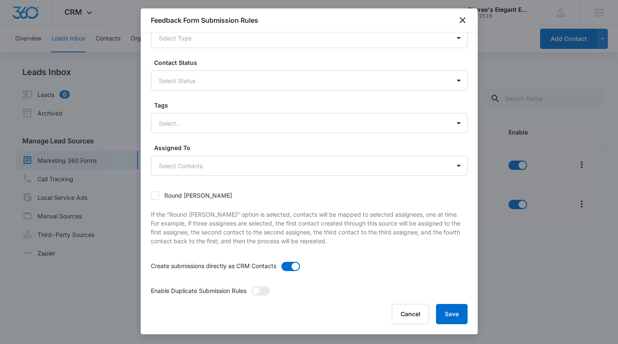
scroll to position [60, 0]
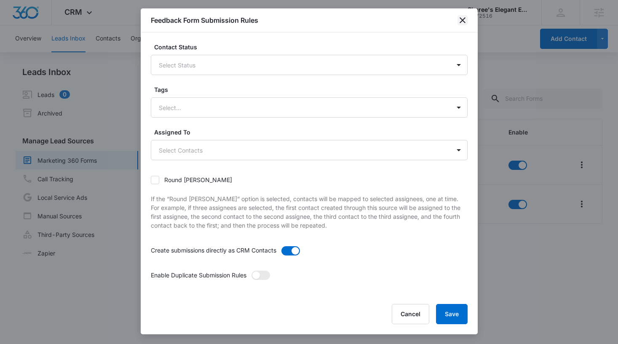
click at [461, 20] on icon "close" at bounding box center [462, 20] width 6 height 6
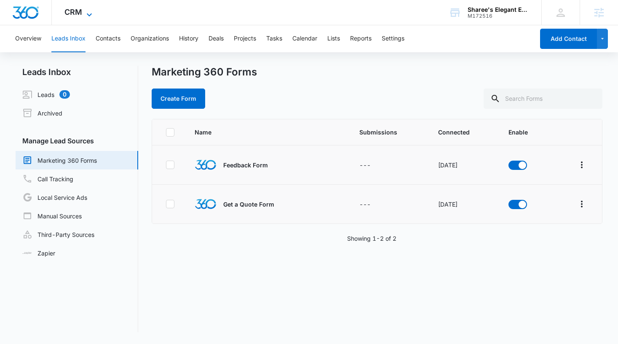
click at [75, 16] on span "CRM" at bounding box center [73, 12] width 18 height 9
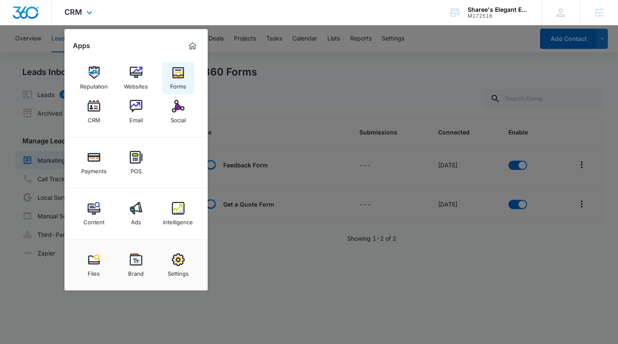
click at [172, 77] on img at bounding box center [178, 72] width 13 height 13
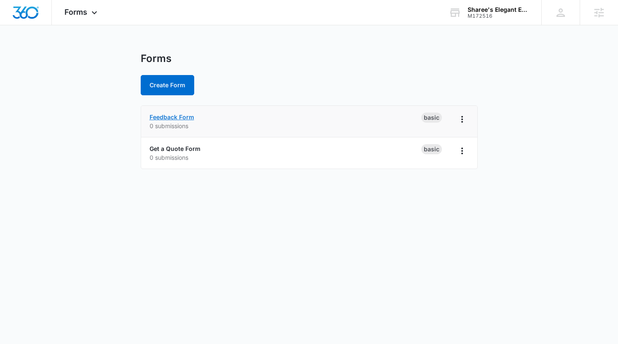
click at [184, 117] on link "Feedback Form" at bounding box center [171, 116] width 45 height 7
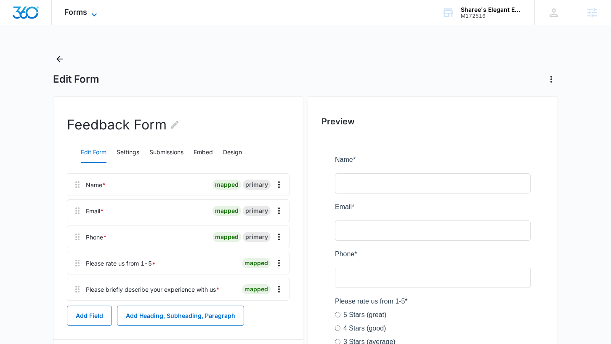
click at [91, 15] on icon at bounding box center [94, 15] width 10 height 10
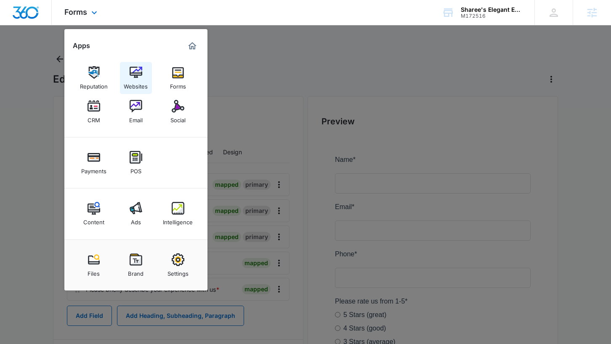
click at [136, 87] on div "Websites" at bounding box center [136, 84] width 24 height 11
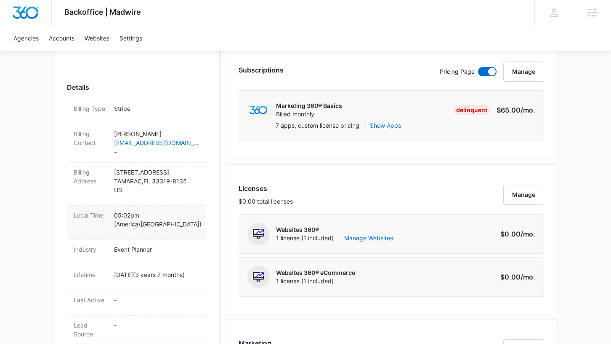
scroll to position [136, 0]
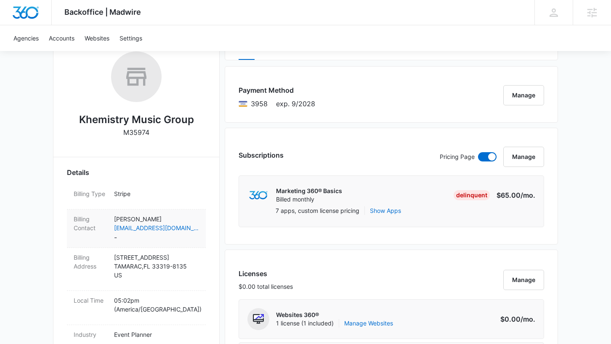
click at [139, 238] on dd "[PERSON_NAME] [EMAIL_ADDRESS][DOMAIN_NAME] -" at bounding box center [156, 228] width 85 height 28
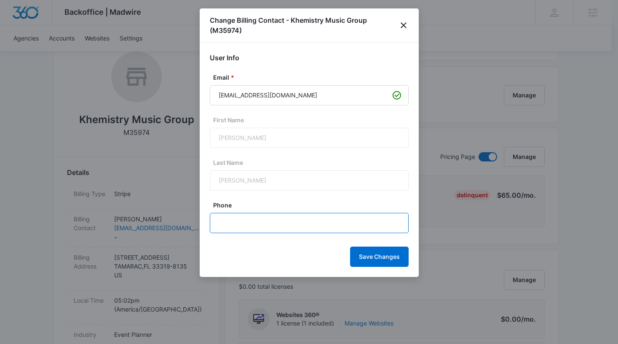
click at [286, 216] on input "Phone" at bounding box center [309, 223] width 199 height 20
paste input "[PHONE_NUMBER]"
type input "[PHONE_NUMBER]"
click at [367, 255] on button "Save Changes" at bounding box center [379, 256] width 59 height 20
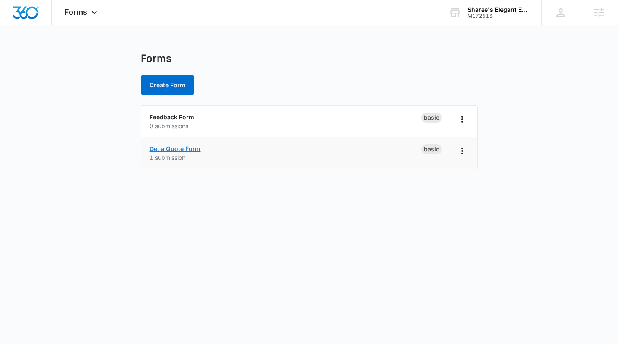
click at [171, 150] on link "Get a Quote Form" at bounding box center [174, 148] width 51 height 7
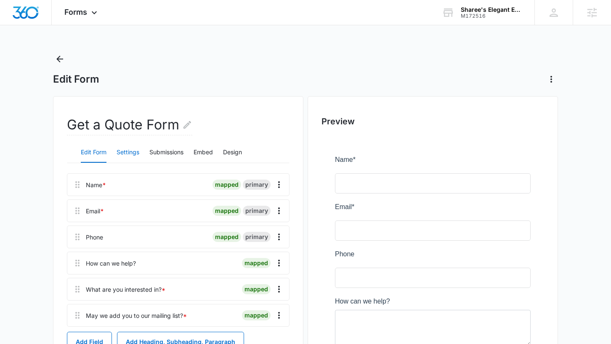
click at [133, 153] on button "Settings" at bounding box center [128, 152] width 23 height 20
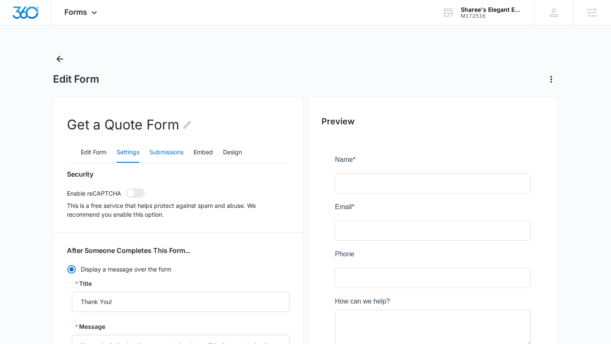
click at [169, 151] on button "Submissions" at bounding box center [166, 152] width 34 height 20
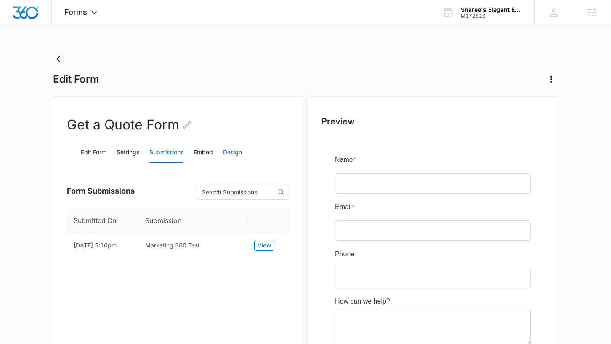
click at [235, 151] on button "Design" at bounding box center [232, 152] width 19 height 20
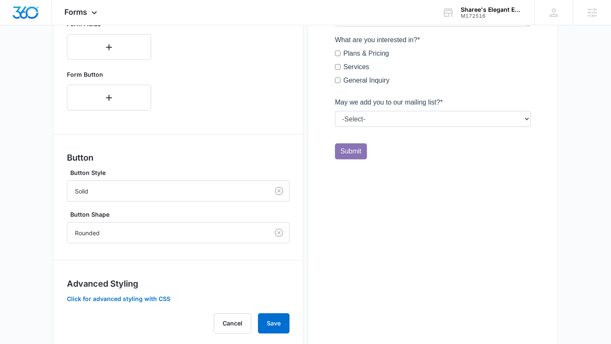
scroll to position [339, 0]
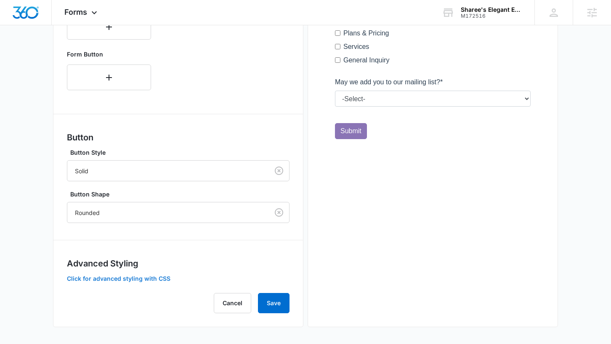
click at [153, 279] on button "Click for advanced styling with CSS" at bounding box center [119, 278] width 104 height 6
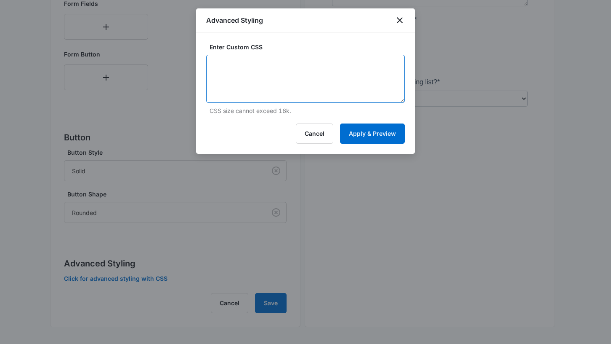
click at [282, 96] on textarea at bounding box center [305, 79] width 199 height 48
paste textarea "/* Sub-Label Color - modifies the description on input fields */ .text-muted { …"
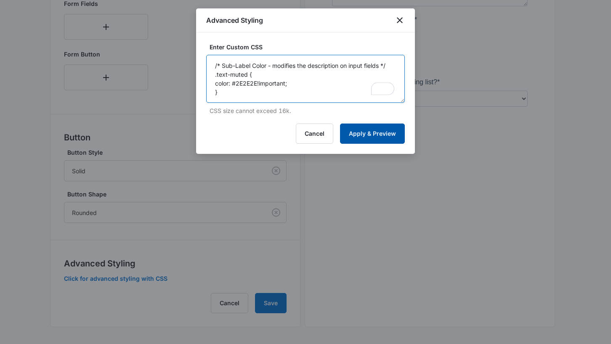
type textarea "/* Sub-Label Color - modifies the description on input fields */ .text-muted { …"
click at [371, 133] on button "Apply & Preview" at bounding box center [372, 133] width 65 height 20
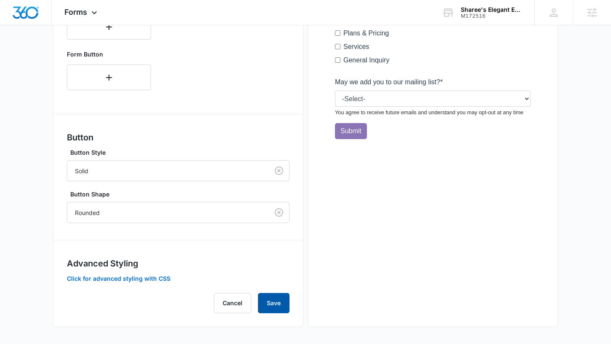
click at [281, 306] on button "Save" at bounding box center [274, 303] width 32 height 20
click at [113, 279] on button "Click for advanced styling with CSS" at bounding box center [119, 278] width 104 height 6
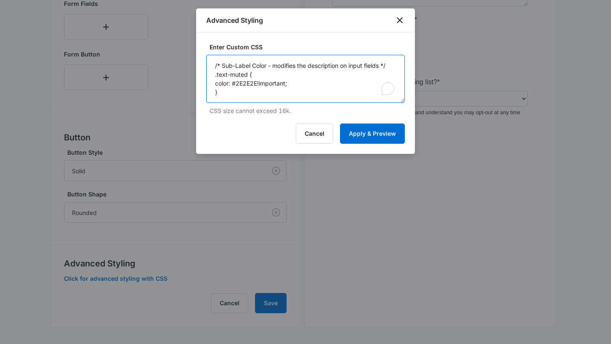
drag, startPoint x: 240, startPoint y: 91, endPoint x: 209, endPoint y: 67, distance: 39.1
click at [209, 67] on textarea "/* Sub-Label Color - modifies the description on input fields */ .text-muted { …" at bounding box center [305, 79] width 199 height 48
click at [320, 136] on button "Cancel" at bounding box center [314, 133] width 37 height 20
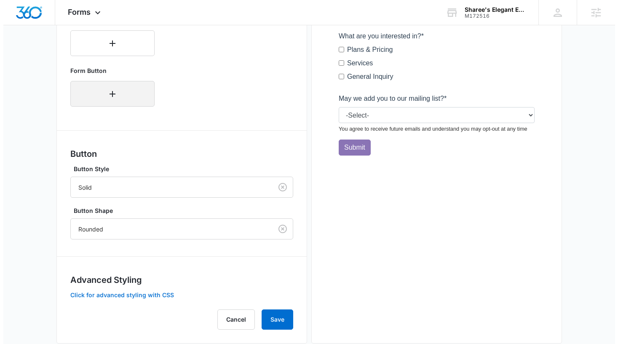
scroll to position [0, 0]
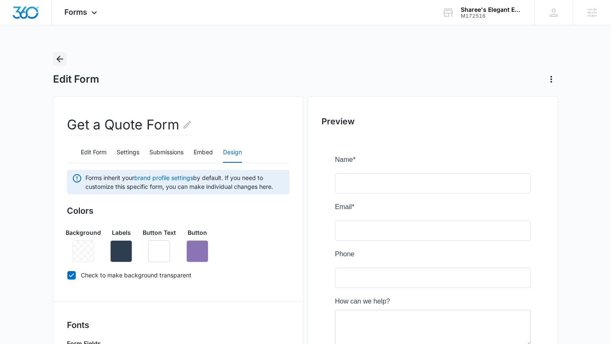
click at [63, 56] on icon "Back" at bounding box center [60, 59] width 10 height 10
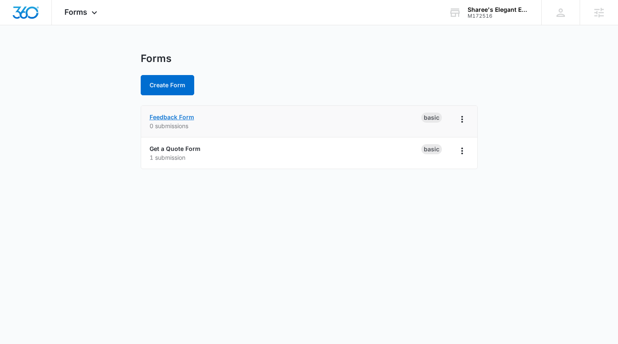
click at [166, 117] on link "Feedback Form" at bounding box center [171, 116] width 45 height 7
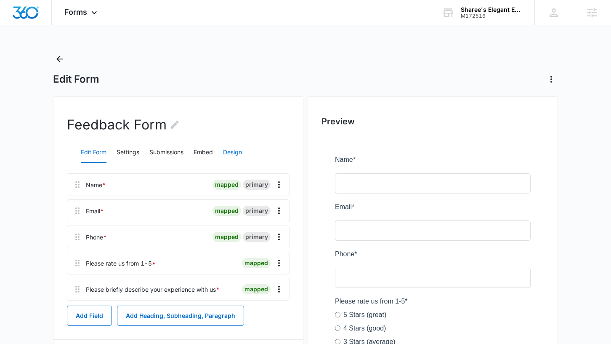
click at [235, 154] on button "Design" at bounding box center [232, 152] width 19 height 20
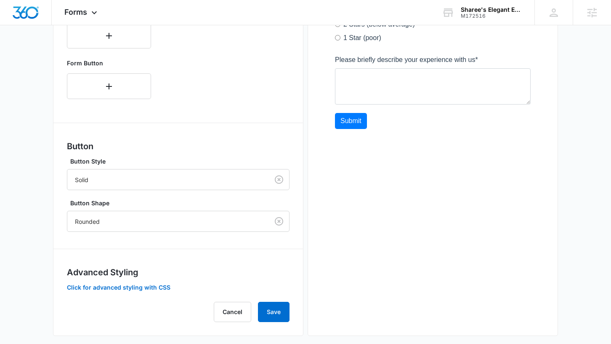
scroll to position [339, 0]
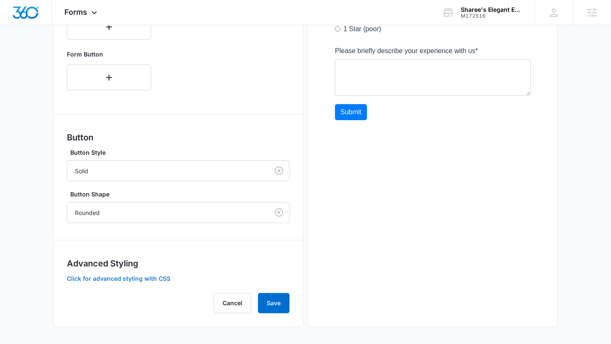
click at [135, 277] on button "Click for advanced styling with CSS" at bounding box center [119, 278] width 104 height 6
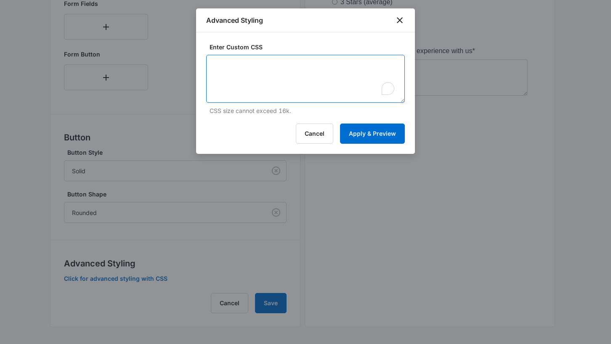
click at [251, 92] on textarea "To enrich screen reader interactions, please activate Accessibility in Grammarl…" at bounding box center [305, 79] width 199 height 48
paste textarea "/* Sub-Label Color - modifies the description on input fields */ .text-muted { …"
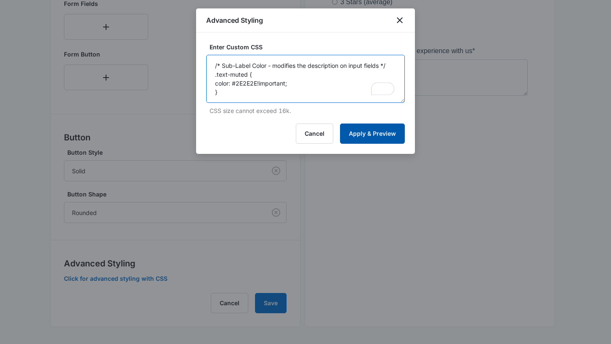
type textarea "/* Sub-Label Color - modifies the description on input fields */ .text-muted { …"
click at [384, 133] on button "Apply & Preview" at bounding box center [372, 133] width 65 height 20
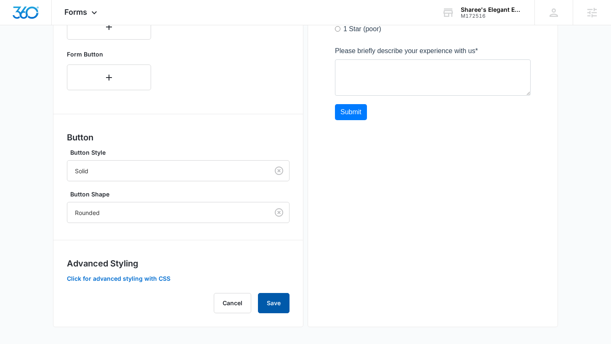
click at [267, 303] on button "Save" at bounding box center [274, 303] width 32 height 20
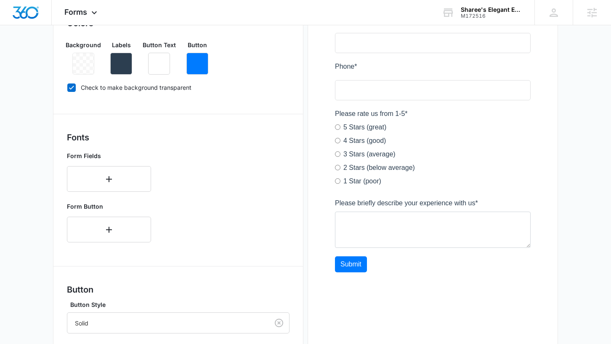
scroll to position [0, 0]
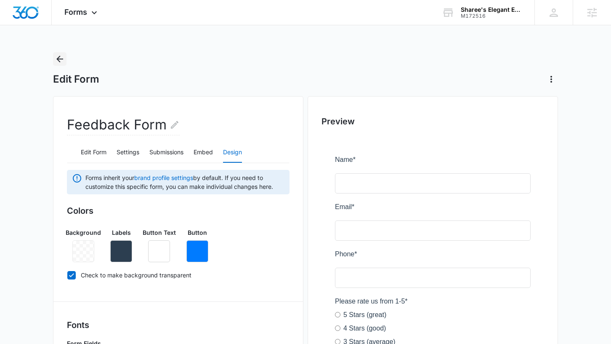
click at [61, 58] on icon "Back" at bounding box center [60, 59] width 10 height 10
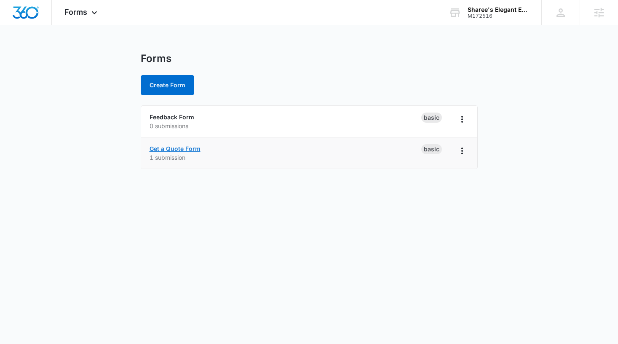
click at [183, 149] on link "Get a Quote Form" at bounding box center [174, 148] width 51 height 7
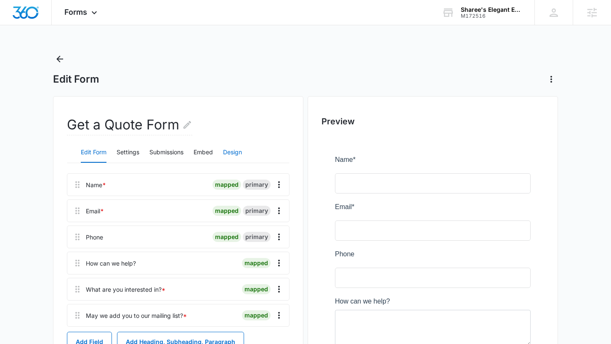
click at [232, 151] on button "Design" at bounding box center [232, 152] width 19 height 20
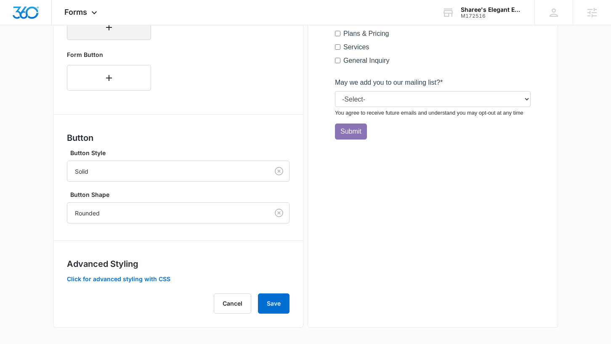
scroll to position [339, 0]
click at [128, 278] on button "Click for advanced styling with CSS" at bounding box center [119, 278] width 104 height 6
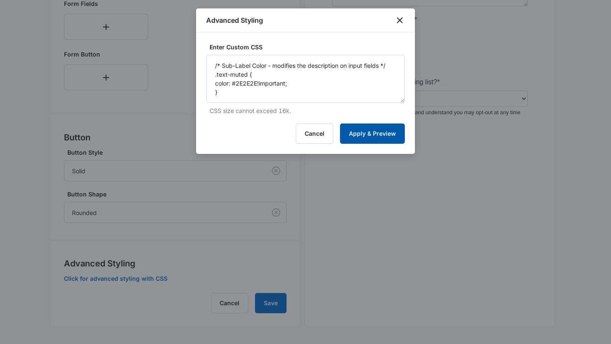
click at [368, 136] on button "Apply & Preview" at bounding box center [372, 133] width 65 height 20
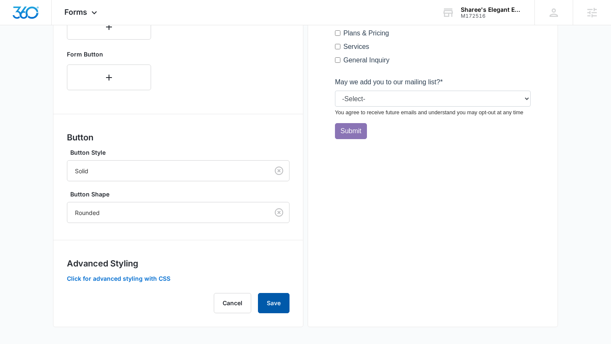
click at [271, 305] on button "Save" at bounding box center [274, 303] width 32 height 20
